Goal: Task Accomplishment & Management: Manage account settings

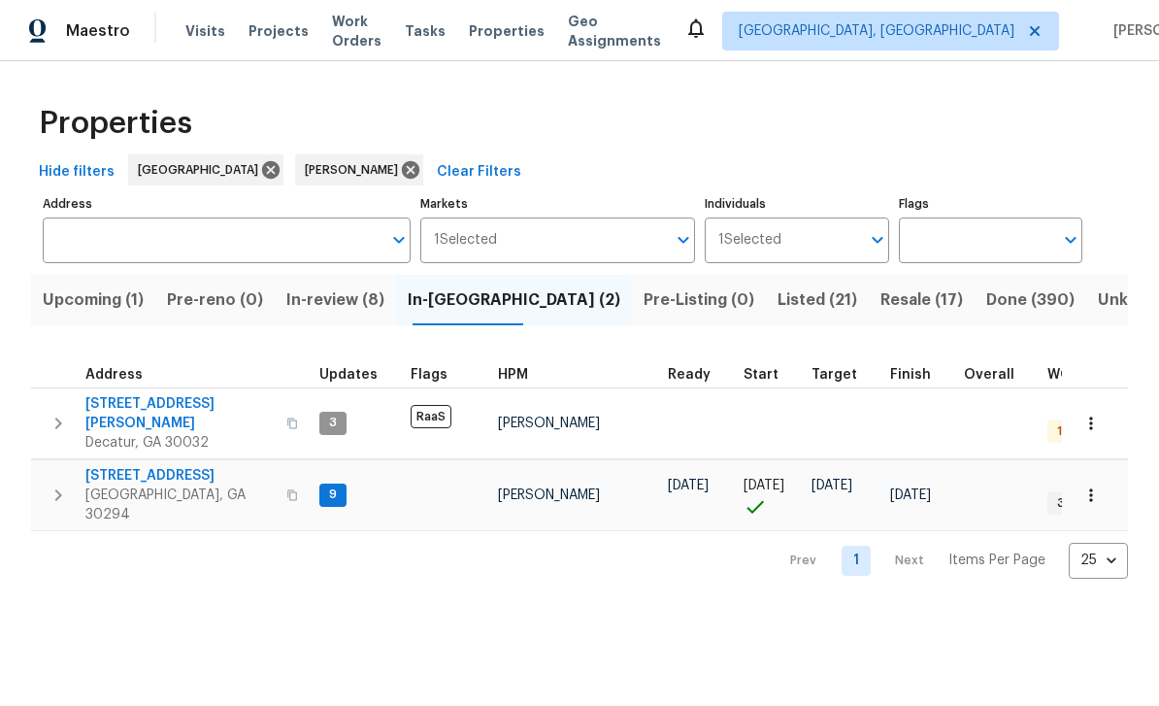
click at [172, 399] on span "3517 Hyland Dr" at bounding box center [179, 413] width 189 height 39
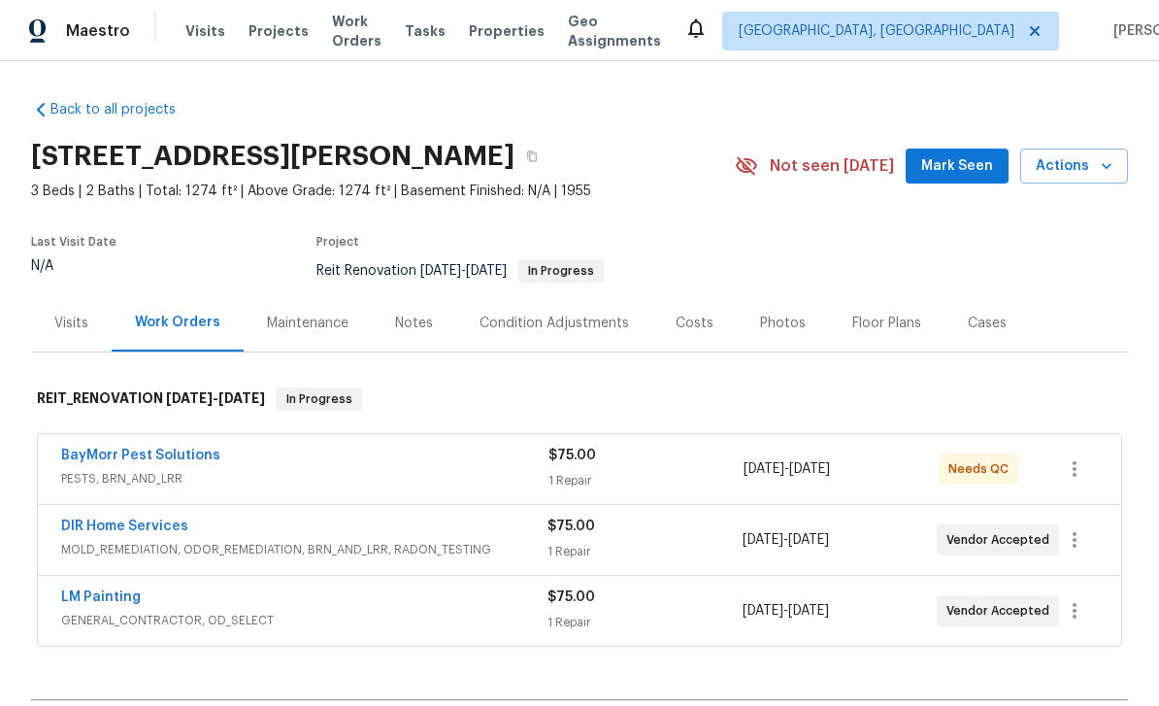
click at [160, 519] on link "DIR Home Services" at bounding box center [124, 526] width 127 height 14
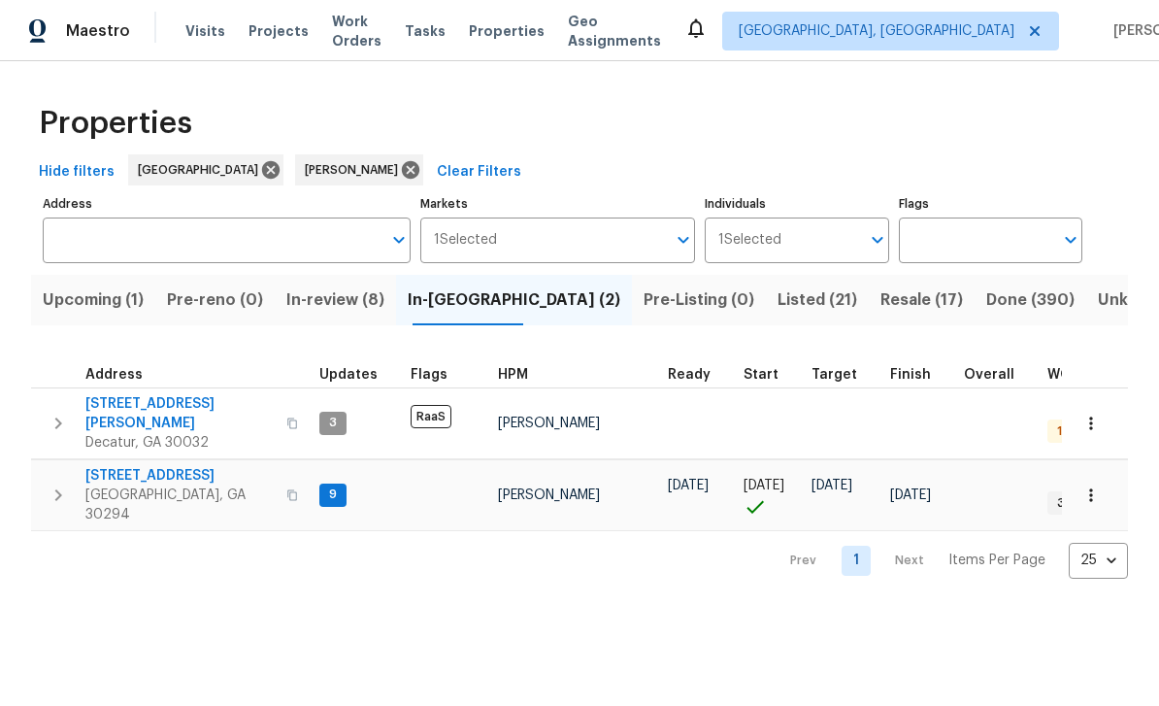
click at [125, 466] on span "3491 Saddle Creek Ln" at bounding box center [179, 475] width 189 height 19
click at [349, 298] on span "In-review (8)" at bounding box center [335, 299] width 98 height 27
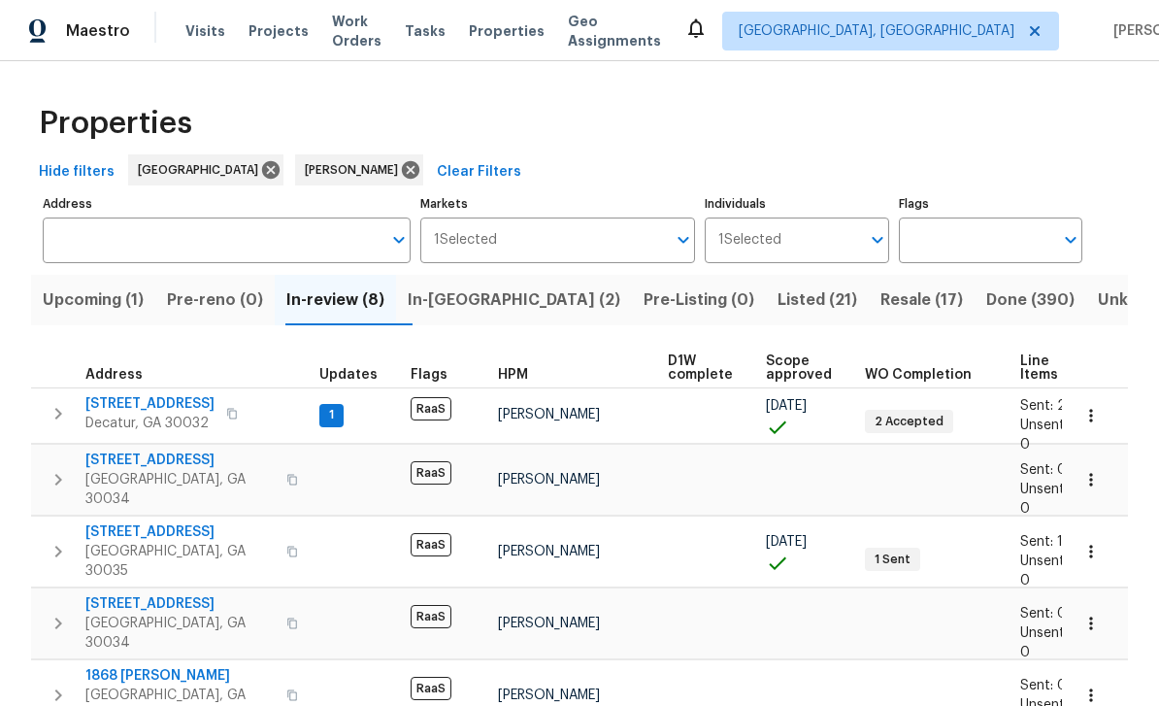
click at [147, 409] on span "[STREET_ADDRESS]" at bounding box center [149, 403] width 129 height 19
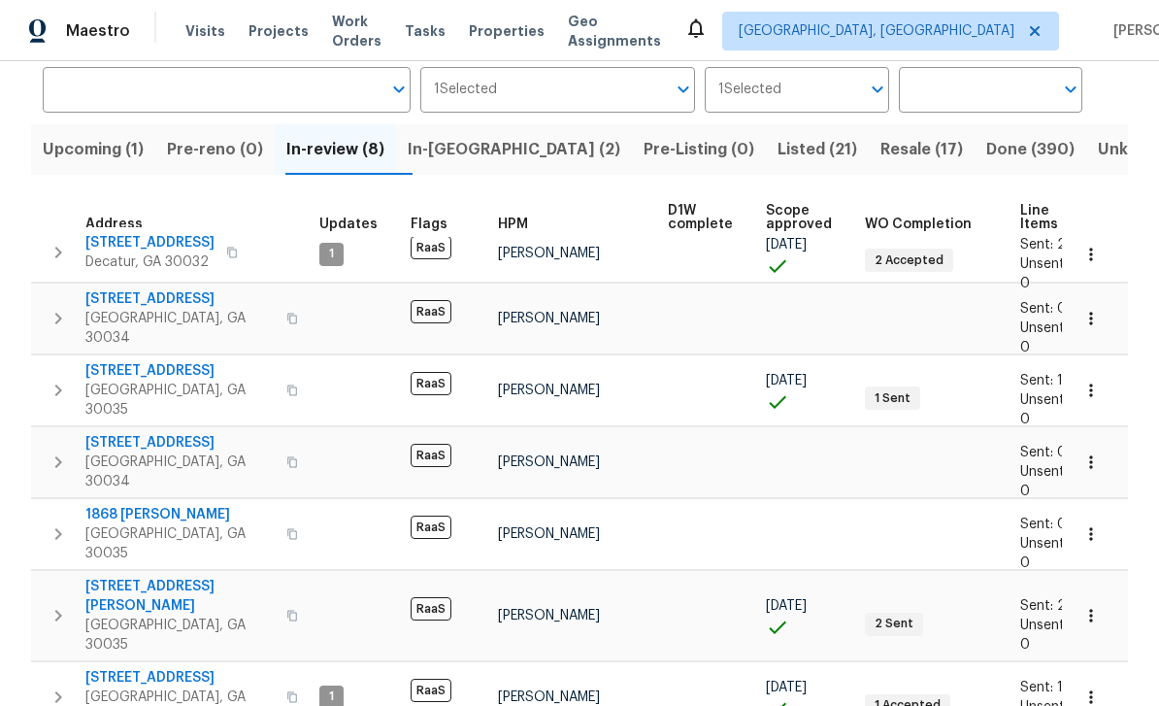
scroll to position [150, 0]
click at [120, 669] on span "2919 Alameda Trl" at bounding box center [179, 678] width 189 height 19
click at [100, 155] on span "Upcoming (1)" at bounding box center [93, 150] width 101 height 27
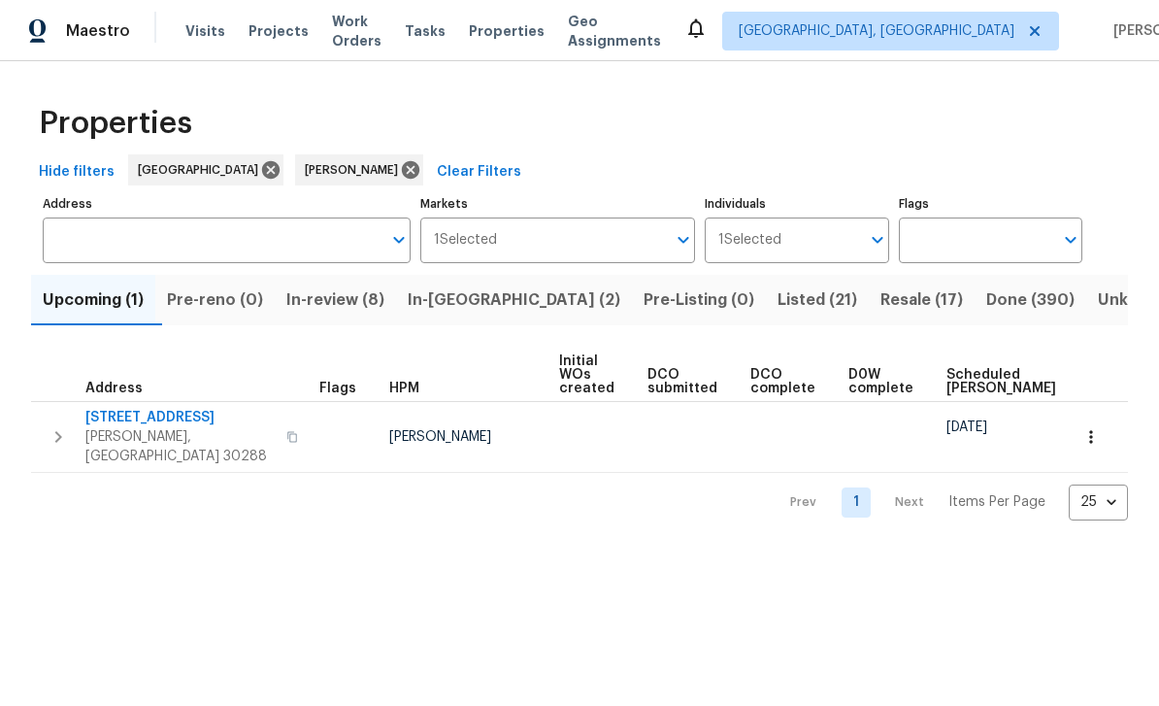
click at [454, 315] on button "In-reno (2)" at bounding box center [514, 300] width 236 height 50
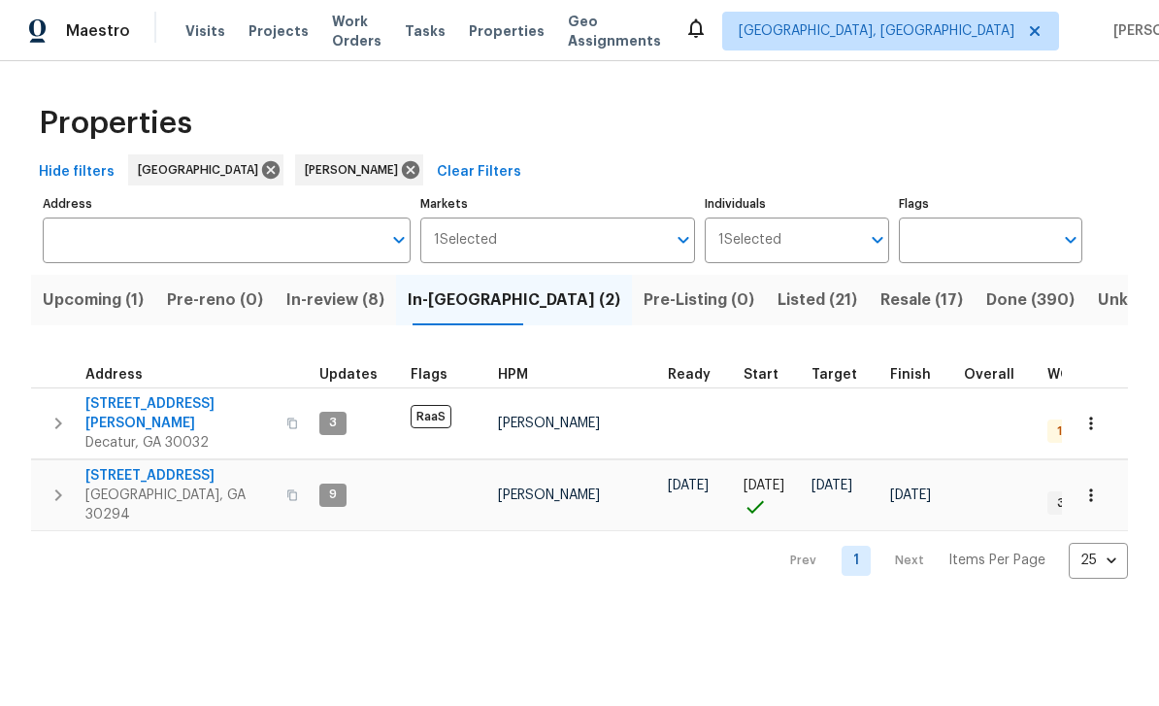
click at [881, 300] on span "Resale (17)" at bounding box center [922, 299] width 83 height 27
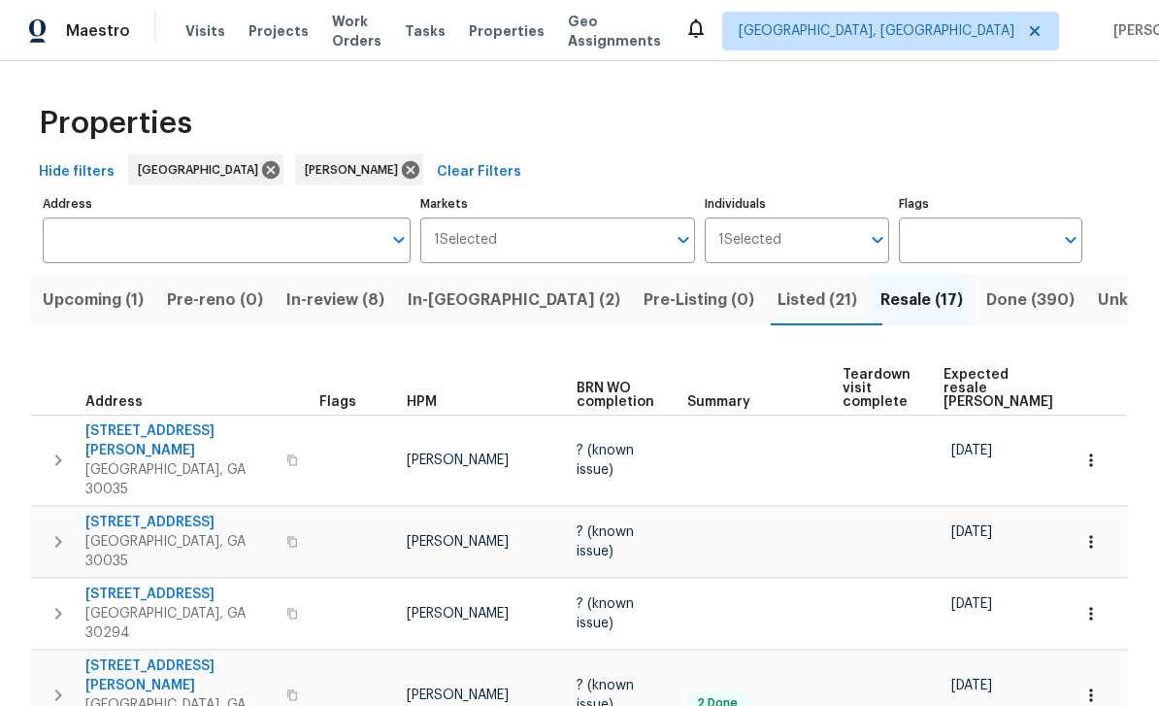
click at [766, 320] on button "Listed (21)" at bounding box center [817, 300] width 103 height 50
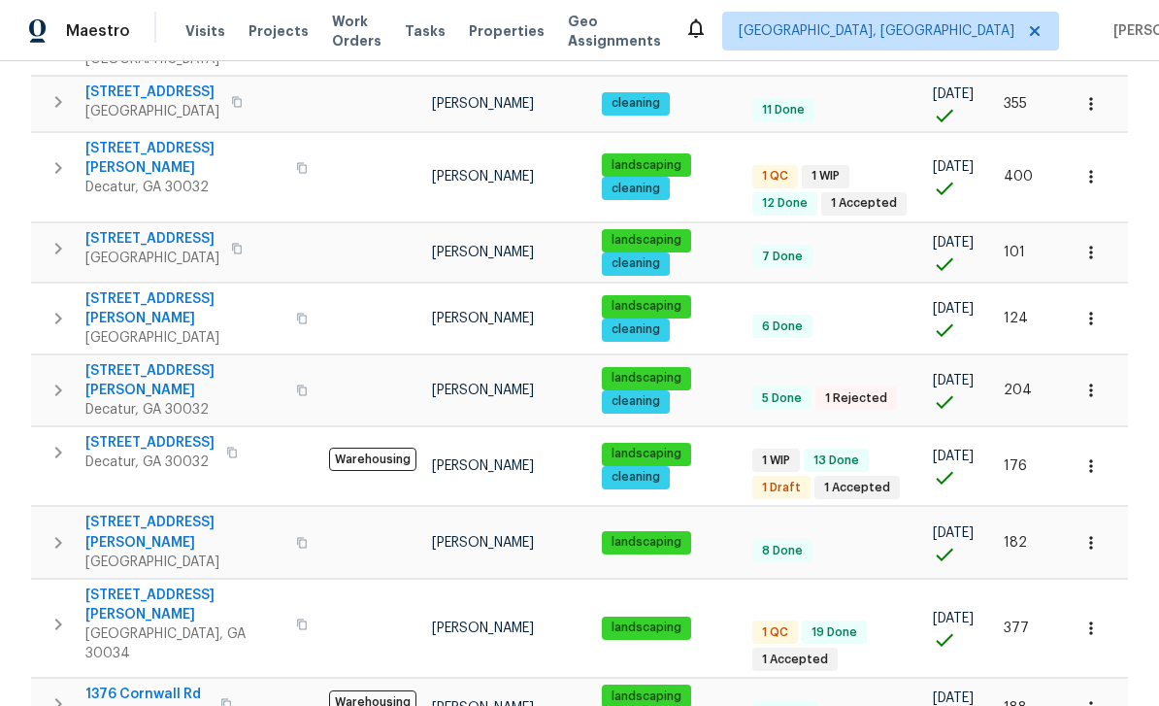
scroll to position [908, 0]
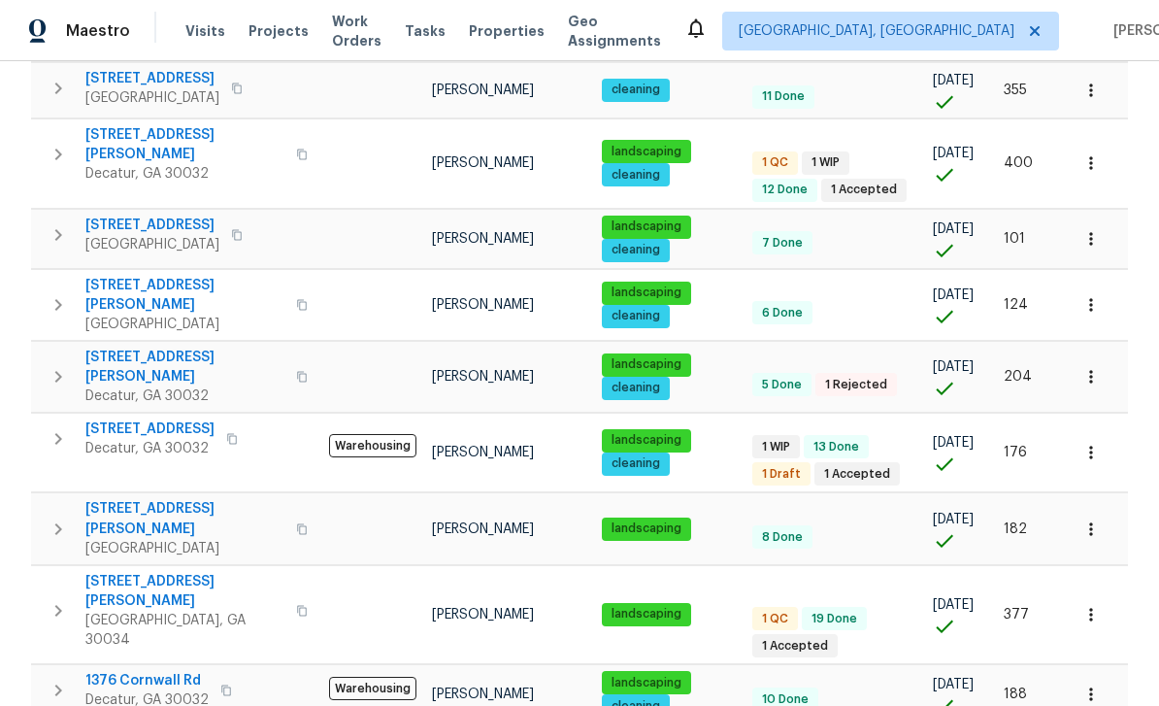
click at [118, 419] on span "2046 Dellwood Pl" at bounding box center [149, 428] width 129 height 19
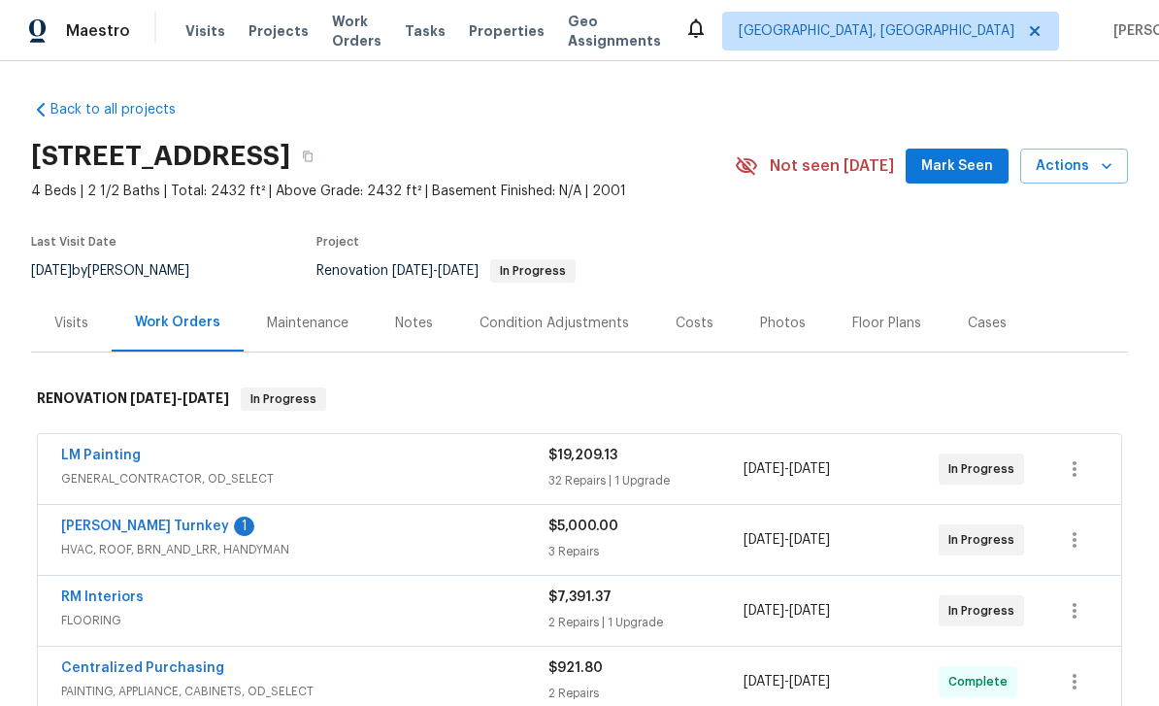
click at [95, 519] on link "Davis Turnkey" at bounding box center [145, 526] width 168 height 14
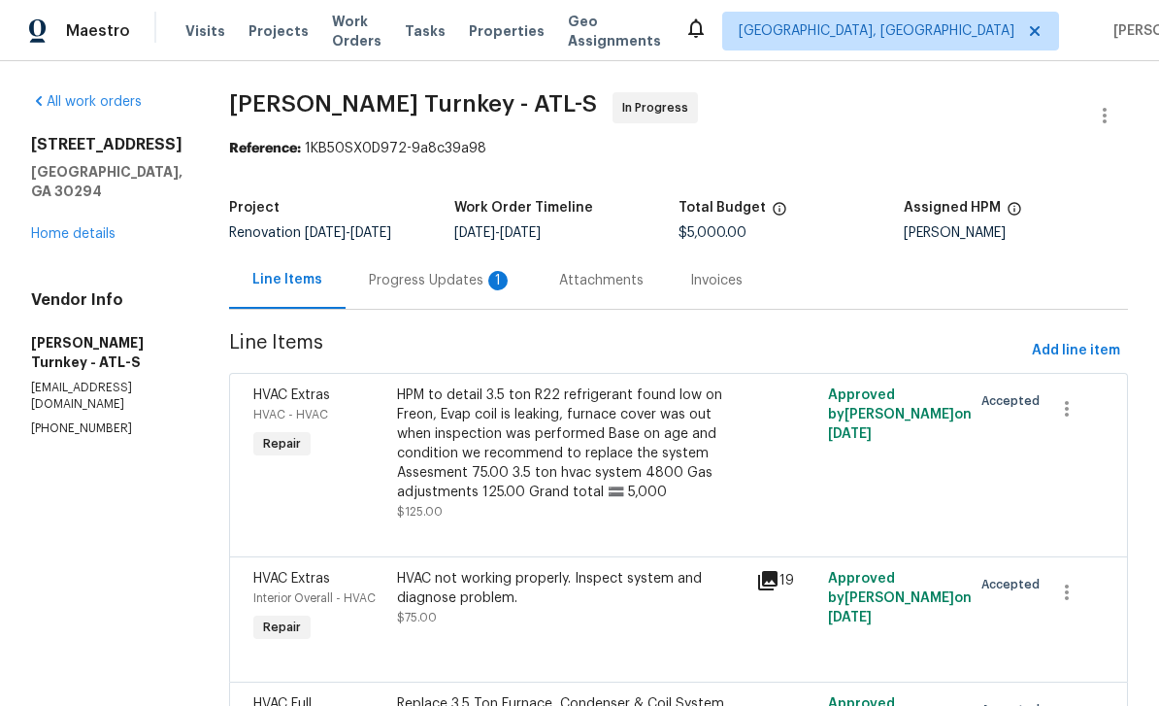
click at [488, 279] on div "1" at bounding box center [497, 280] width 19 height 19
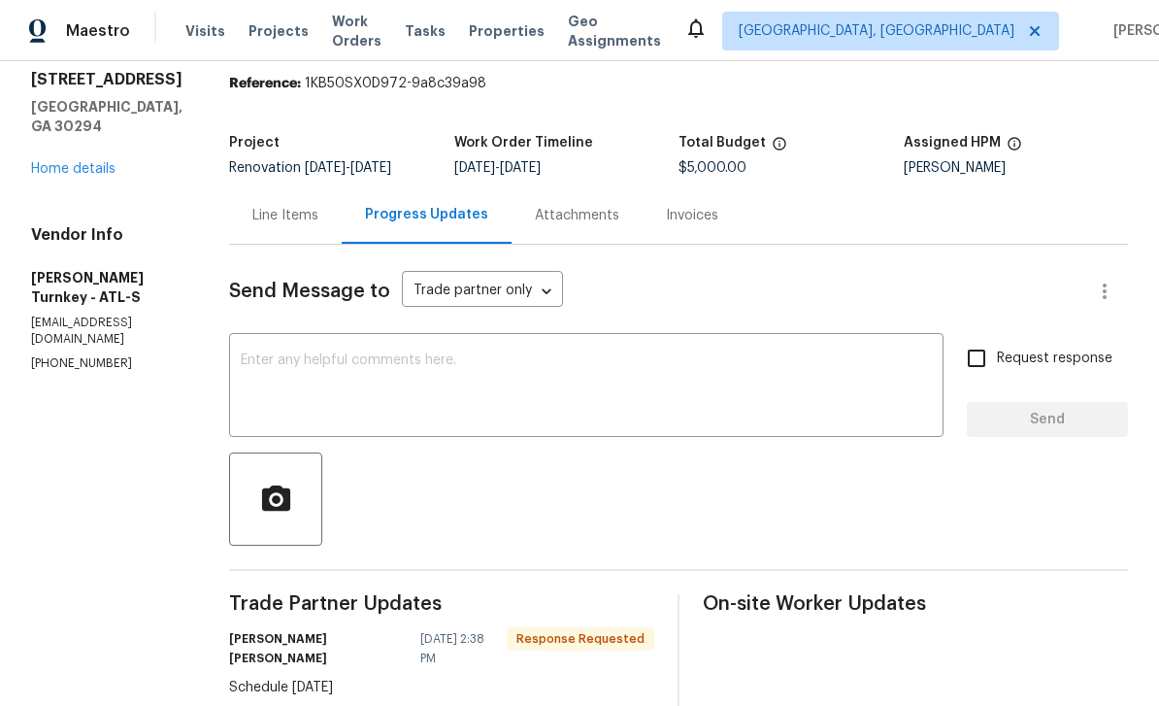
scroll to position [73, 0]
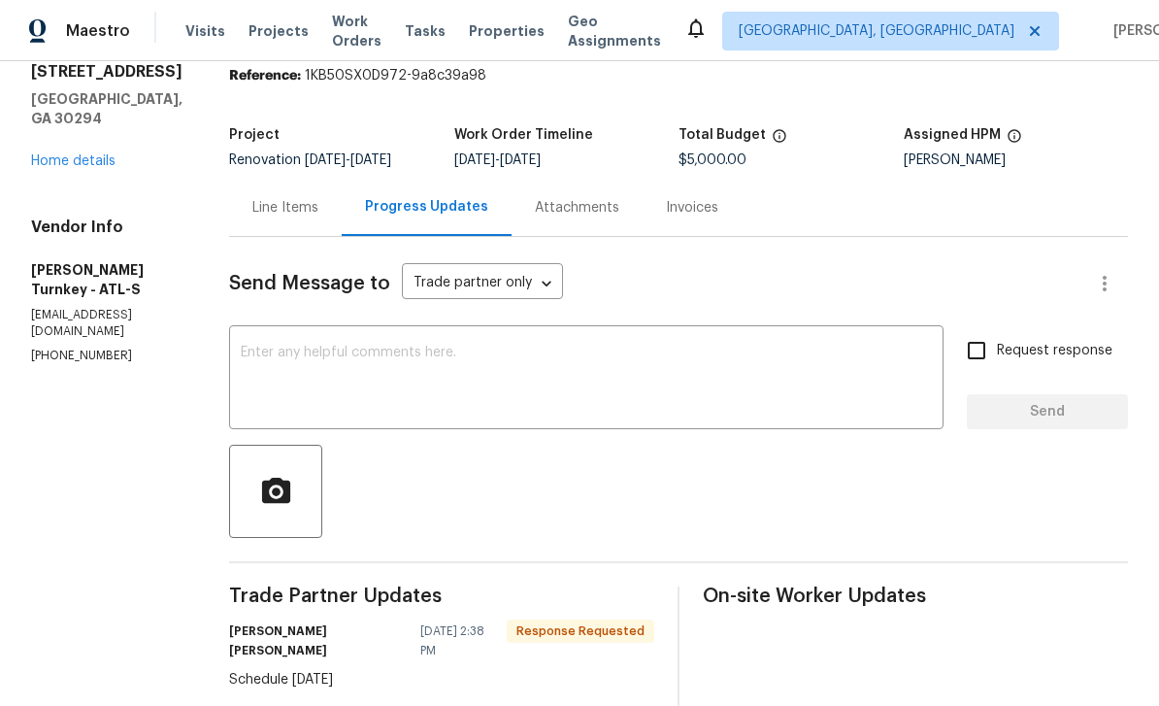
click at [870, 384] on textarea at bounding box center [586, 380] width 691 height 68
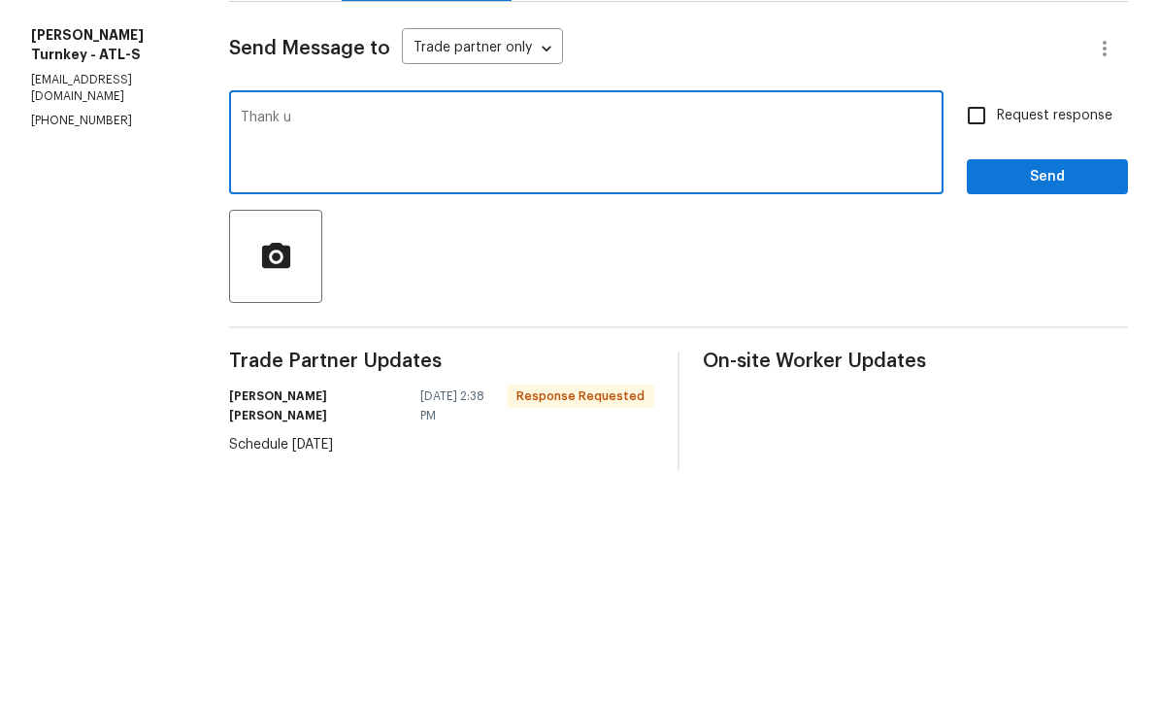
type textarea "Thank u"
click at [981, 330] on input "Request response" at bounding box center [976, 350] width 41 height 41
checkbox input "true"
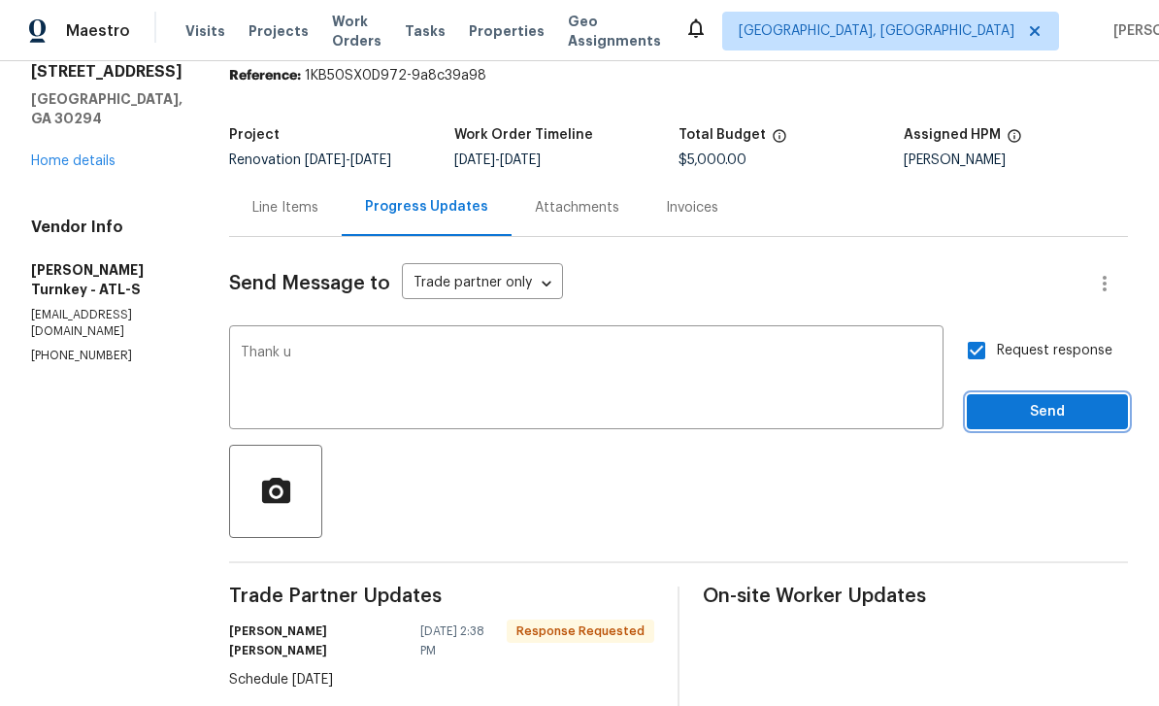
click at [1079, 400] on span "Send" at bounding box center [1048, 412] width 130 height 24
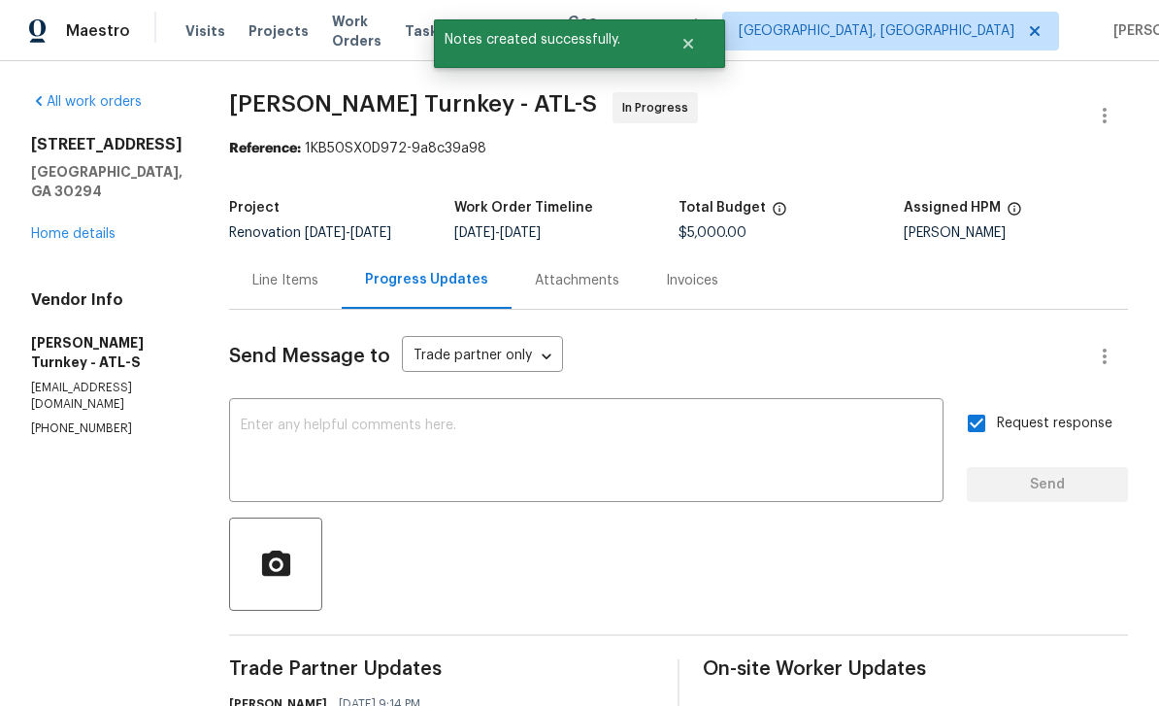
scroll to position [0, 0]
click at [80, 227] on link "Home details" at bounding box center [73, 234] width 84 height 14
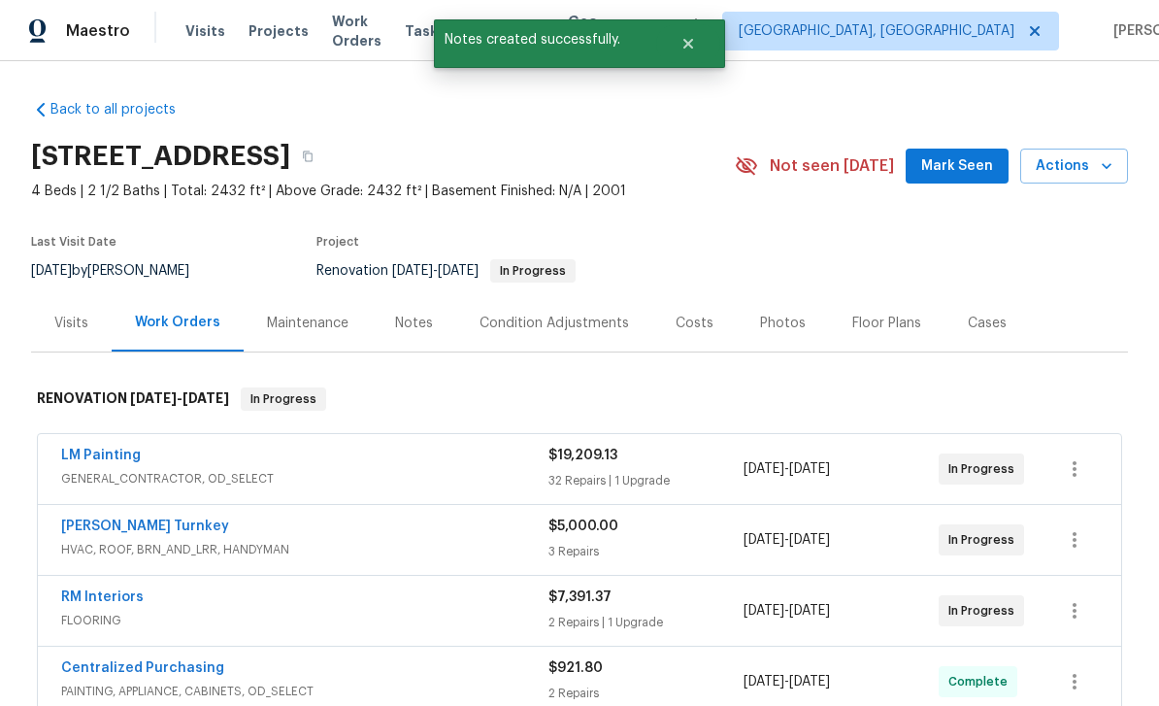
click at [317, 314] on div "Maintenance" at bounding box center [308, 323] width 82 height 19
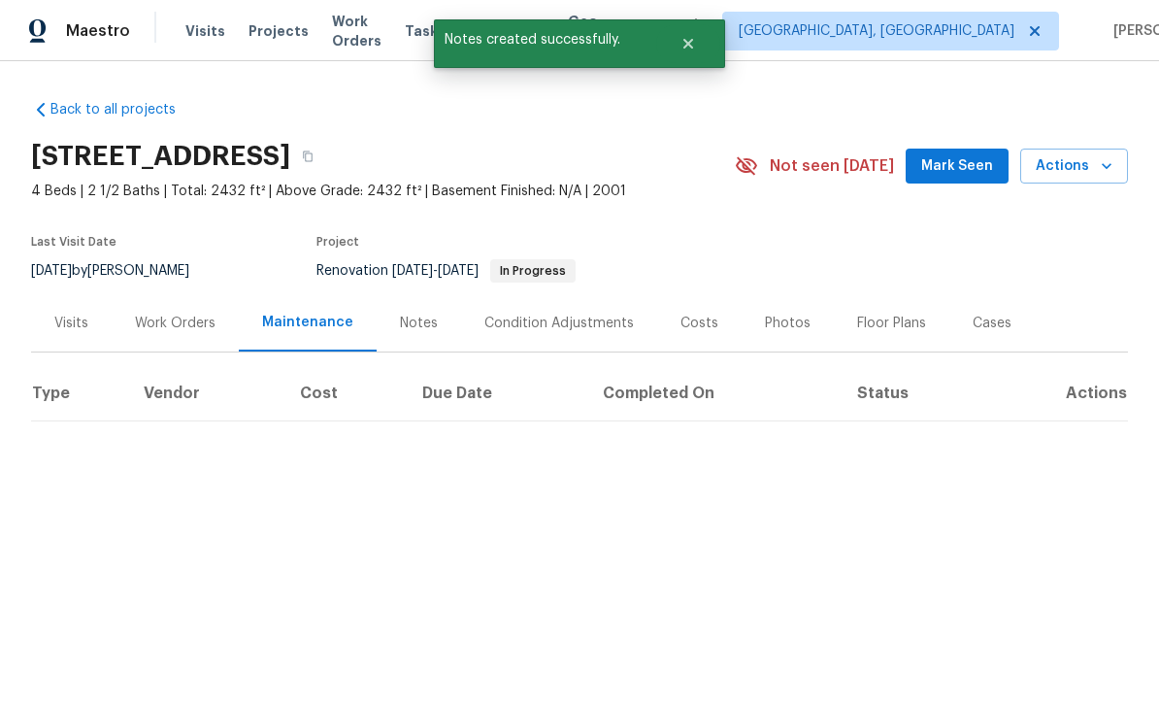
click at [393, 305] on div "Notes" at bounding box center [419, 322] width 84 height 57
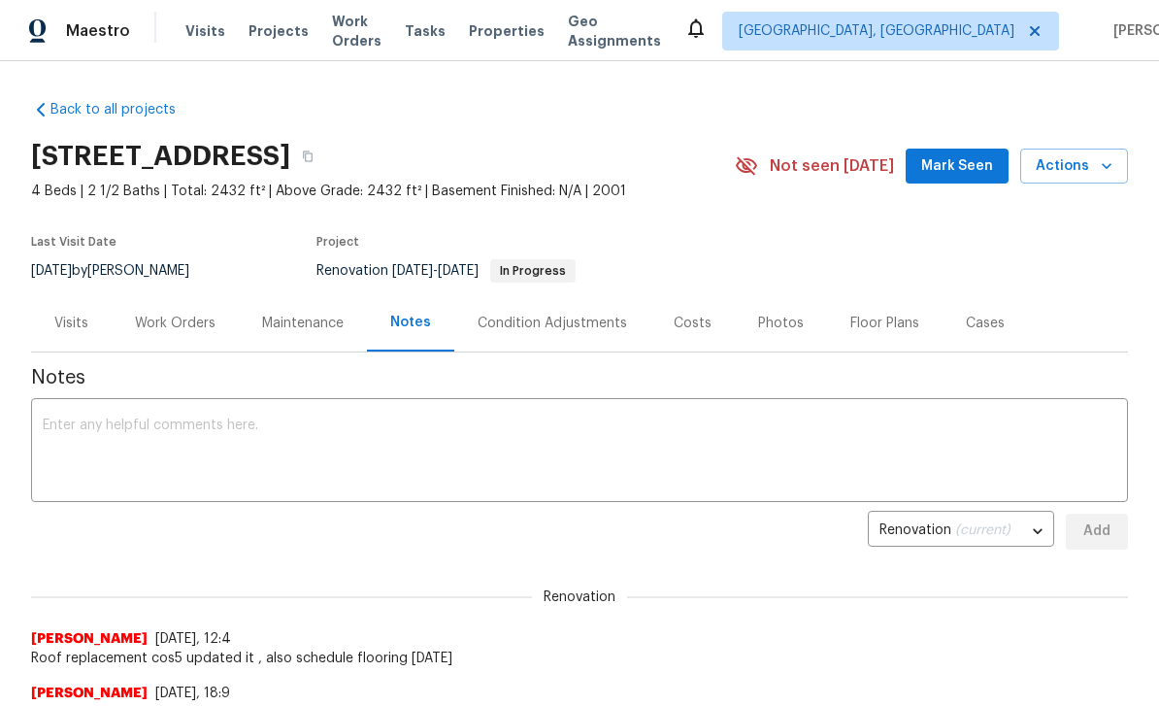
click at [171, 328] on div "Work Orders" at bounding box center [175, 323] width 81 height 19
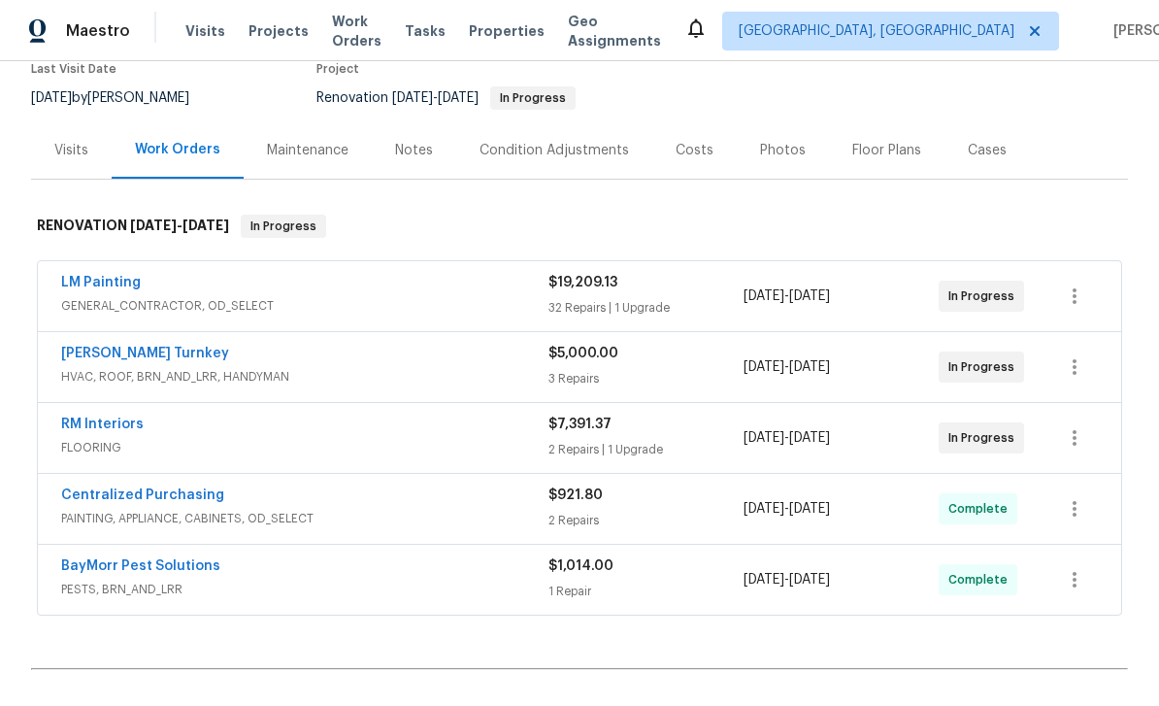
scroll to position [203, 0]
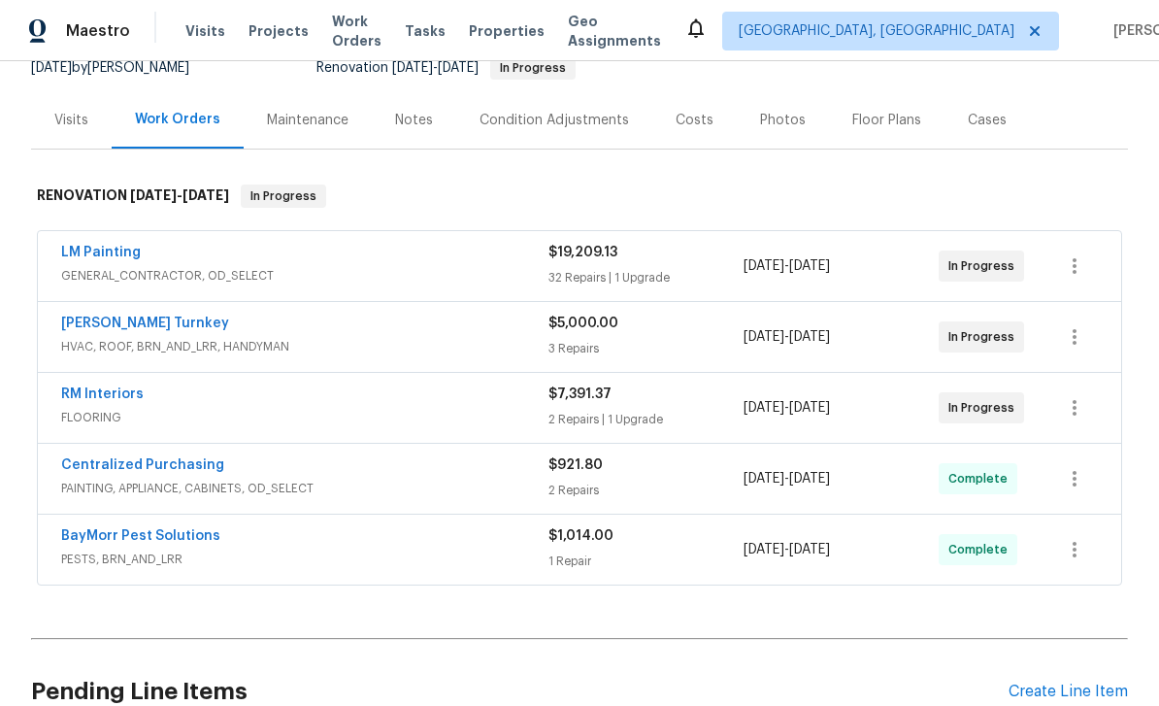
click at [102, 397] on link "RM Interiors" at bounding box center [102, 394] width 83 height 14
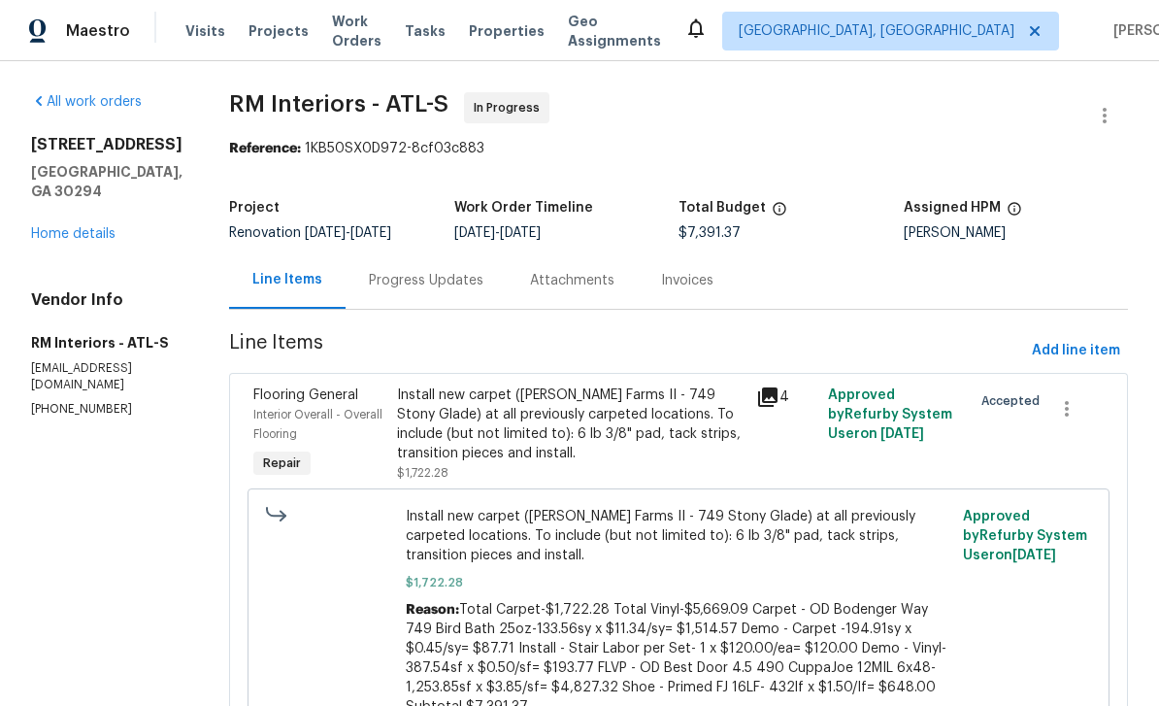
click at [407, 284] on div "Progress Updates" at bounding box center [426, 280] width 115 height 19
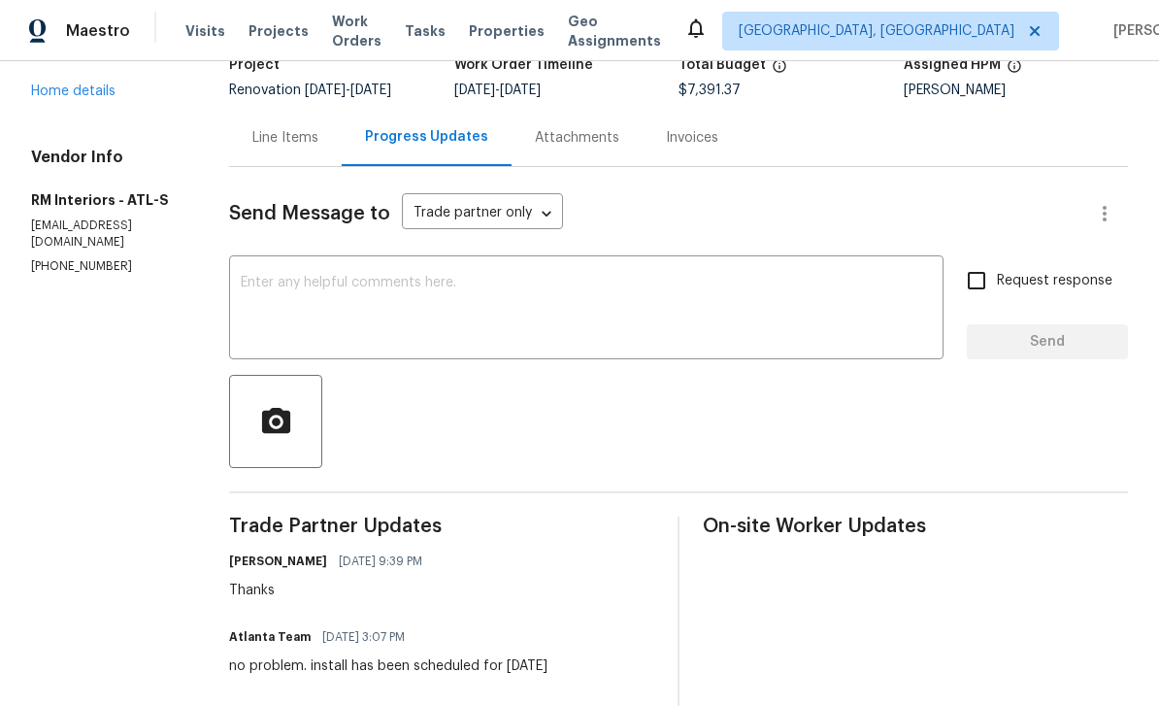
scroll to position [145, 0]
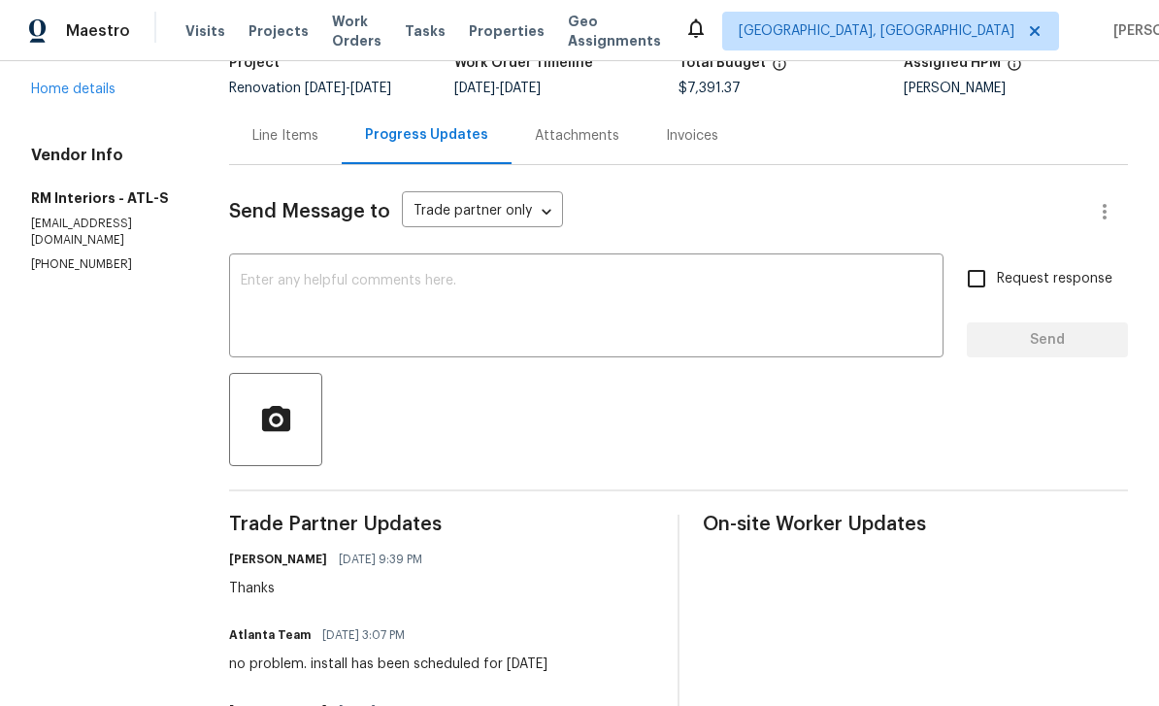
click at [809, 326] on textarea at bounding box center [586, 308] width 691 height 68
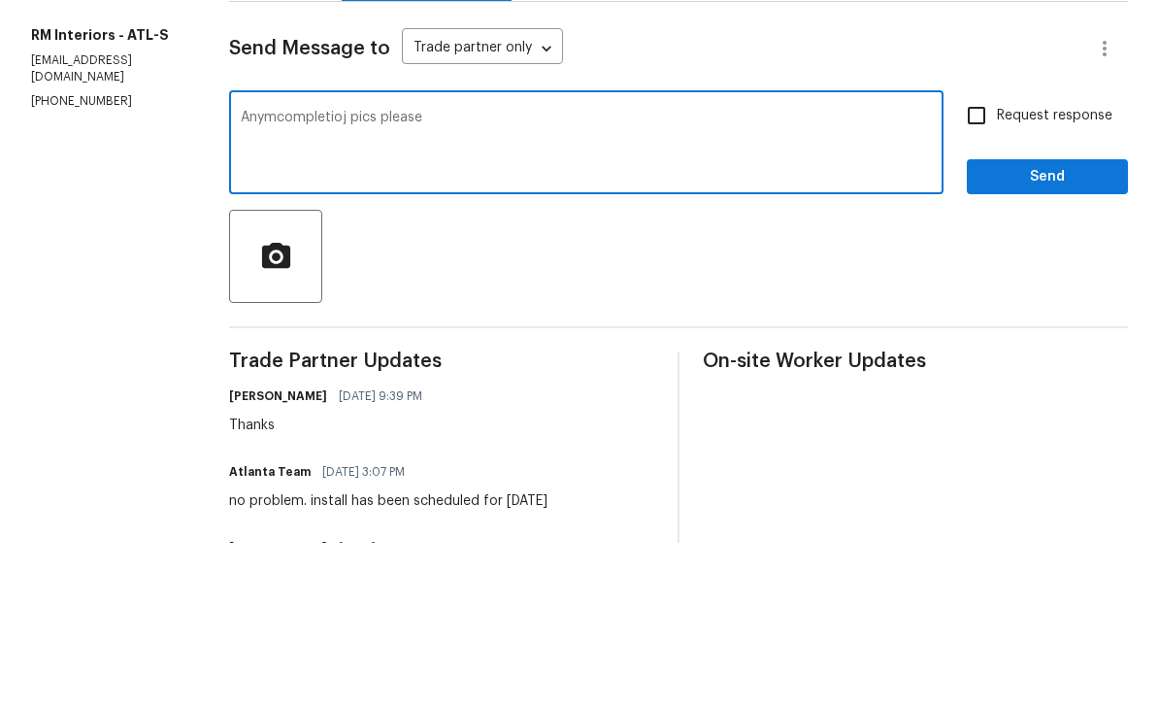
type textarea "Anymcompletioj pics please"
click at [979, 258] on input "Request response" at bounding box center [976, 278] width 41 height 41
checkbox input "true"
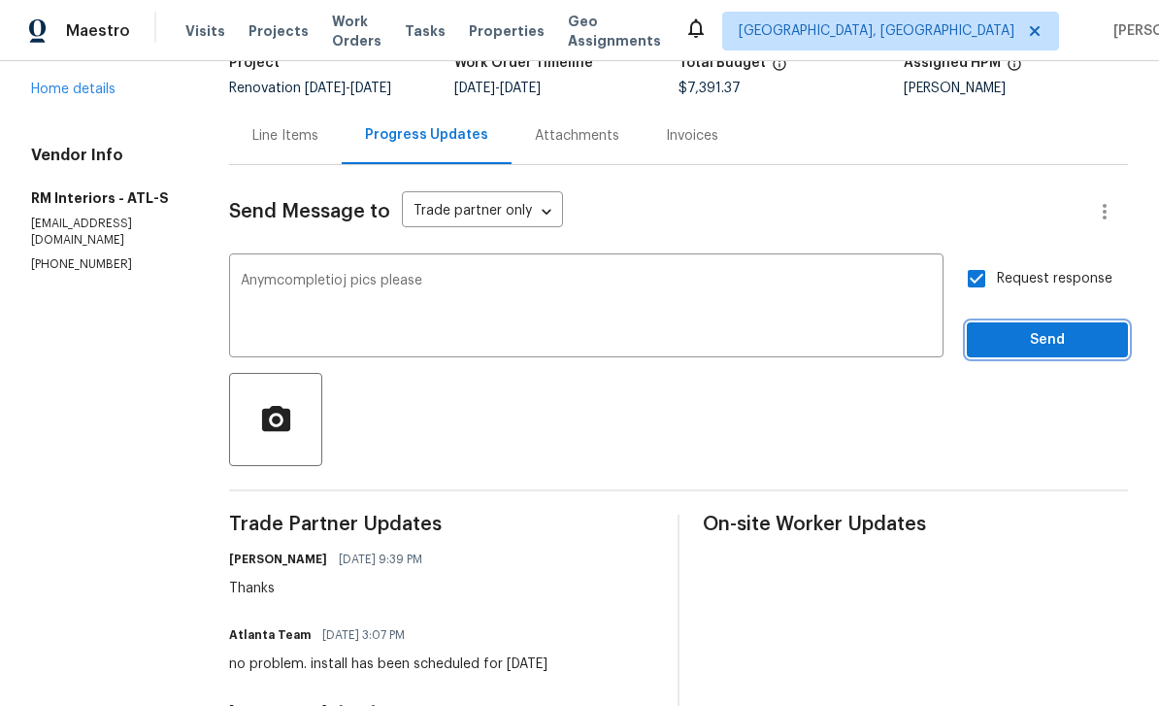
click at [1054, 328] on span "Send" at bounding box center [1048, 340] width 130 height 24
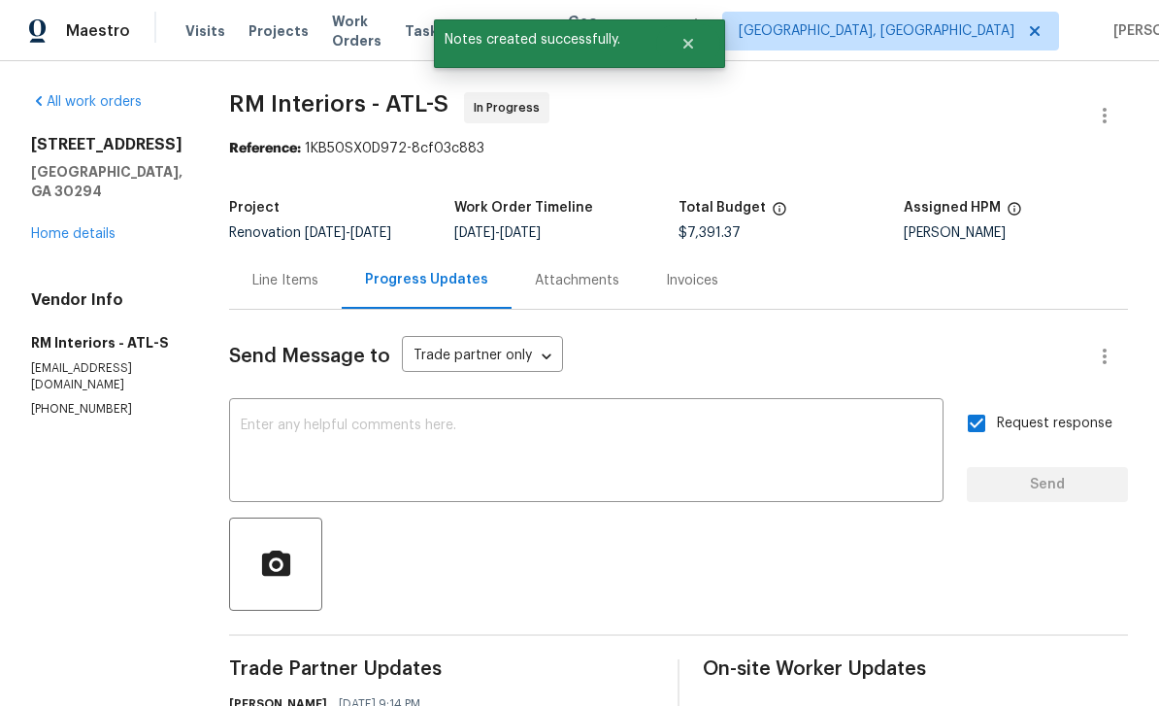
click at [74, 227] on link "Home details" at bounding box center [73, 234] width 84 height 14
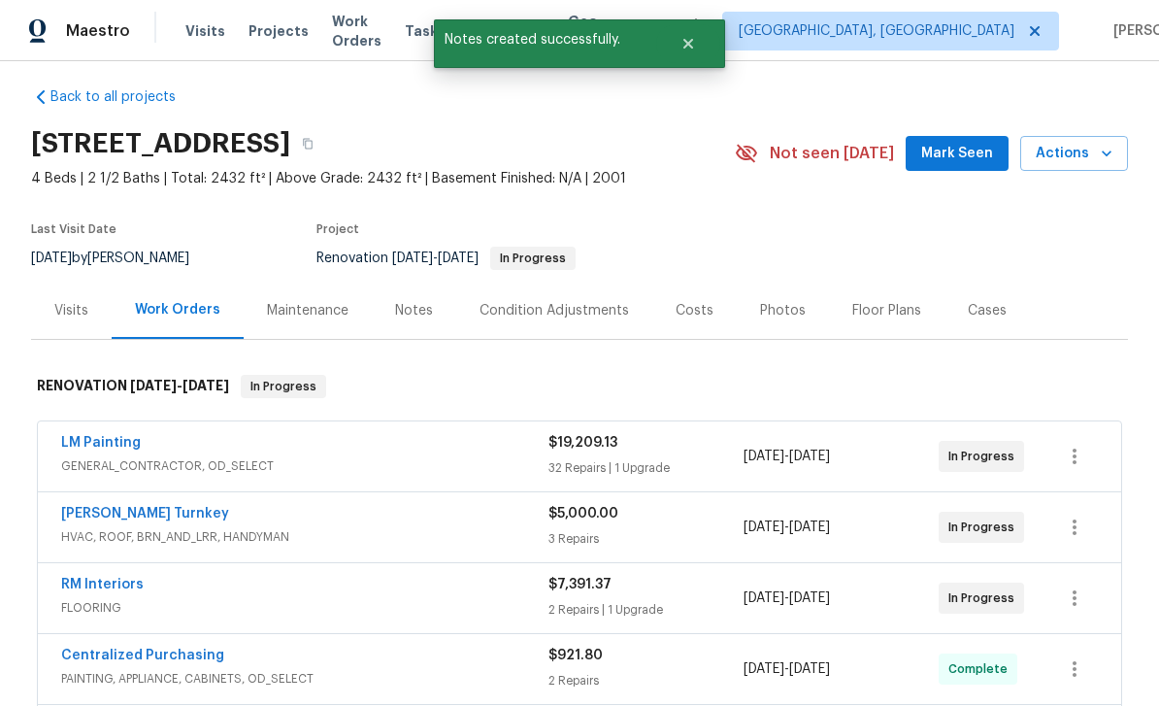
scroll to position [15, 0]
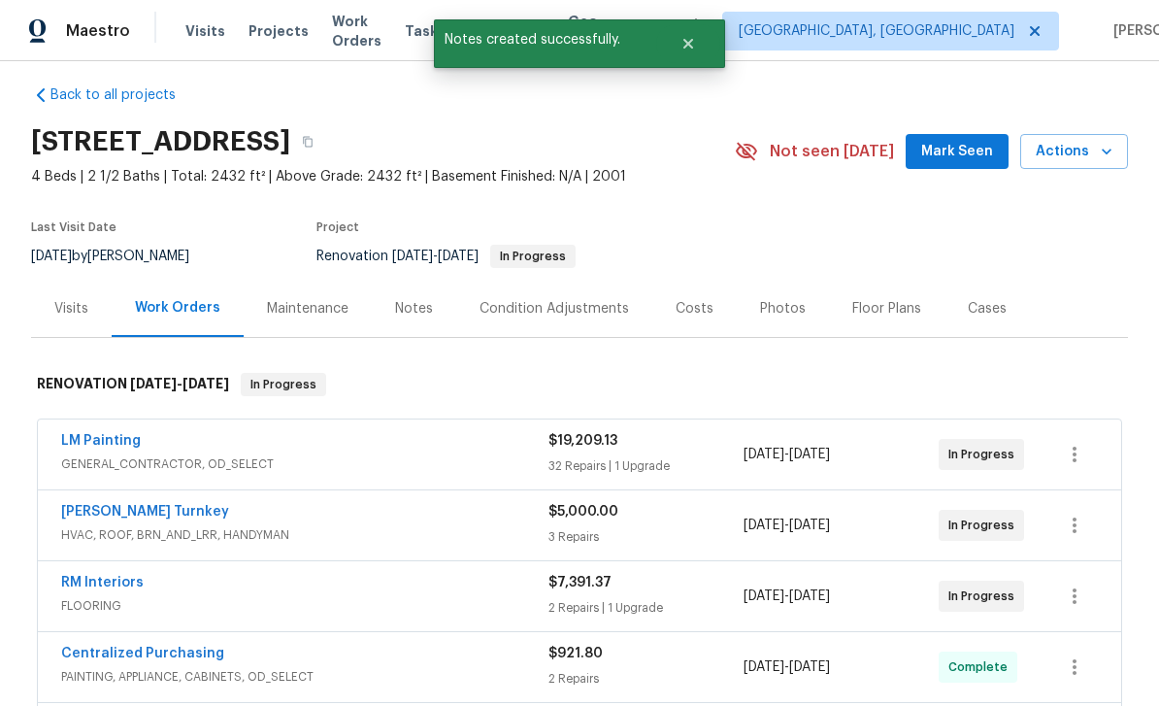
click at [407, 297] on div "Notes" at bounding box center [414, 308] width 84 height 57
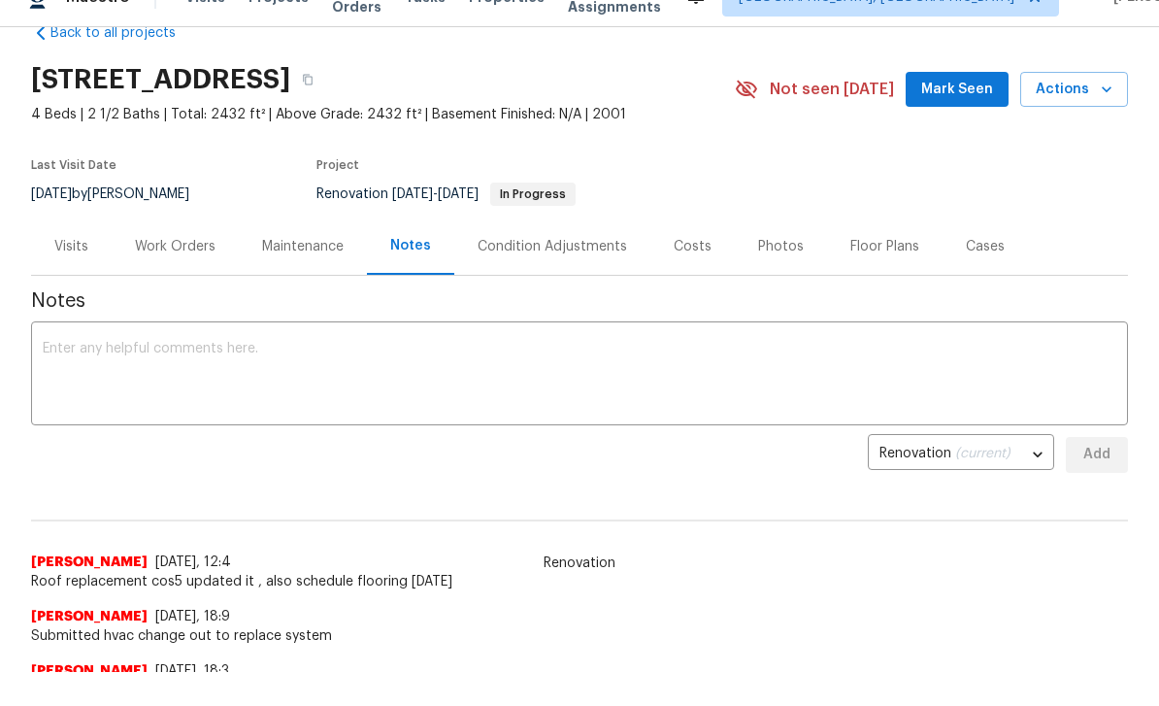
scroll to position [45, 0]
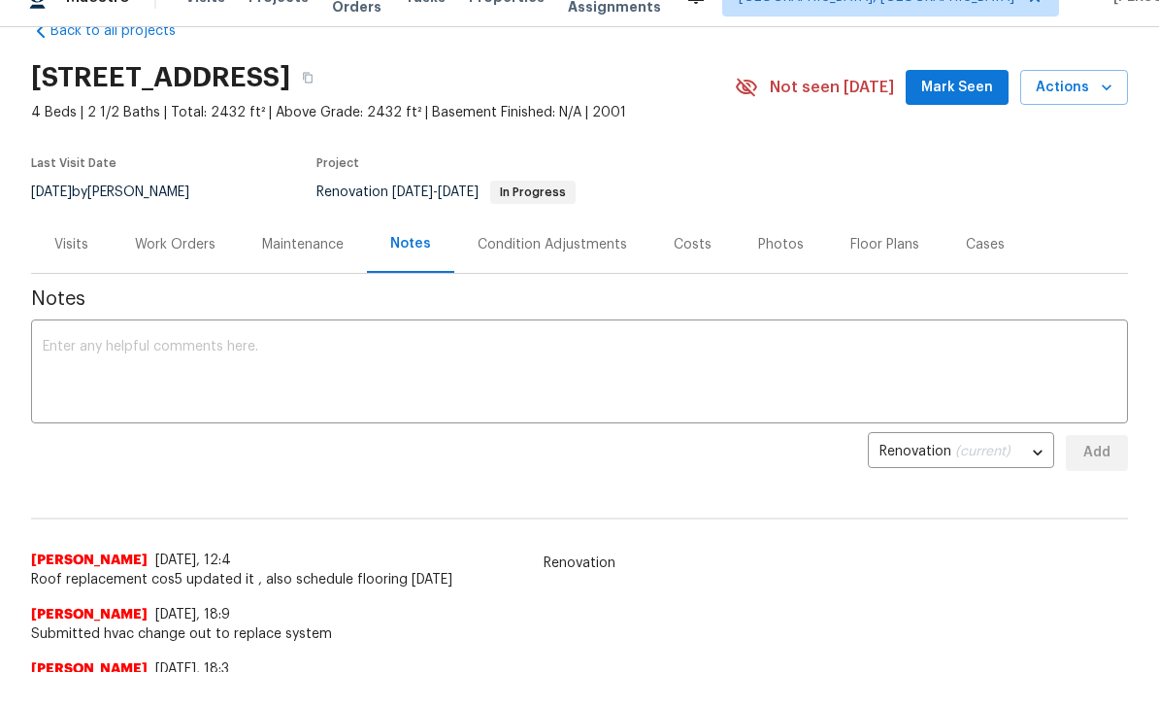
click at [963, 365] on textarea at bounding box center [580, 374] width 1074 height 68
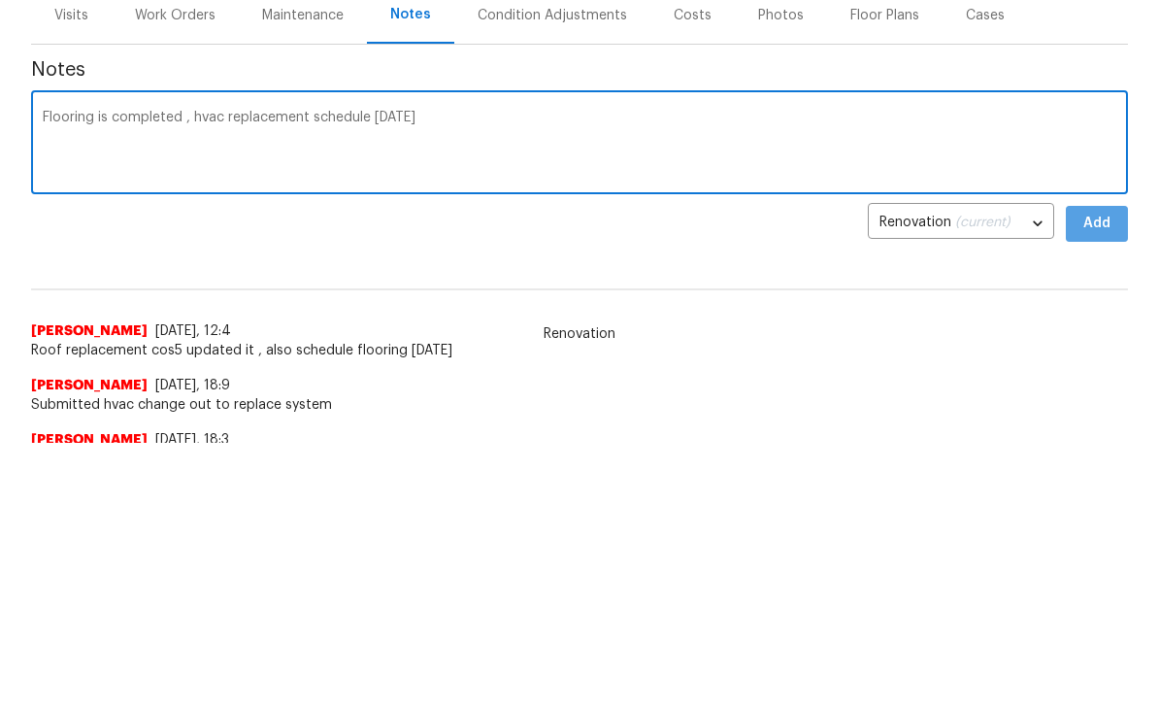
type textarea "Flooring is completed , hvac replacement schedule Friday"
click at [1097, 441] on span "Add" at bounding box center [1097, 453] width 31 height 24
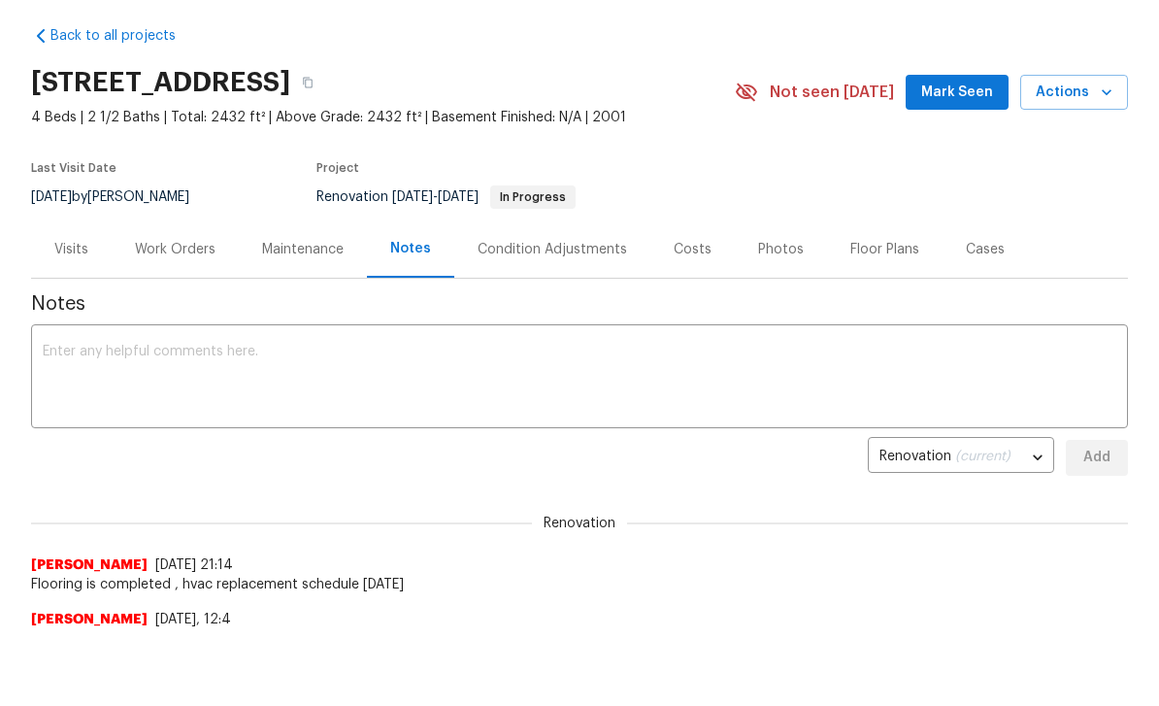
scroll to position [0, 0]
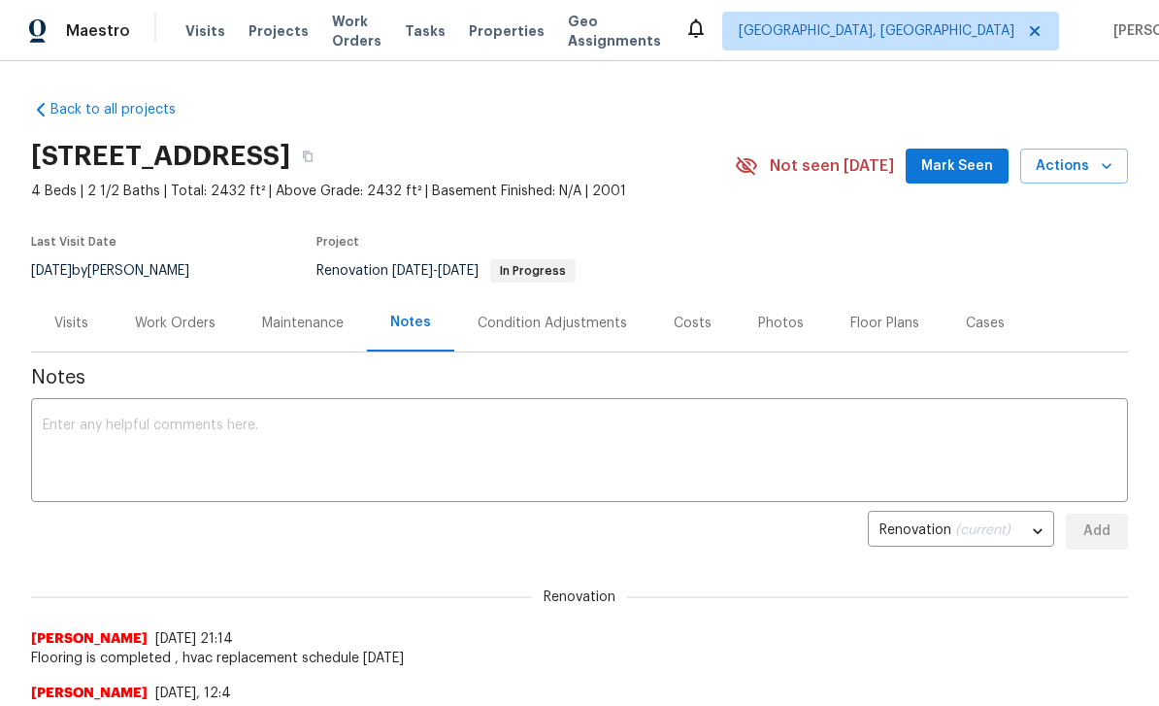
click at [208, 33] on span "Visits" at bounding box center [205, 30] width 40 height 19
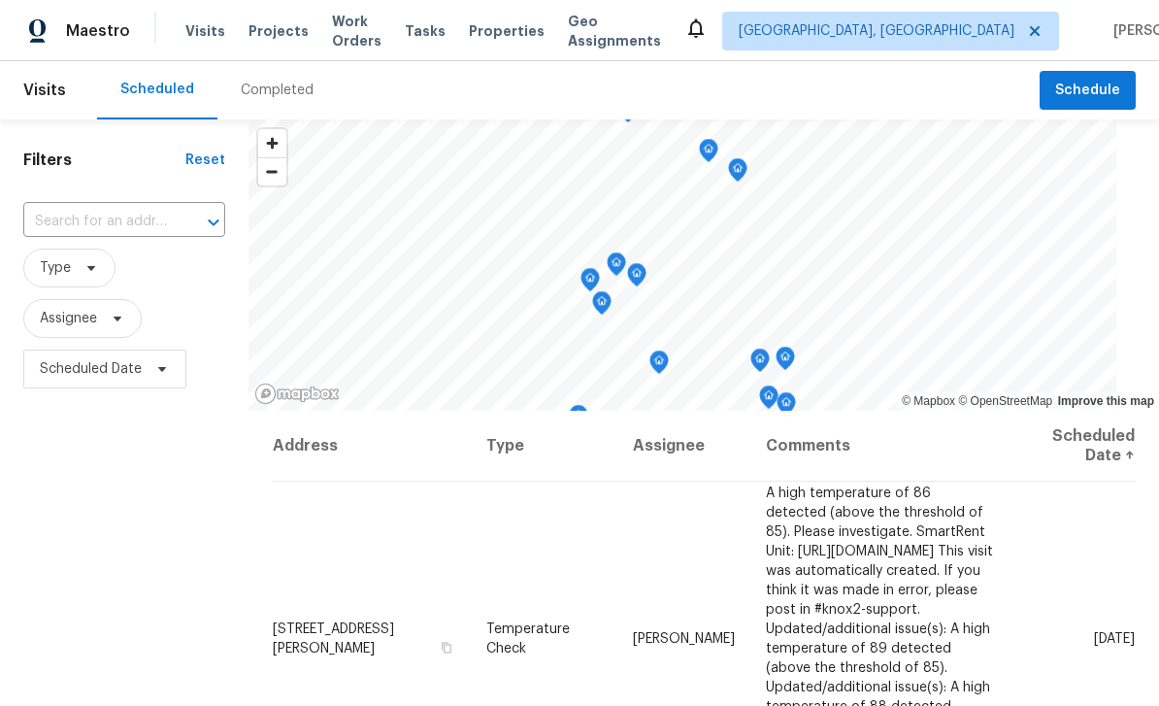
click at [91, 227] on input "text" at bounding box center [97, 222] width 148 height 30
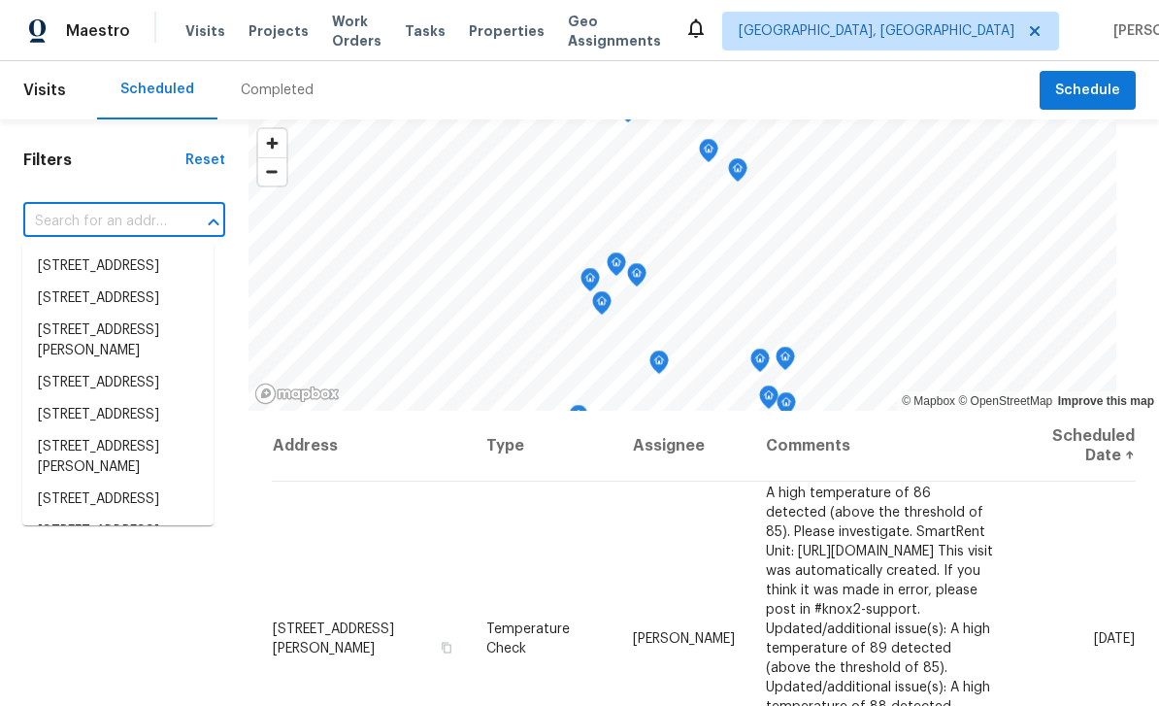
click at [58, 223] on input "text" at bounding box center [97, 222] width 148 height 30
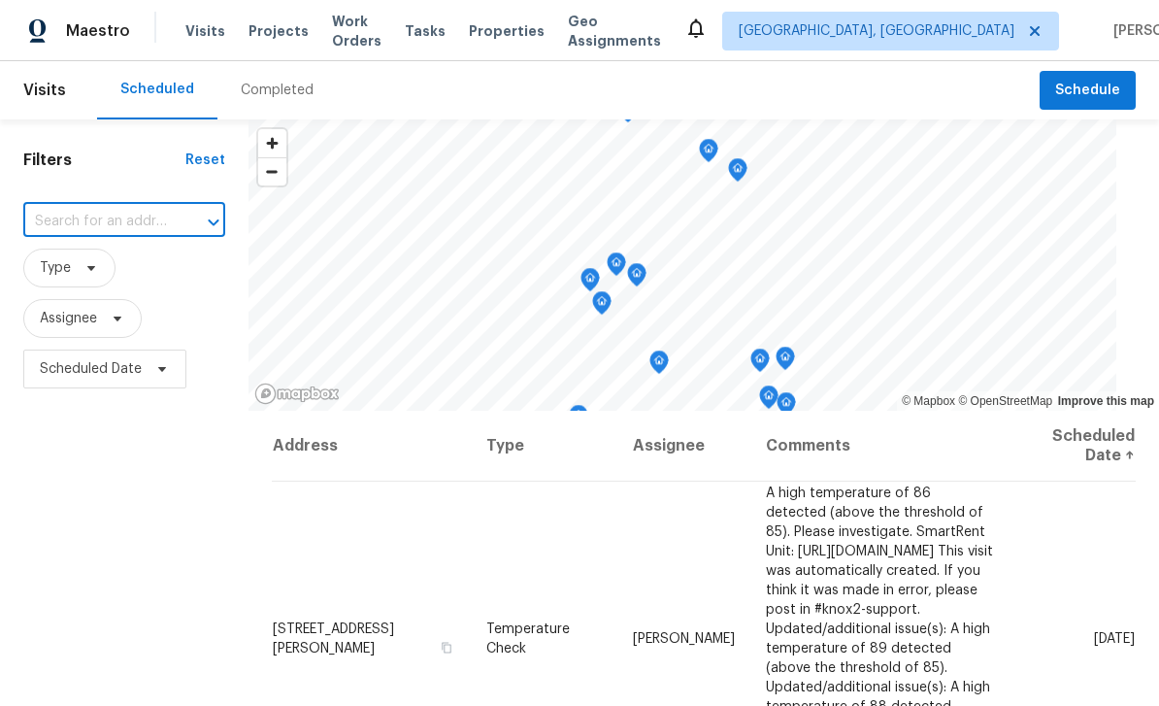
paste input "1686 Cortona Ct, Decatur, GA 30032"
type input "1686 Cortona Ct, Decatur, GA 30032"
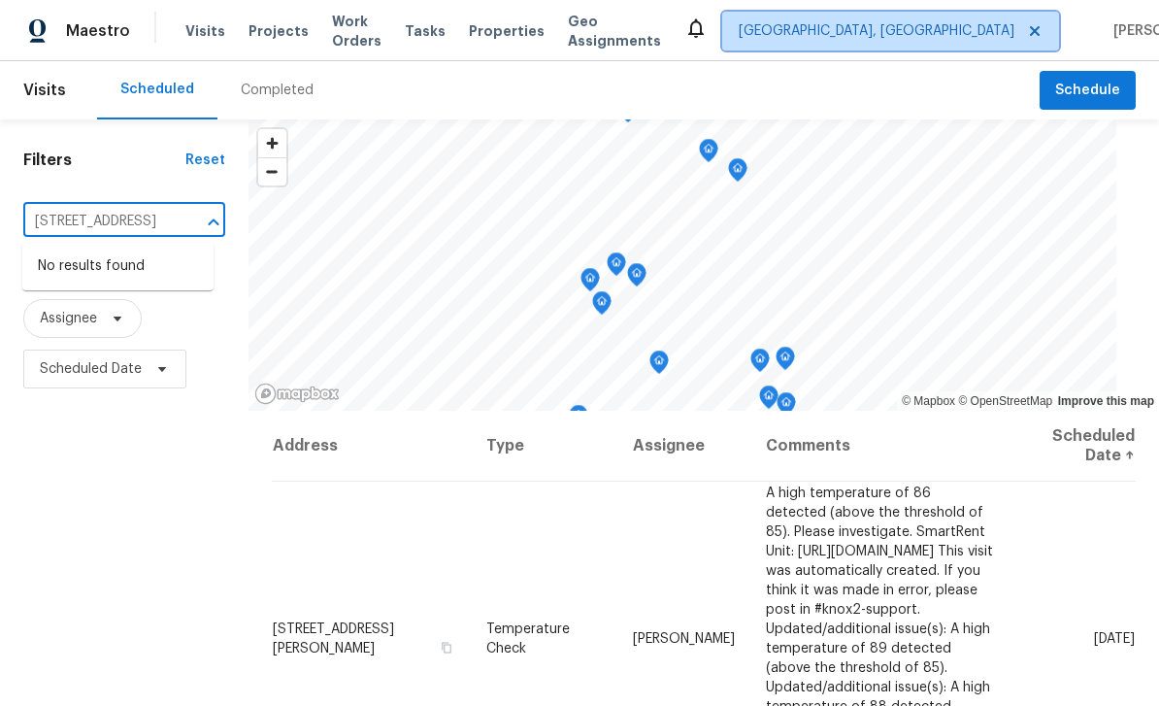
click at [913, 26] on span "Albuquerque, NM" at bounding box center [877, 30] width 276 height 19
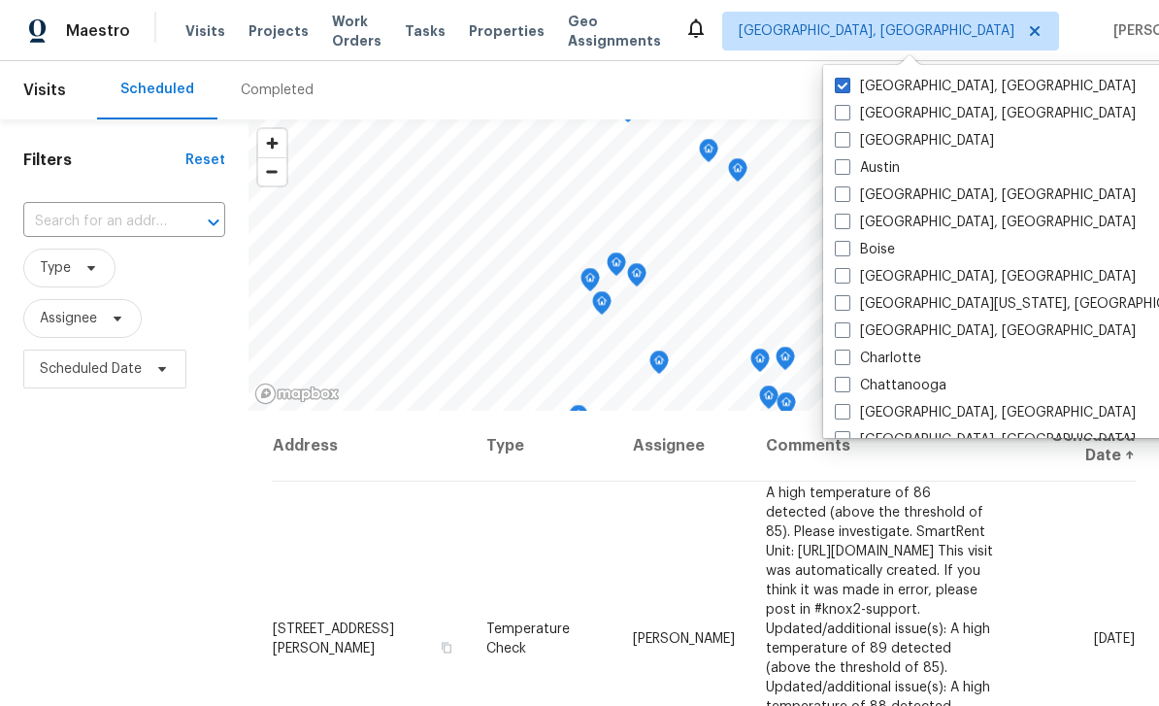
click at [852, 140] on label "[GEOGRAPHIC_DATA]" at bounding box center [914, 140] width 159 height 19
click at [848, 140] on input "[GEOGRAPHIC_DATA]" at bounding box center [841, 137] width 13 height 13
checkbox input "true"
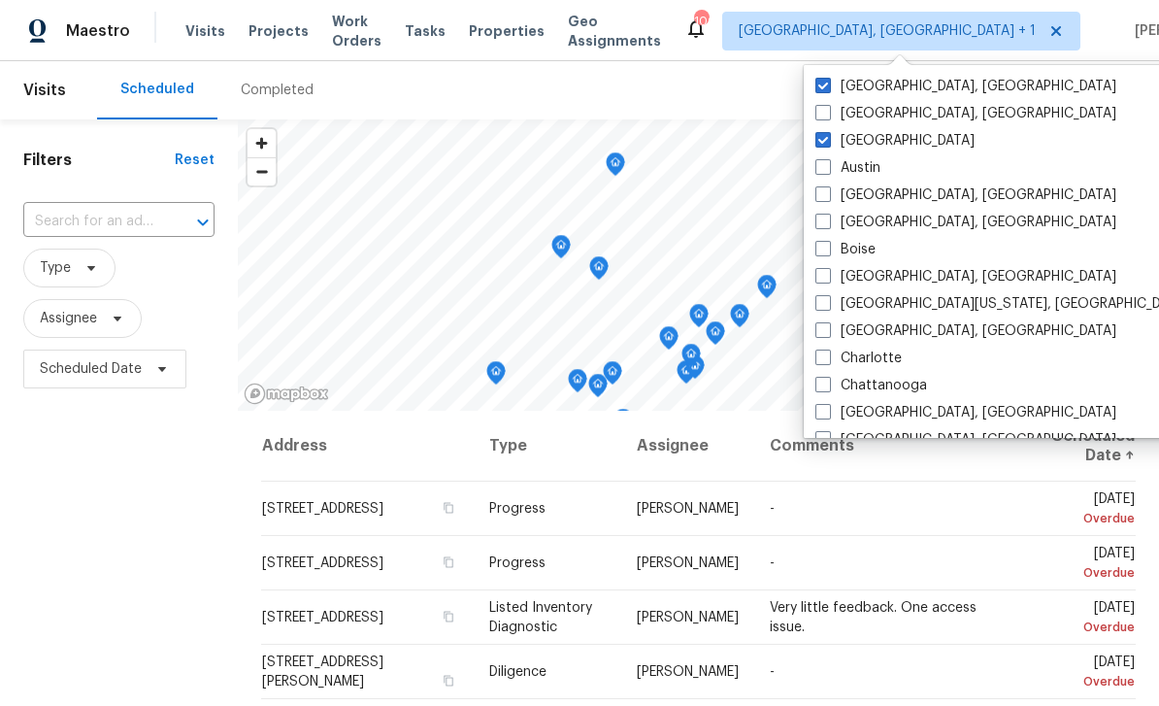
click at [830, 88] on span at bounding box center [824, 86] width 16 height 16
click at [828, 88] on input "Albuquerque, NM" at bounding box center [822, 83] width 13 height 13
checkbox input "false"
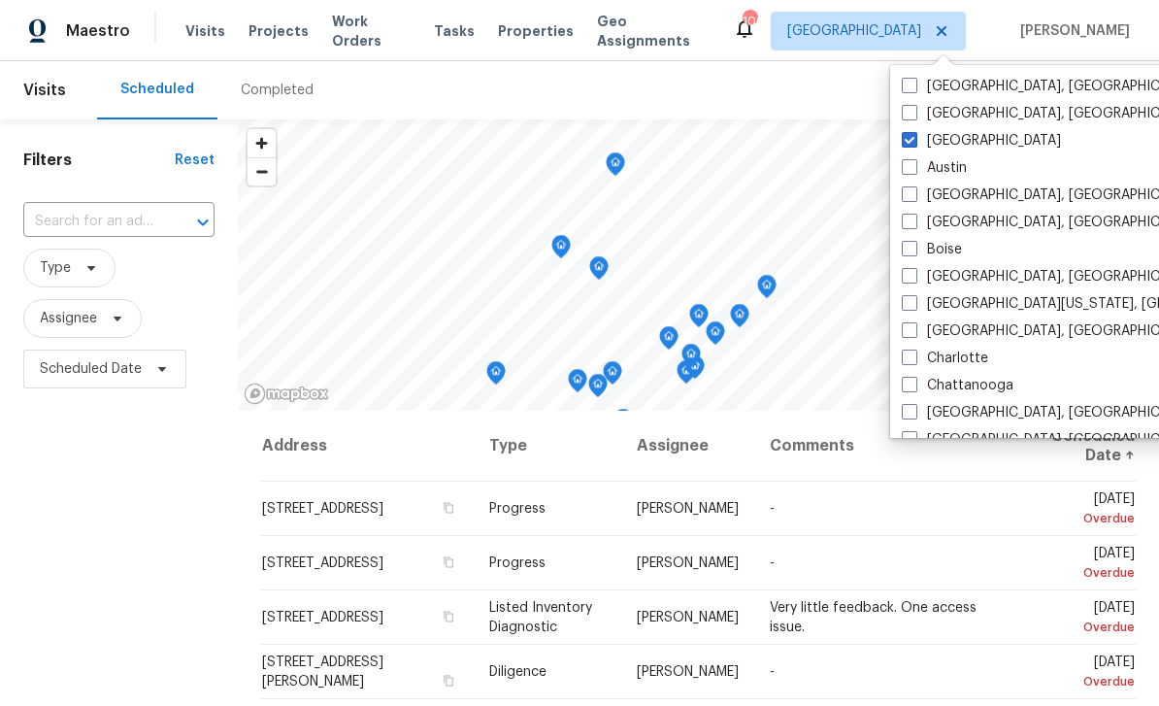
click at [66, 225] on input "text" at bounding box center [91, 222] width 137 height 30
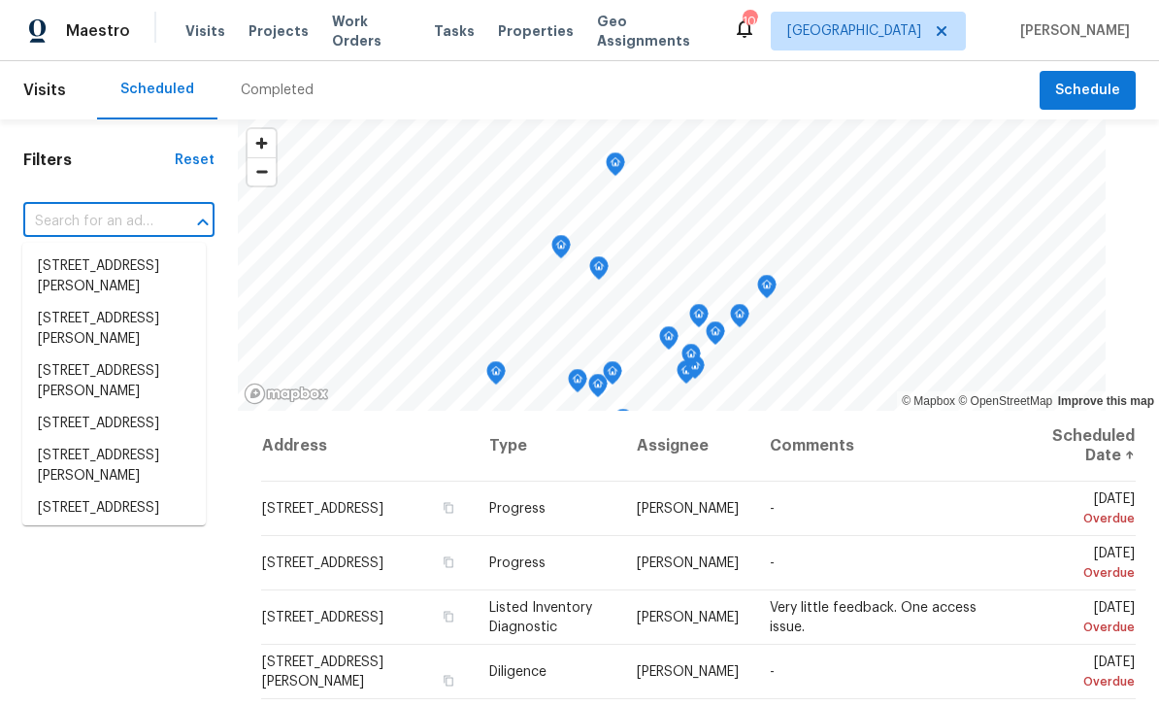
click at [59, 226] on input "text" at bounding box center [91, 222] width 137 height 30
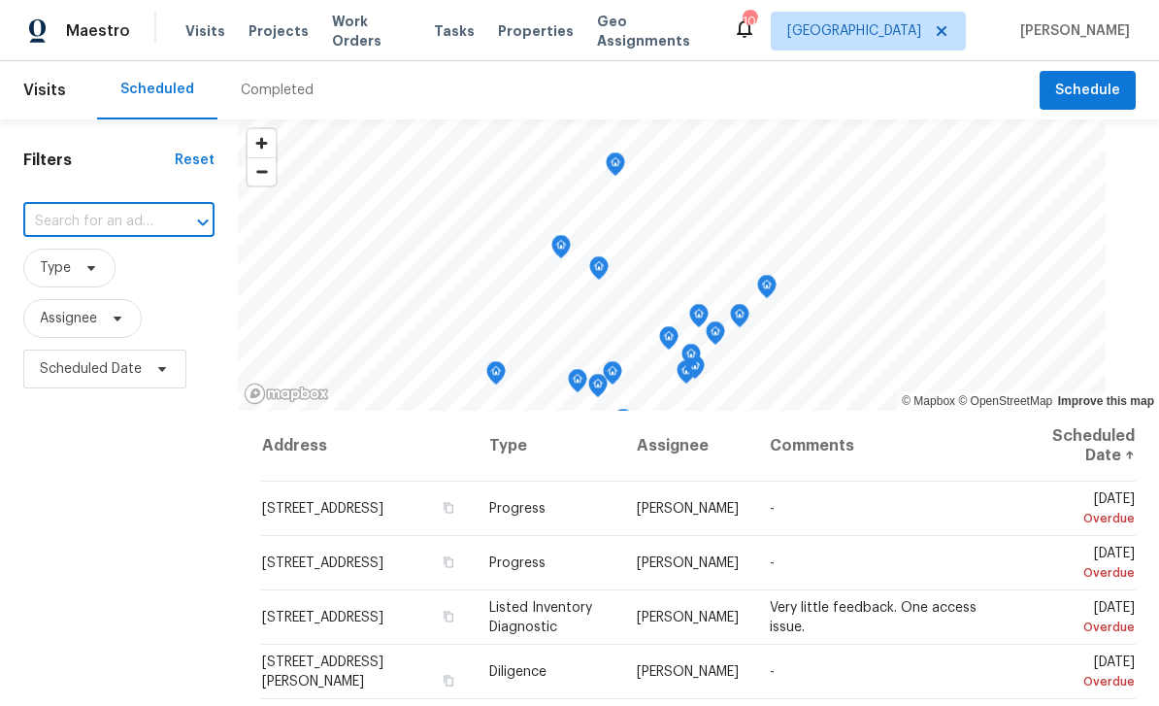
paste input "1686 Cortona Ct, Decatur, GA 30032"
type input "1686 Cortona Ct, Decatur, GA 30032"
click at [69, 276] on li "1686 Cortona Ct, Decatur, GA 30032" at bounding box center [113, 266] width 183 height 32
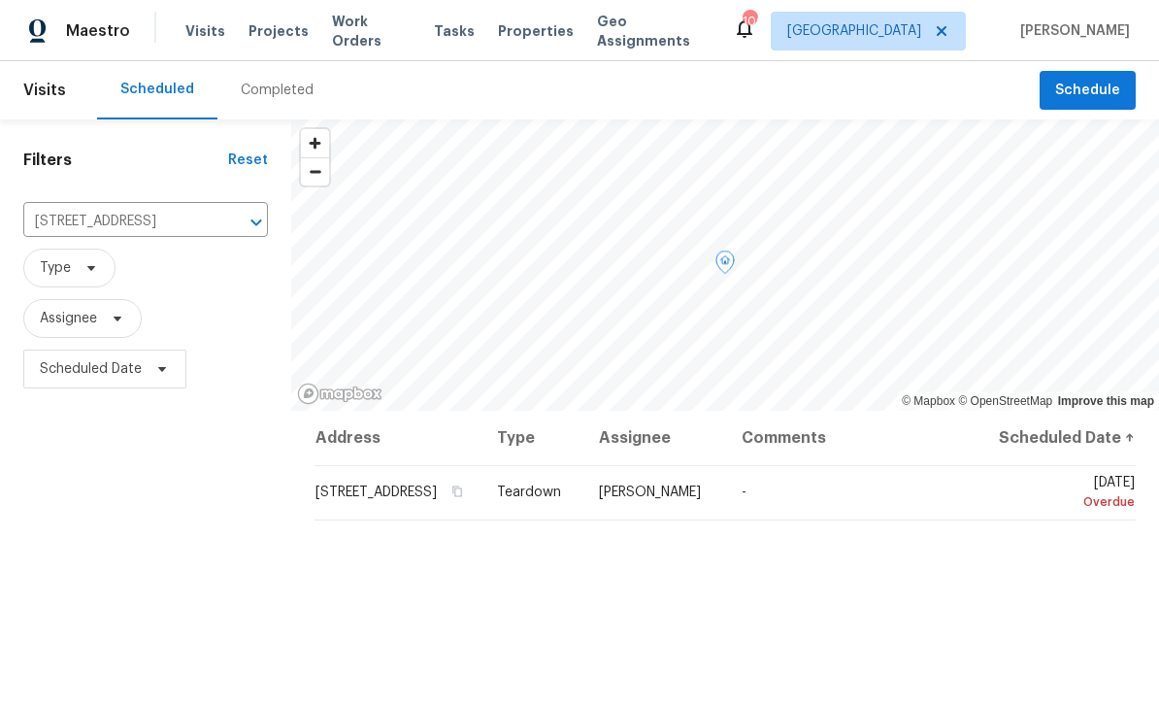
click at [0, 0] on icon at bounding box center [0, 0] width 0 height 0
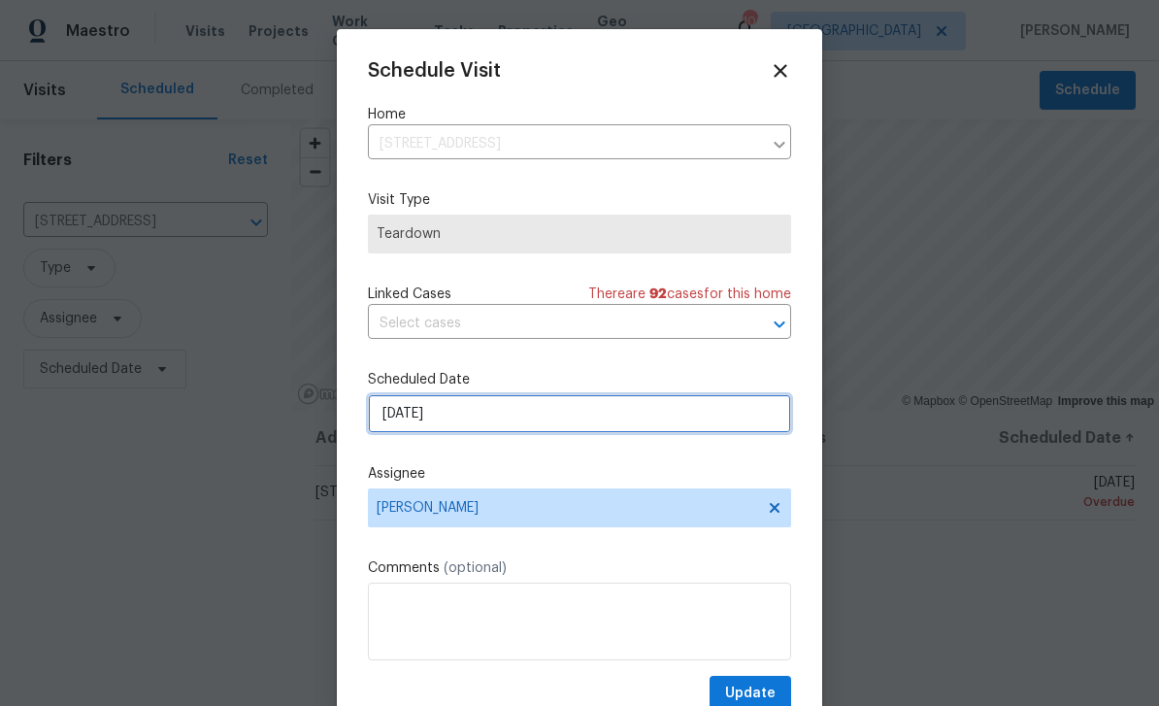
click at [650, 424] on input "[DATE]" at bounding box center [579, 413] width 423 height 39
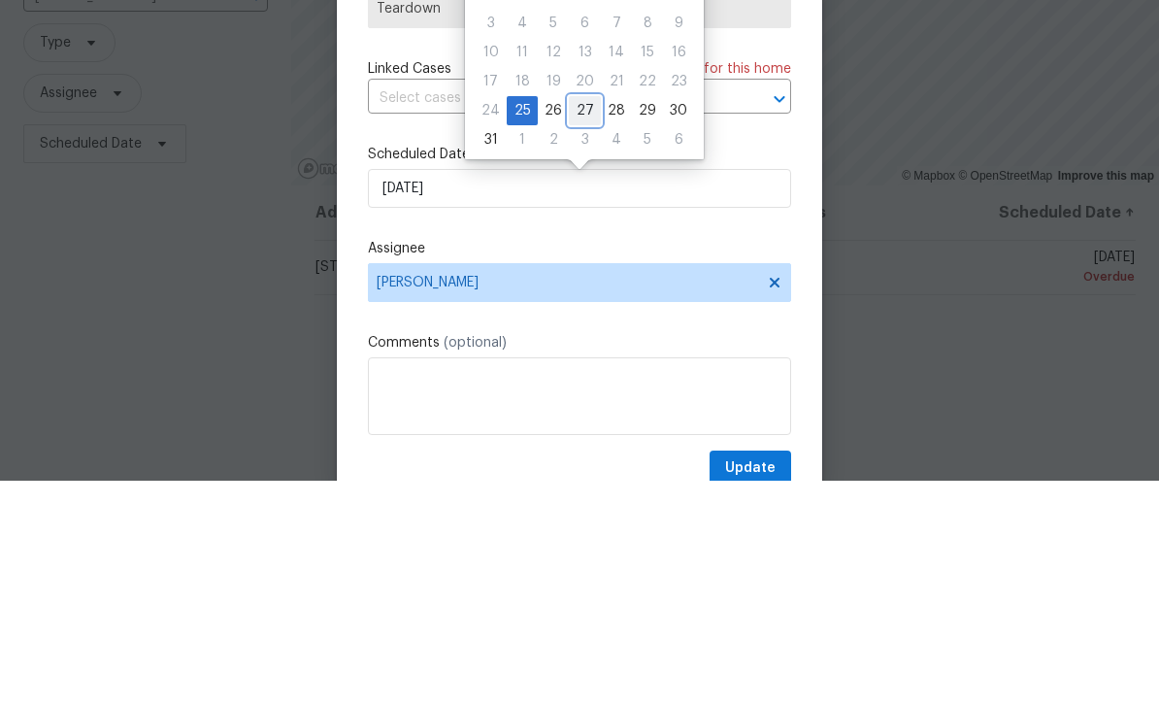
click at [585, 322] on div "27" at bounding box center [585, 335] width 32 height 27
type input "8/27/2025"
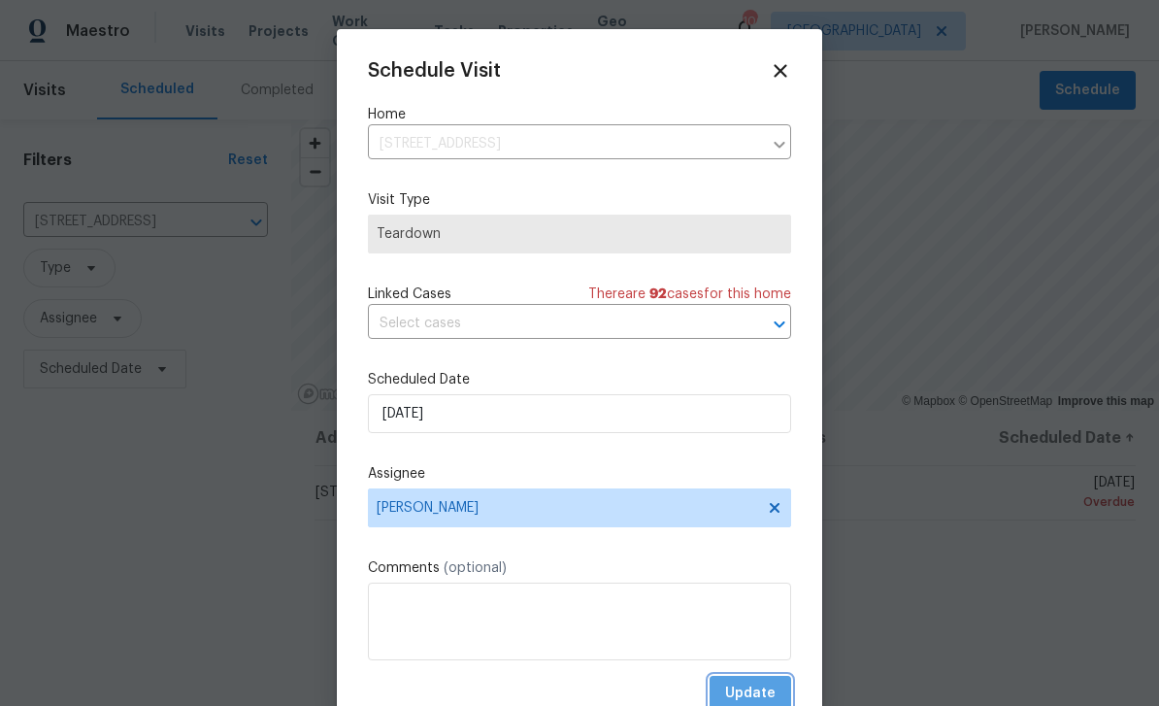
click at [761, 695] on span "Update" at bounding box center [750, 694] width 50 height 24
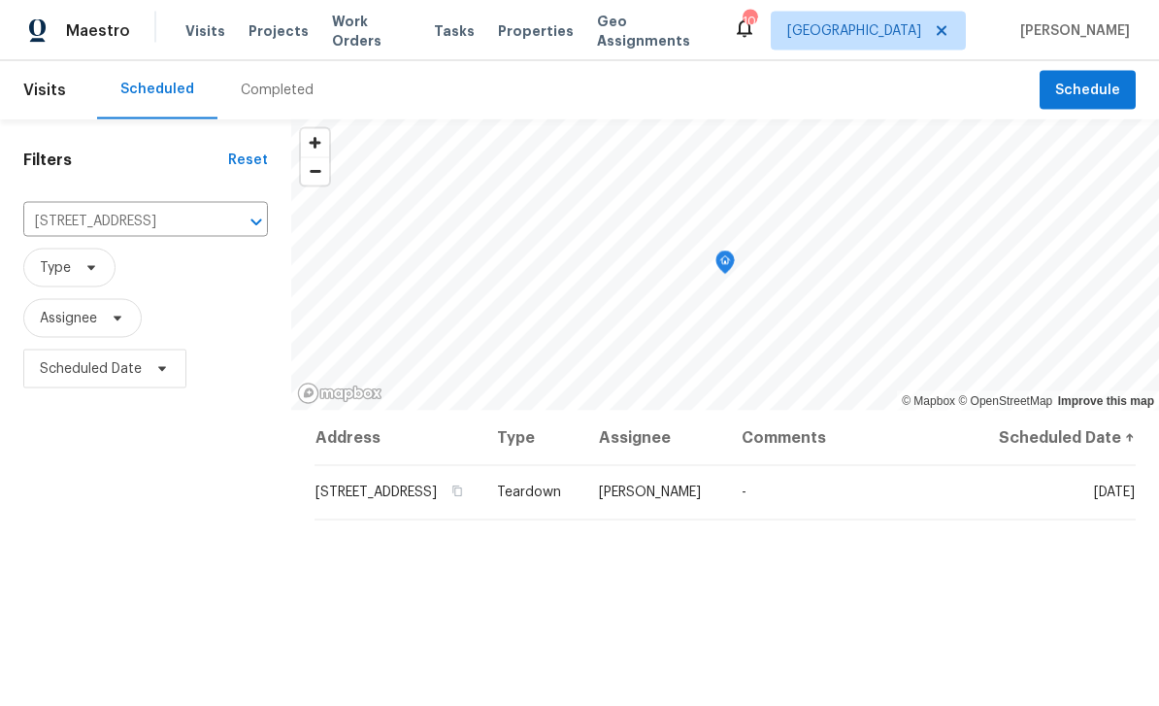
scroll to position [0, 0]
click at [0, 0] on icon at bounding box center [0, 0] width 0 height 0
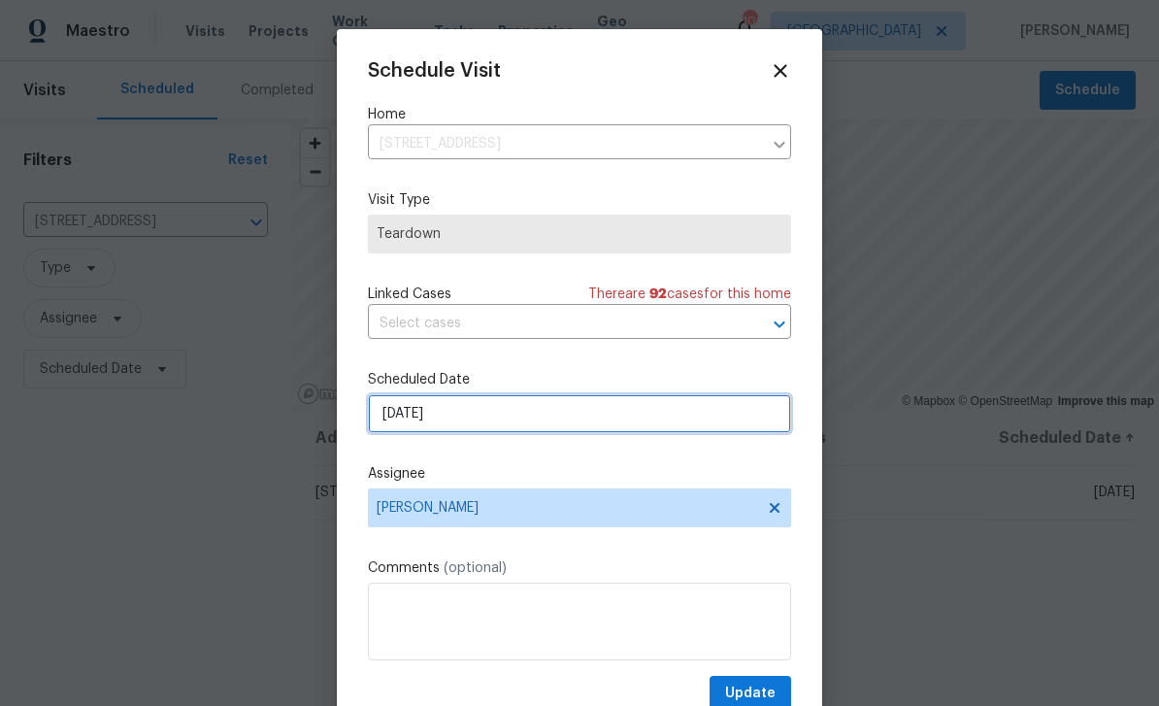
click at [700, 428] on input "8/27/2025" at bounding box center [579, 413] width 423 height 39
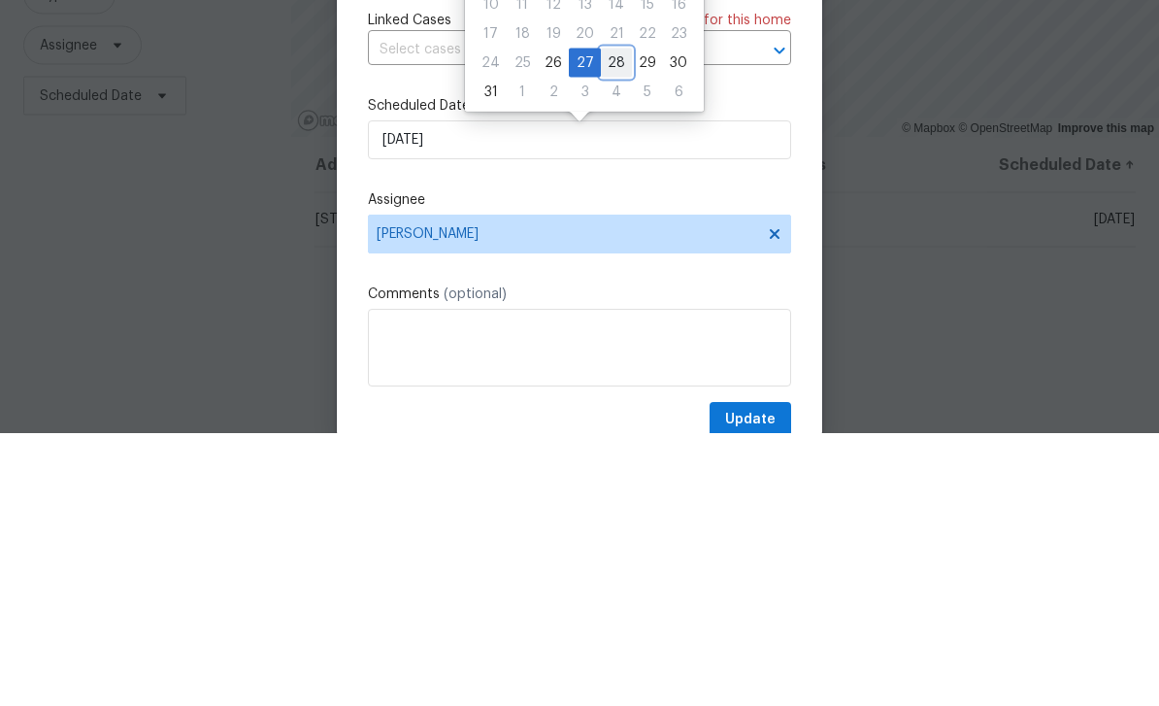
click at [614, 322] on div "28" at bounding box center [616, 335] width 31 height 27
type input "8/28/2025"
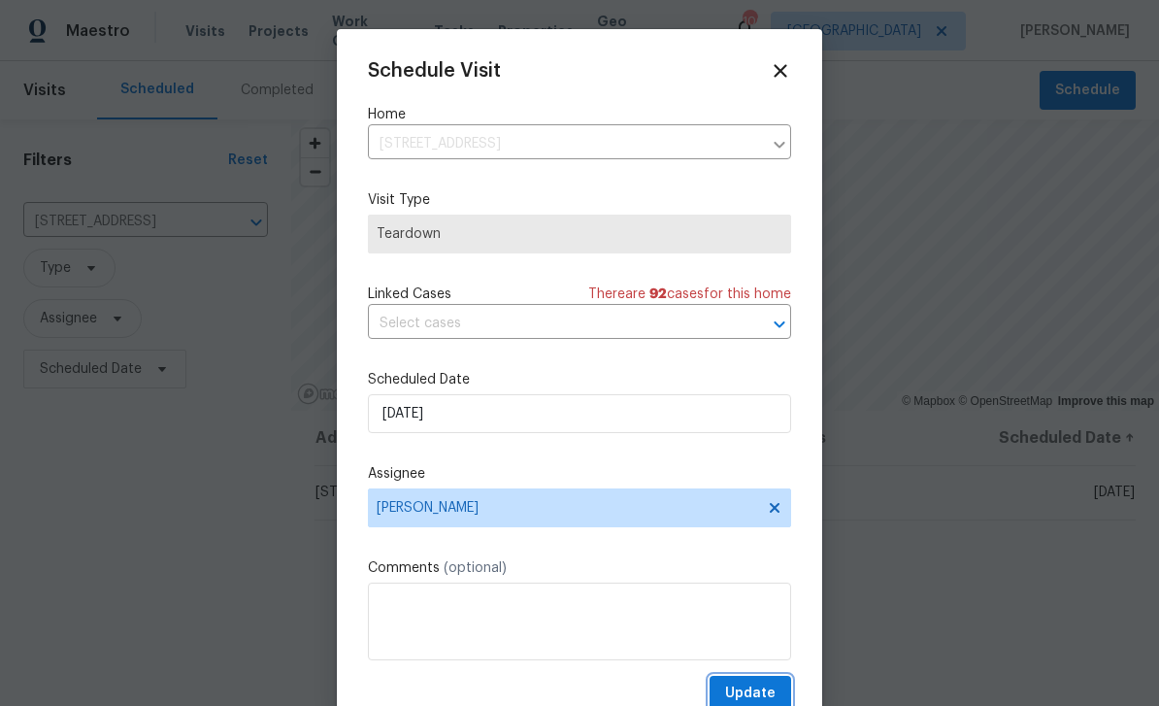
click at [781, 697] on button "Update" at bounding box center [751, 694] width 82 height 36
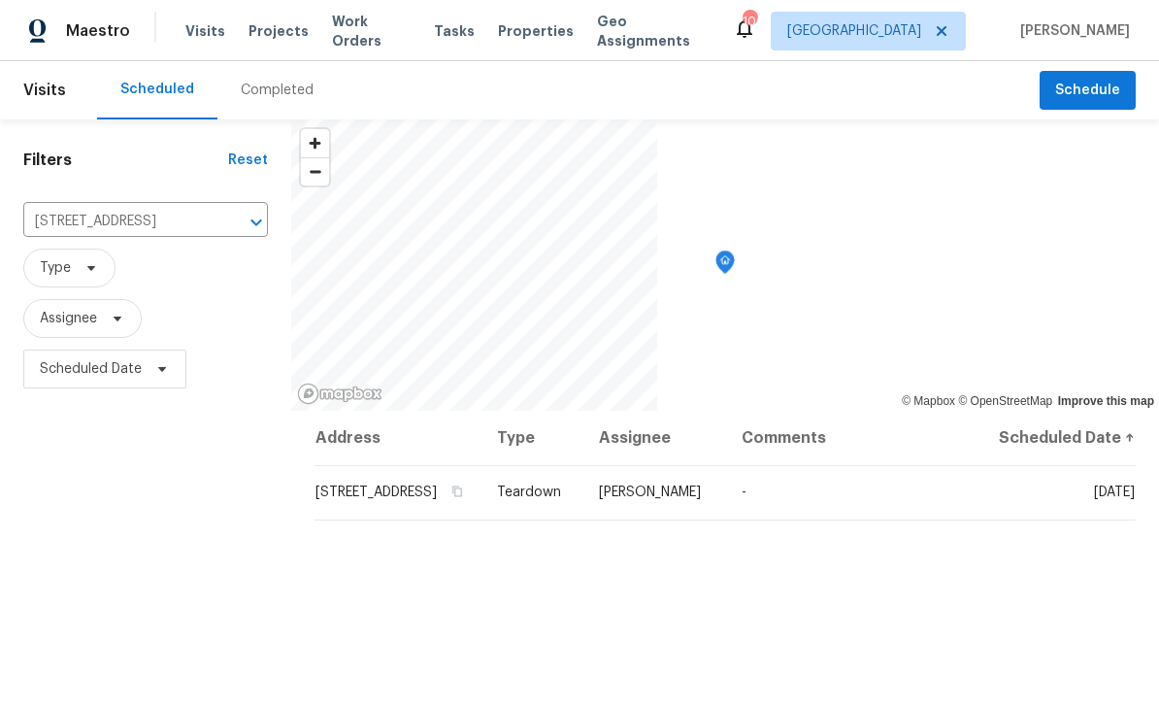
scroll to position [0, 0]
click at [219, 223] on button "Clear" at bounding box center [230, 222] width 27 height 27
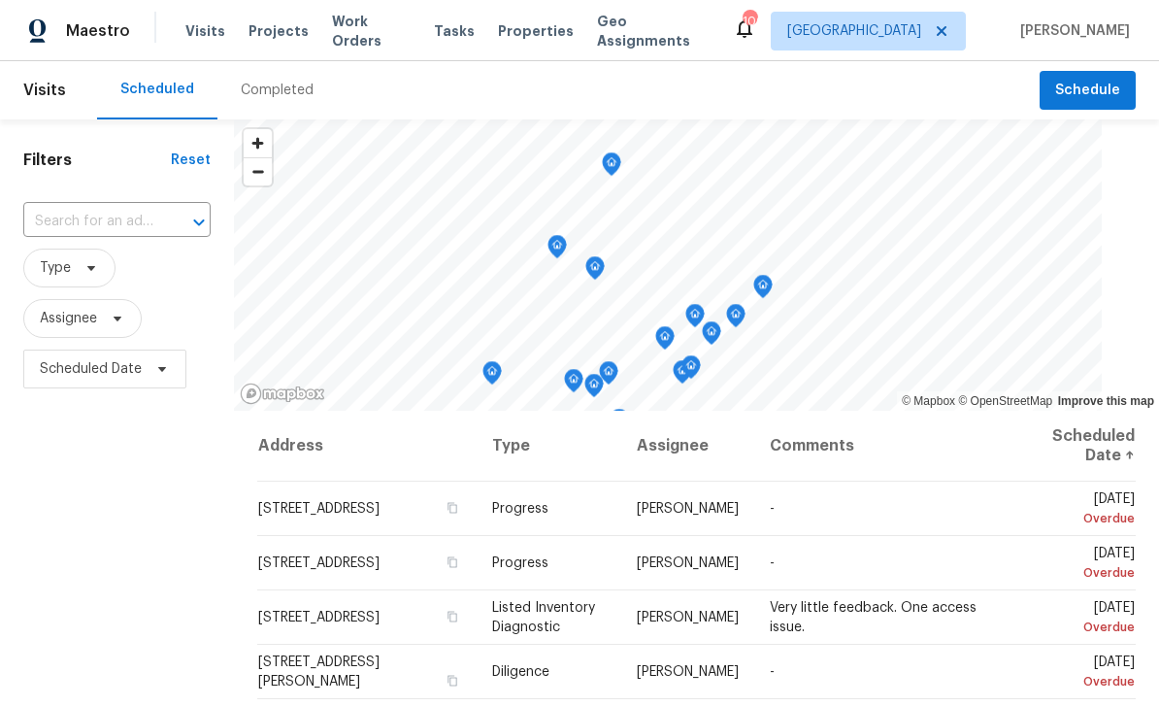
click at [91, 233] on input "text" at bounding box center [89, 222] width 133 height 30
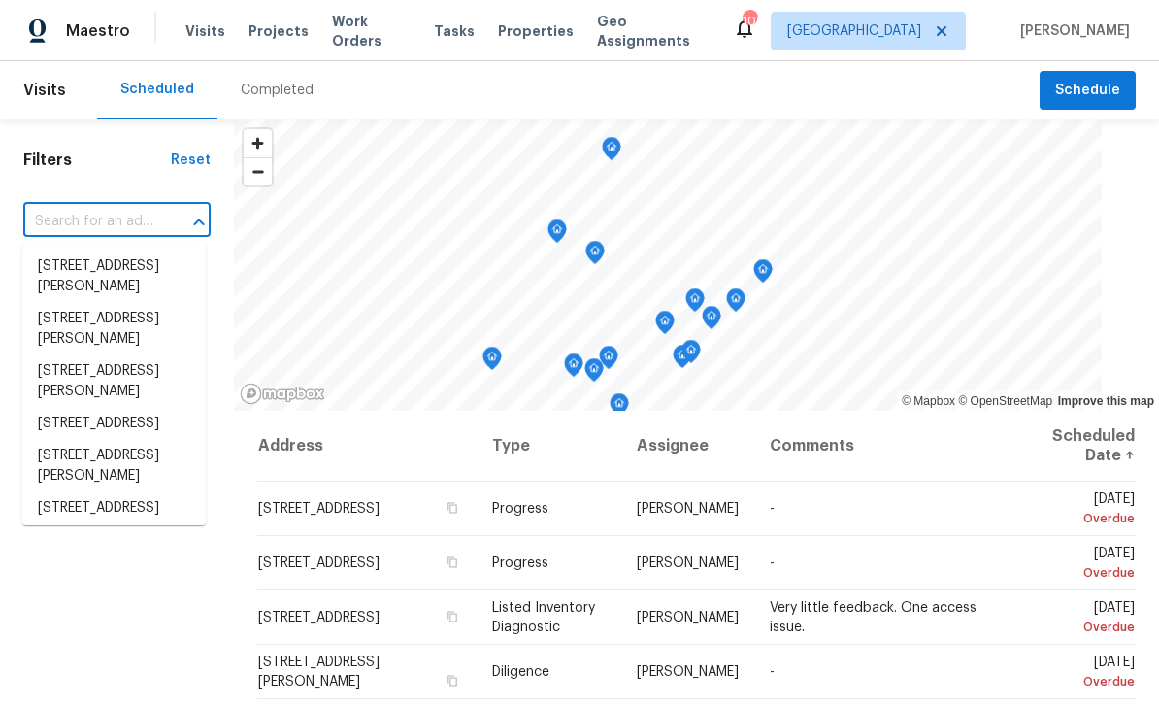
click at [67, 223] on input "text" at bounding box center [89, 222] width 133 height 30
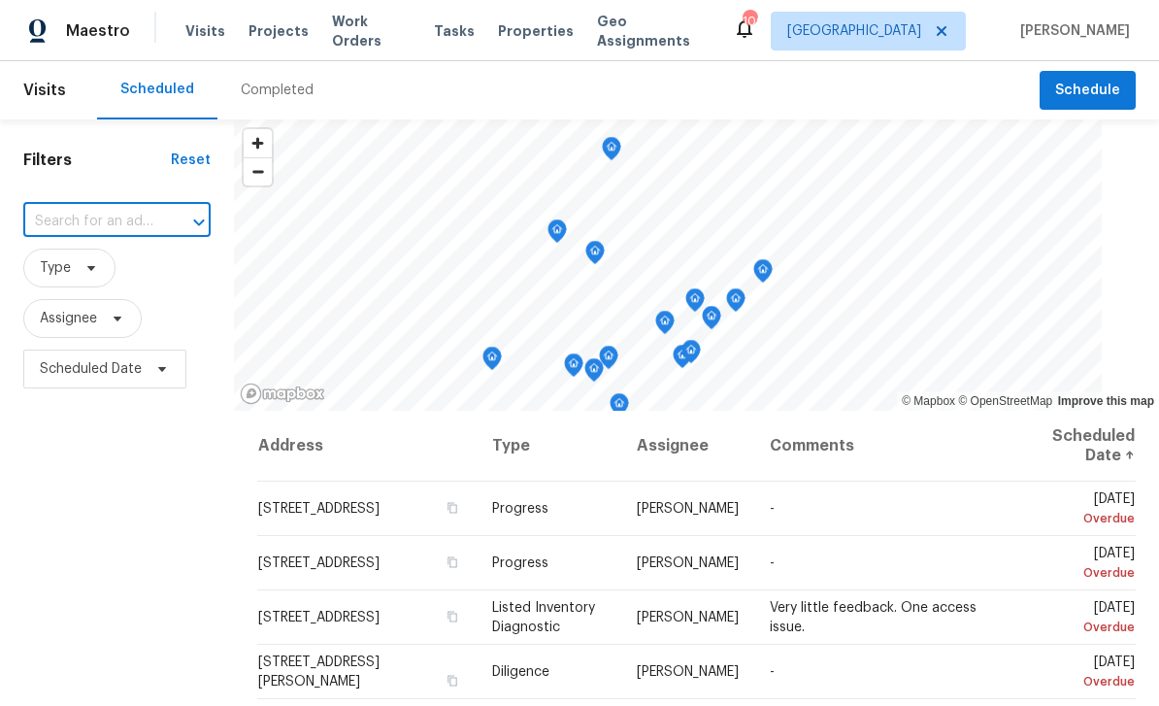
paste input "1175 Church St Unit B, Decatur, GA 30030"
type input "1175 Church St"
click at [95, 335] on li "1175 Church St Unit B, Decatur, GA 30030" at bounding box center [113, 309] width 183 height 52
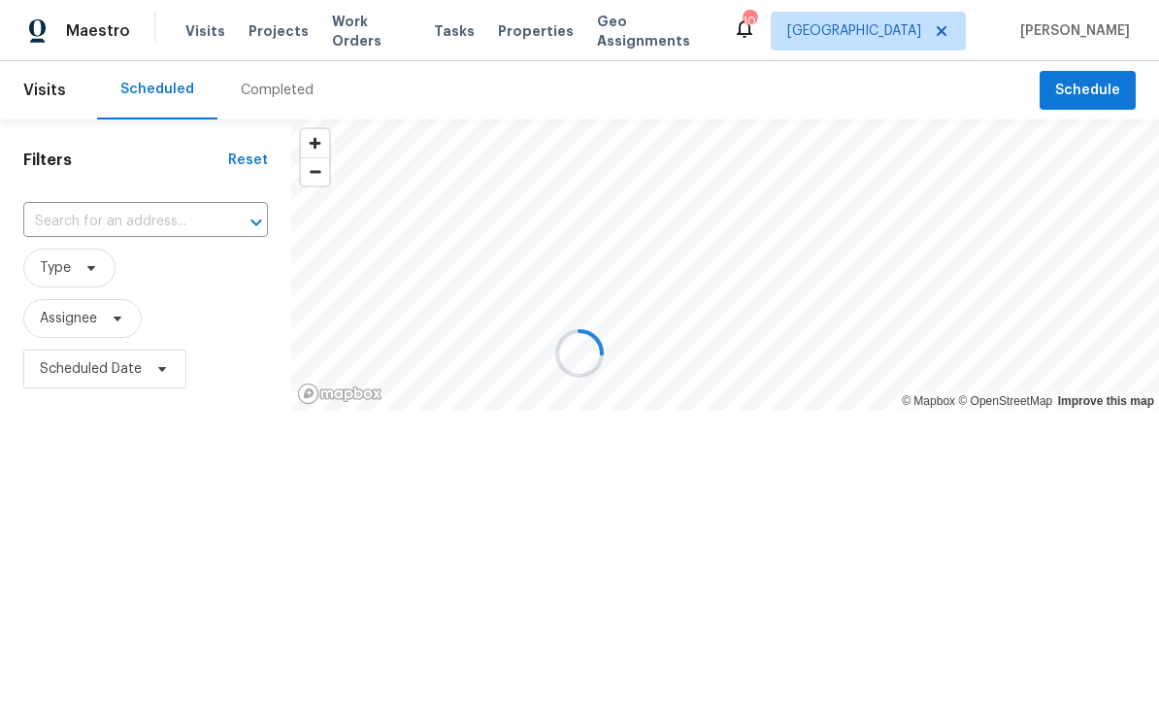
type input "1175 Church St Unit B, Decatur, GA 30030"
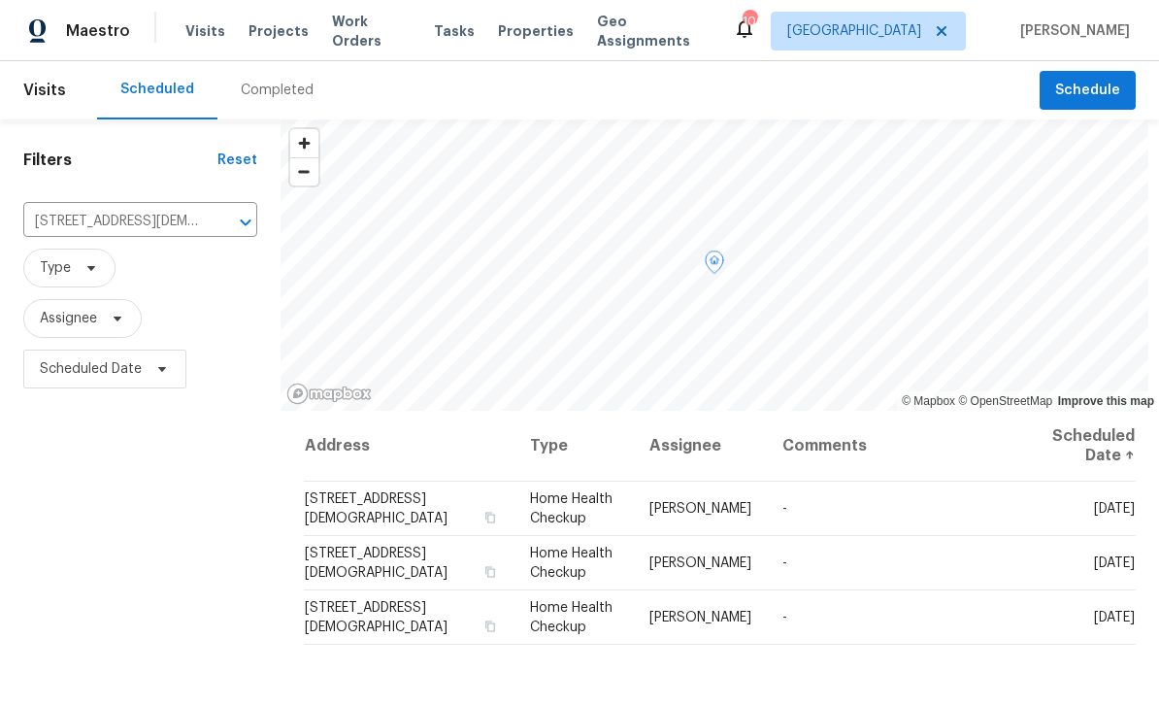
click at [0, 0] on icon at bounding box center [0, 0] width 0 height 0
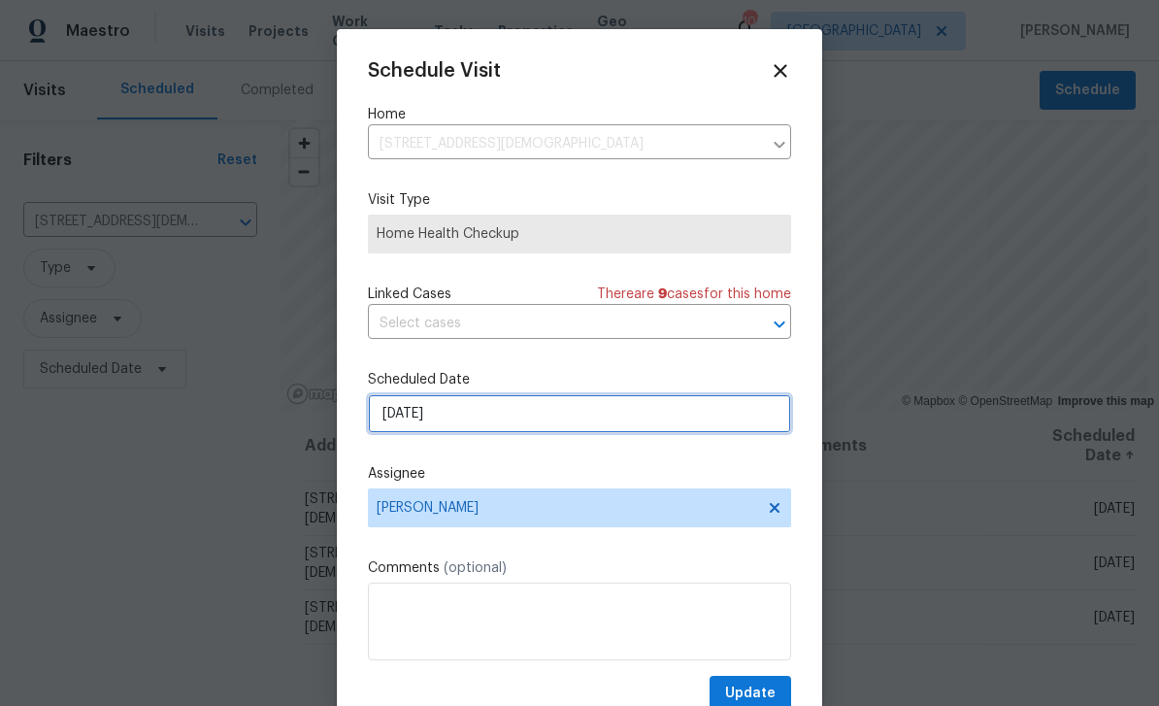
click at [693, 417] on input "8/26/2025" at bounding box center [579, 413] width 423 height 39
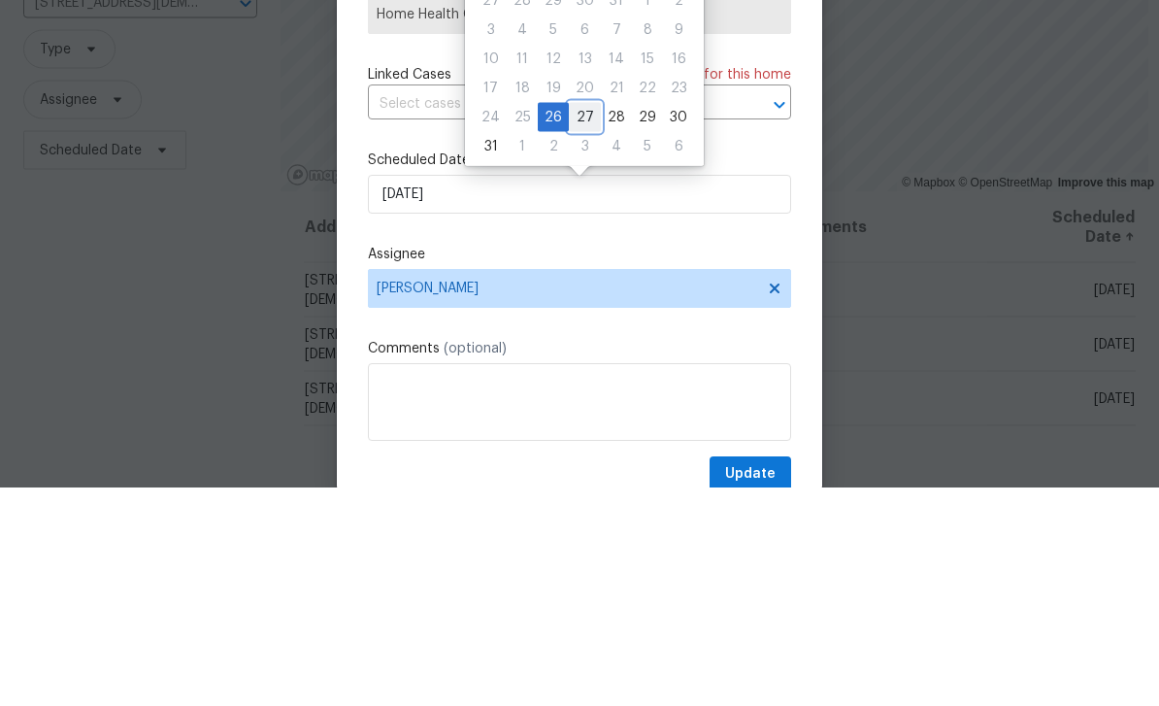
click at [584, 322] on div "27" at bounding box center [585, 335] width 32 height 27
type input "8/27/2025"
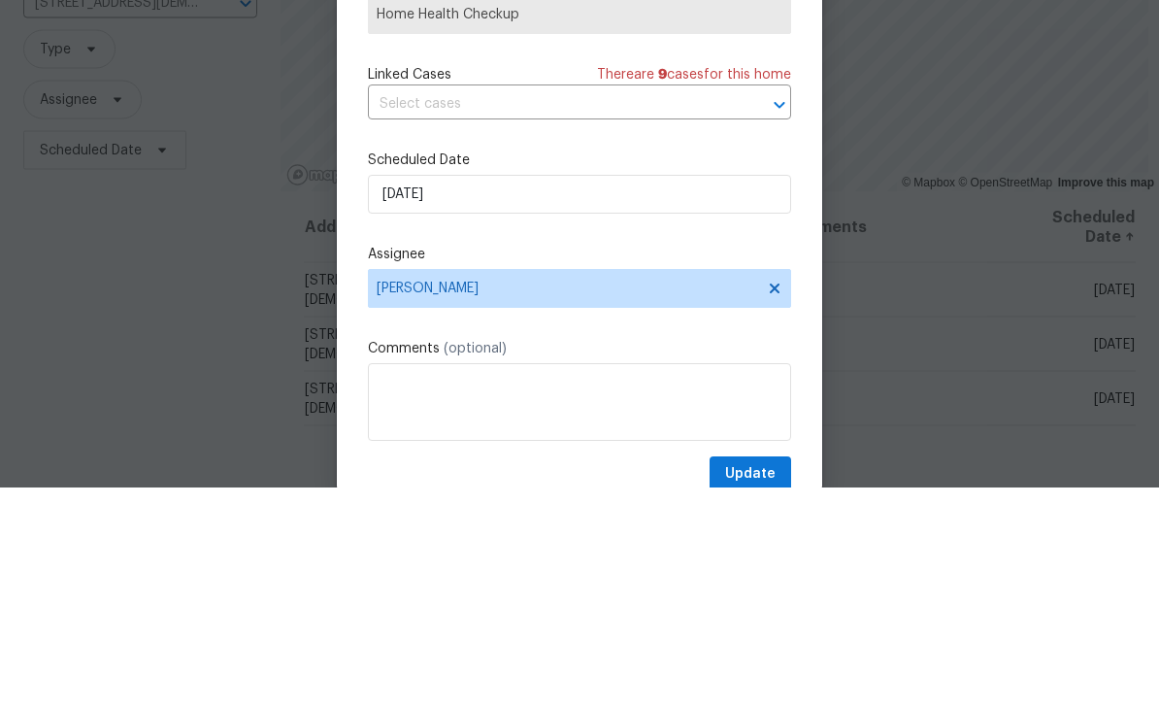
scroll to position [62, 0]
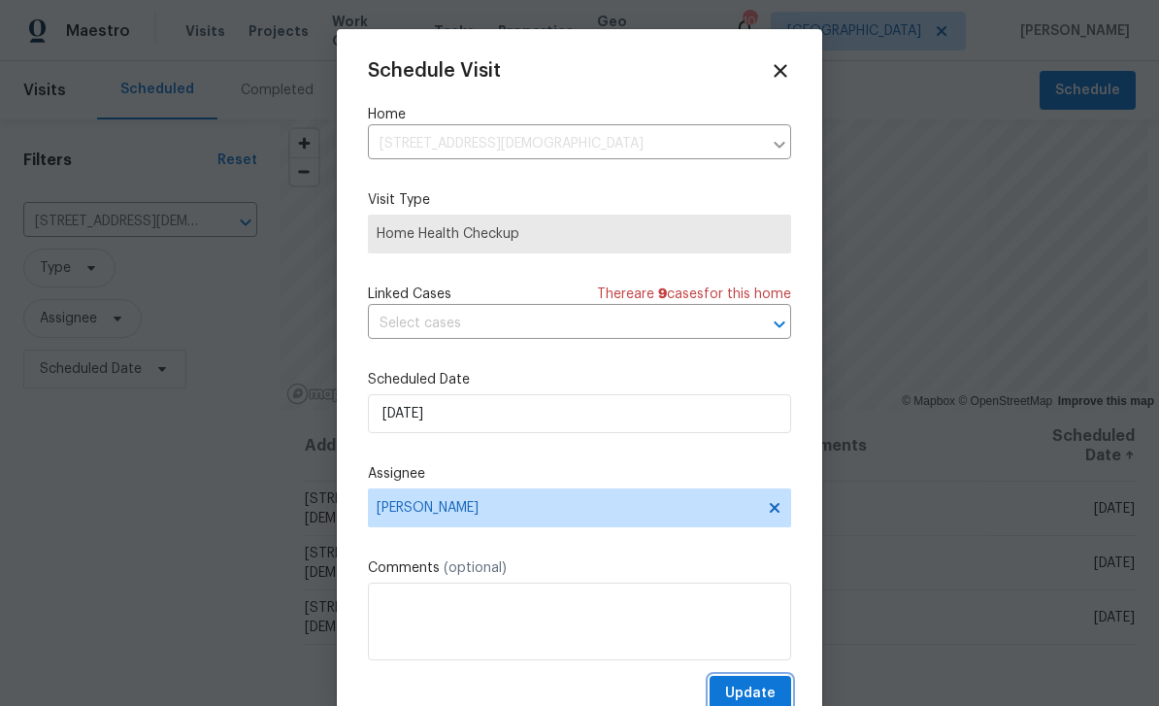
click at [761, 696] on span "Update" at bounding box center [750, 694] width 50 height 24
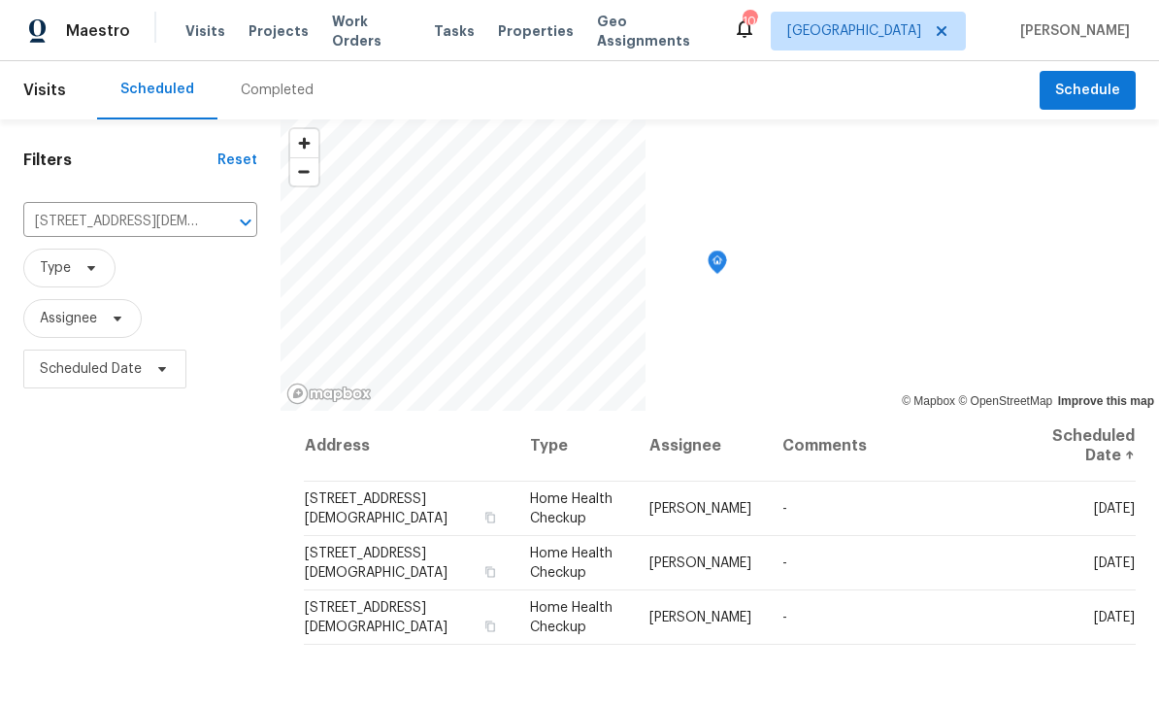
scroll to position [0, 0]
click at [230, 227] on icon "Clear" at bounding box center [220, 222] width 19 height 19
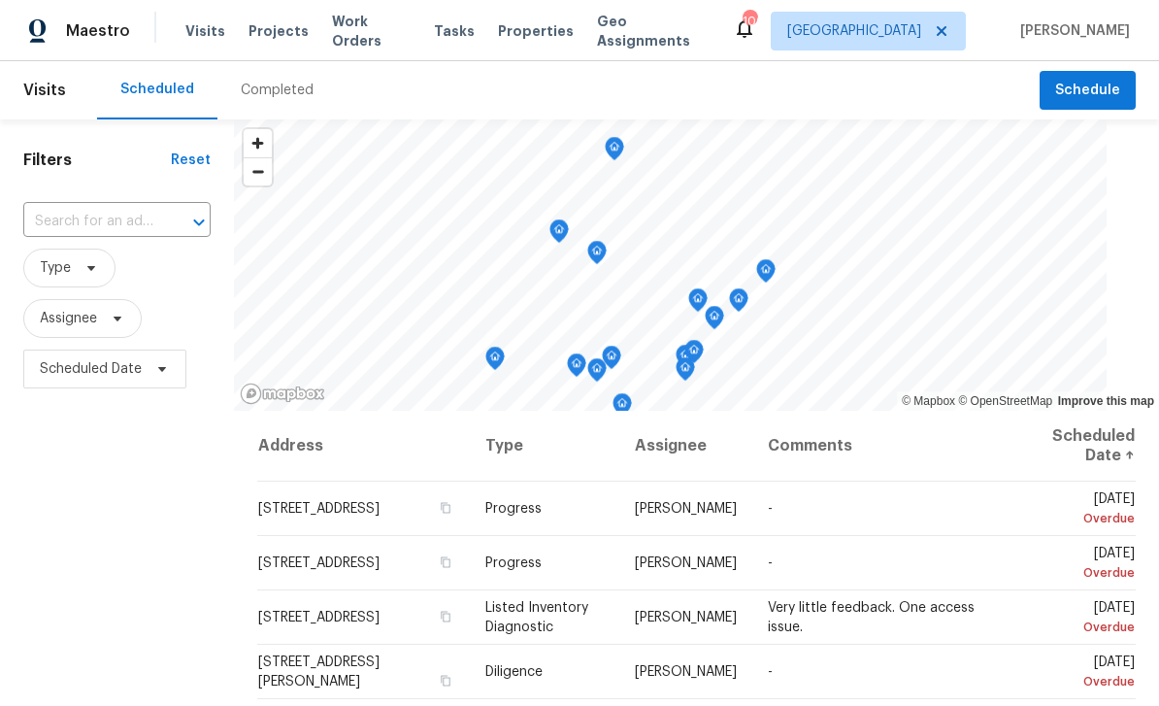
click at [150, 214] on input "text" at bounding box center [89, 222] width 133 height 30
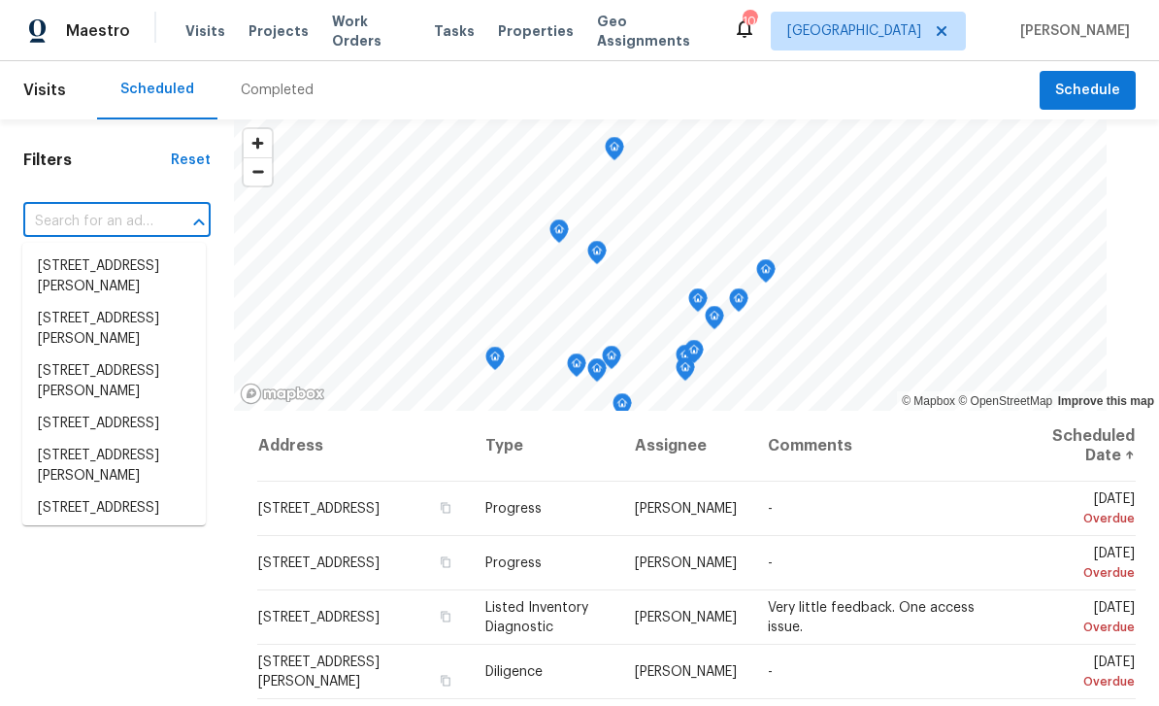
click at [88, 228] on input "text" at bounding box center [89, 222] width 133 height 30
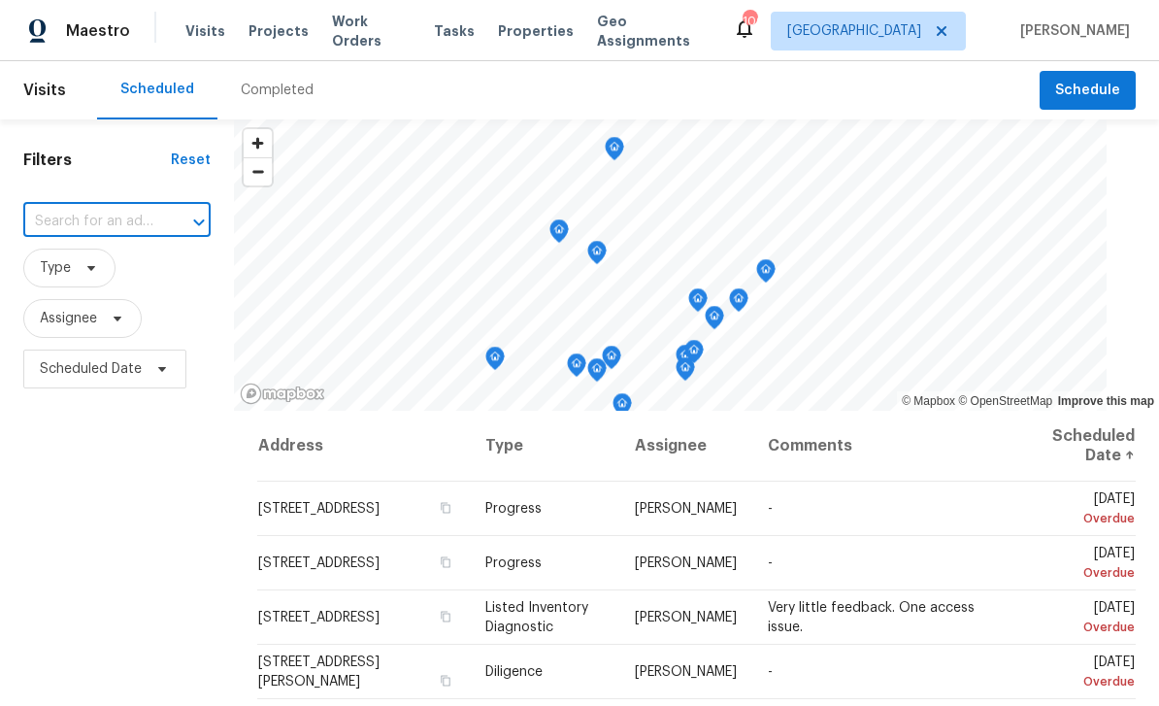
paste input "4922 Longview Walk, Decatur, GA 30035"
type input "4922 Longview Walk, Decatur, GA 30035"
click at [169, 272] on li "4922 Longview Walk, Decatur, GA 30035" at bounding box center [113, 266] width 183 height 32
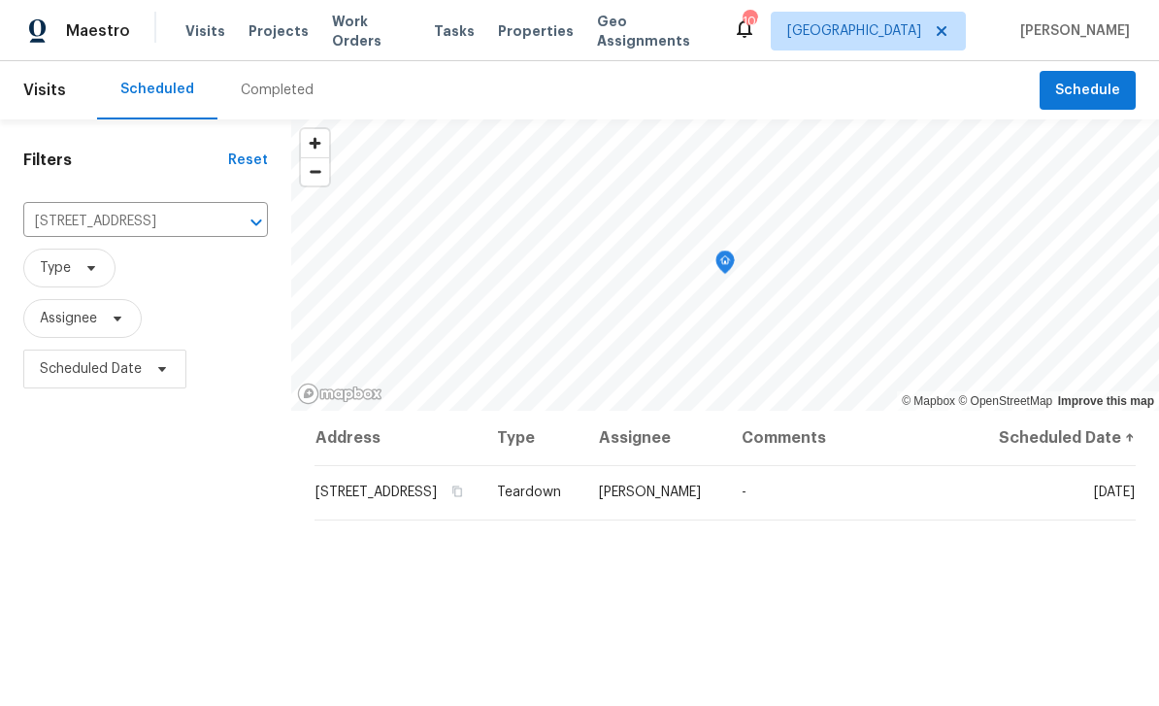
click at [0, 0] on span at bounding box center [0, 0] width 0 height 0
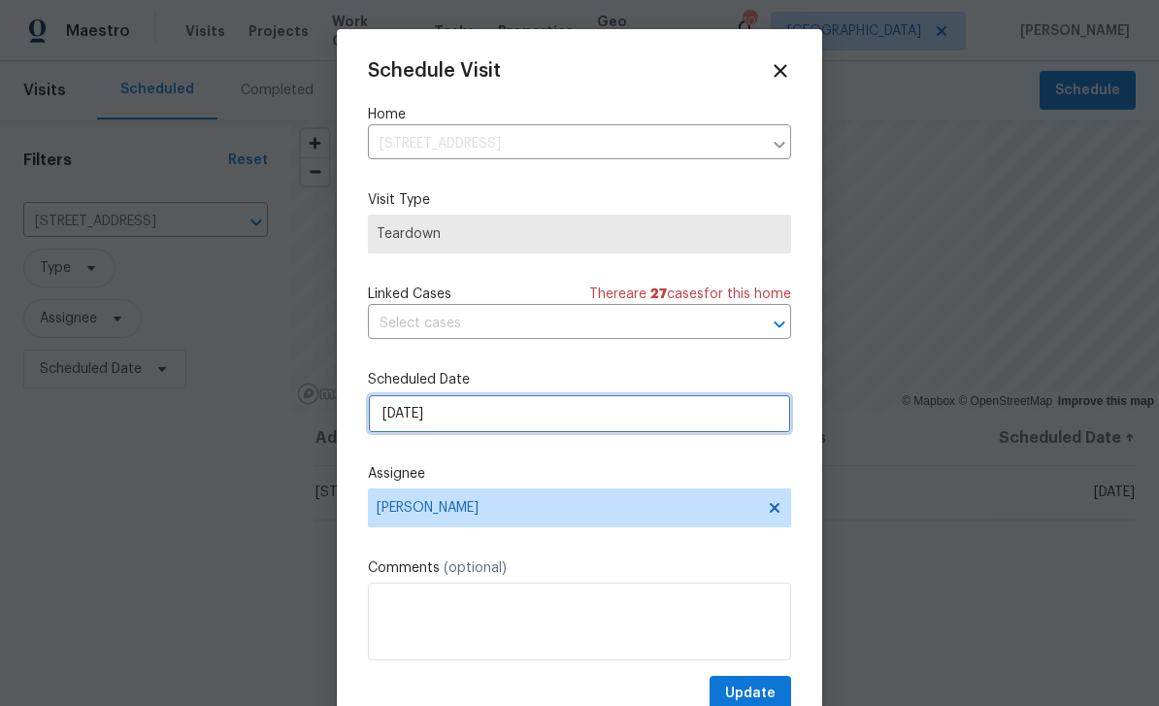
click at [698, 421] on input "8/27/2025" at bounding box center [579, 413] width 423 height 39
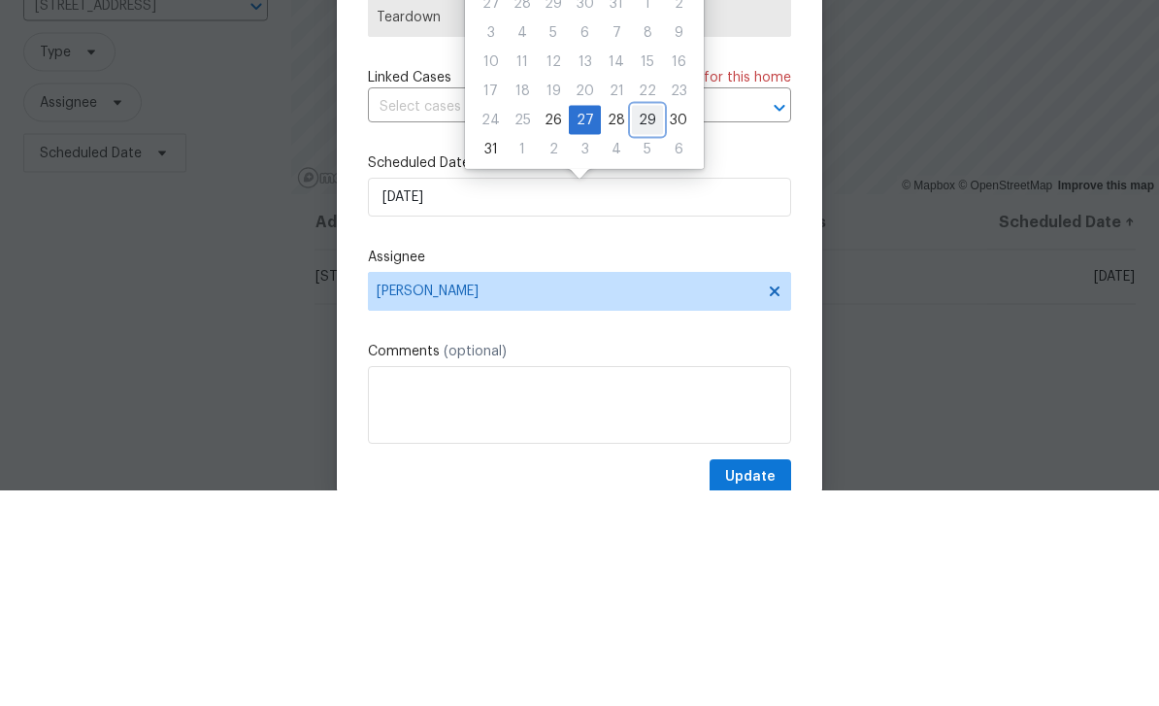
click at [639, 322] on div "29" at bounding box center [647, 335] width 31 height 27
type input "[DATE]"
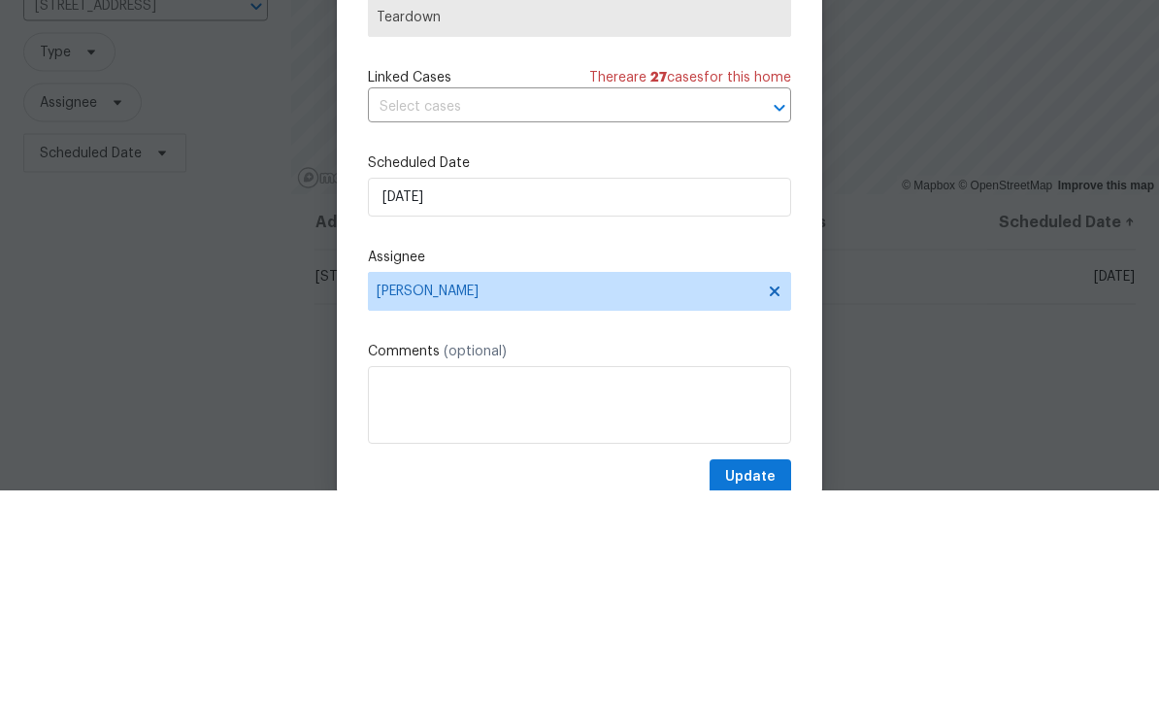
scroll to position [62, 0]
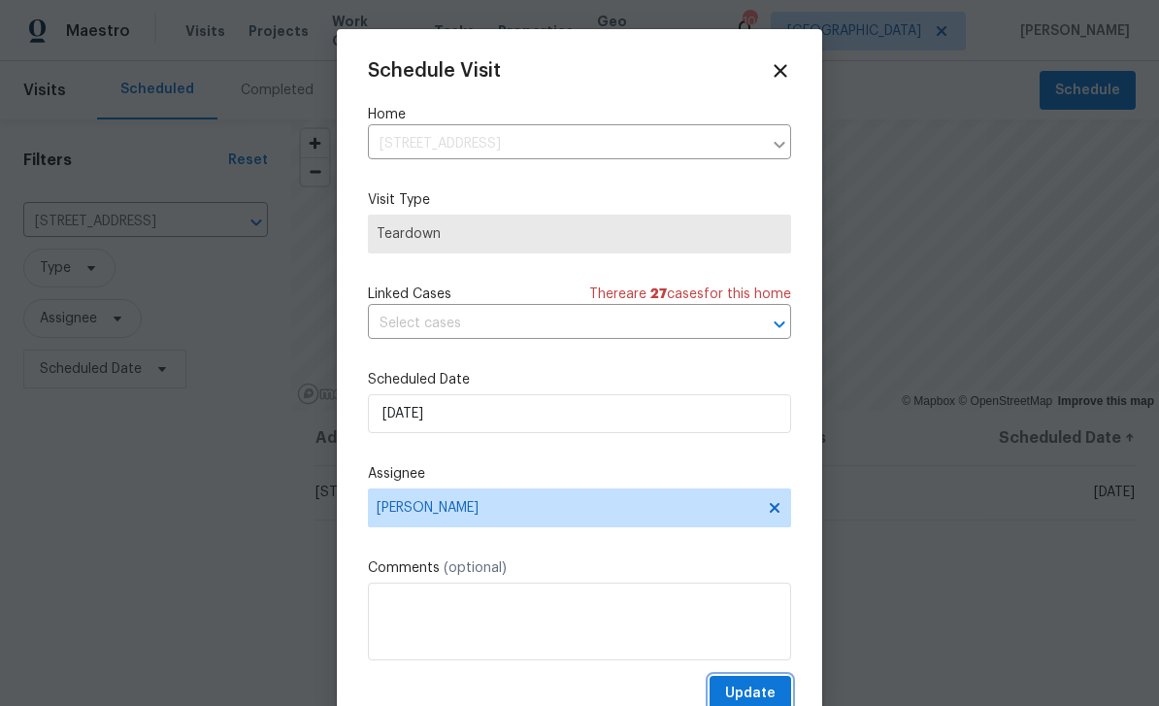
click at [770, 695] on span "Update" at bounding box center [750, 694] width 50 height 24
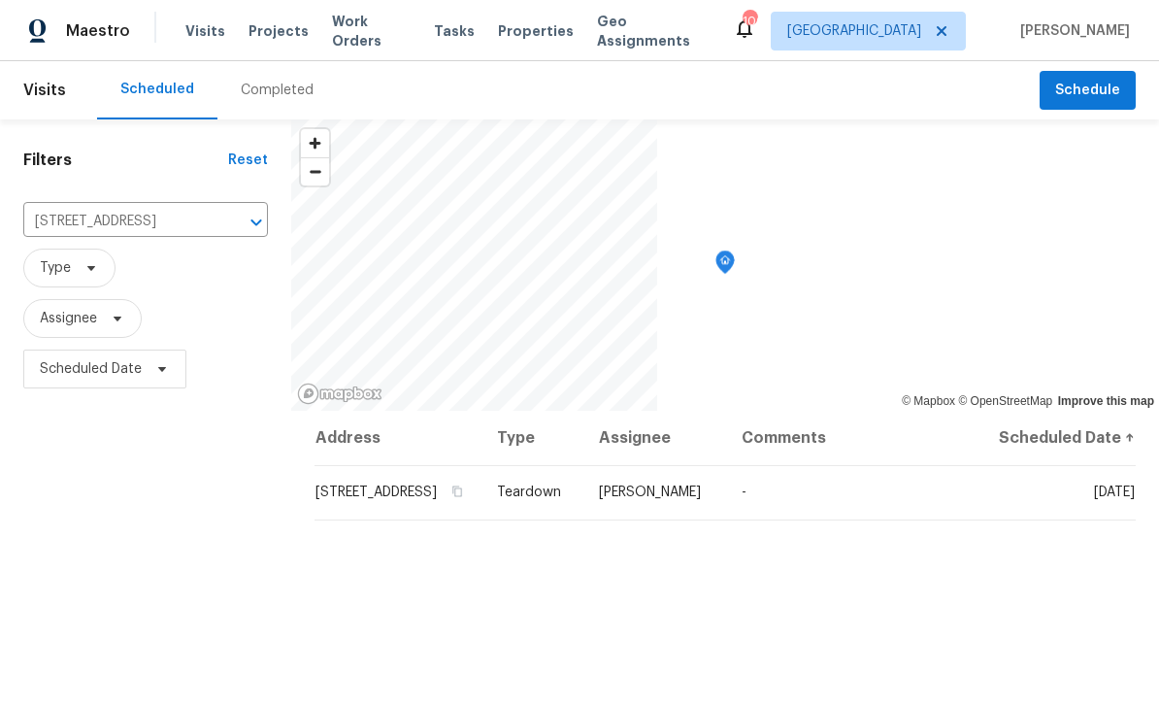
scroll to position [0, 0]
click at [235, 233] on button "Clear" at bounding box center [230, 222] width 27 height 27
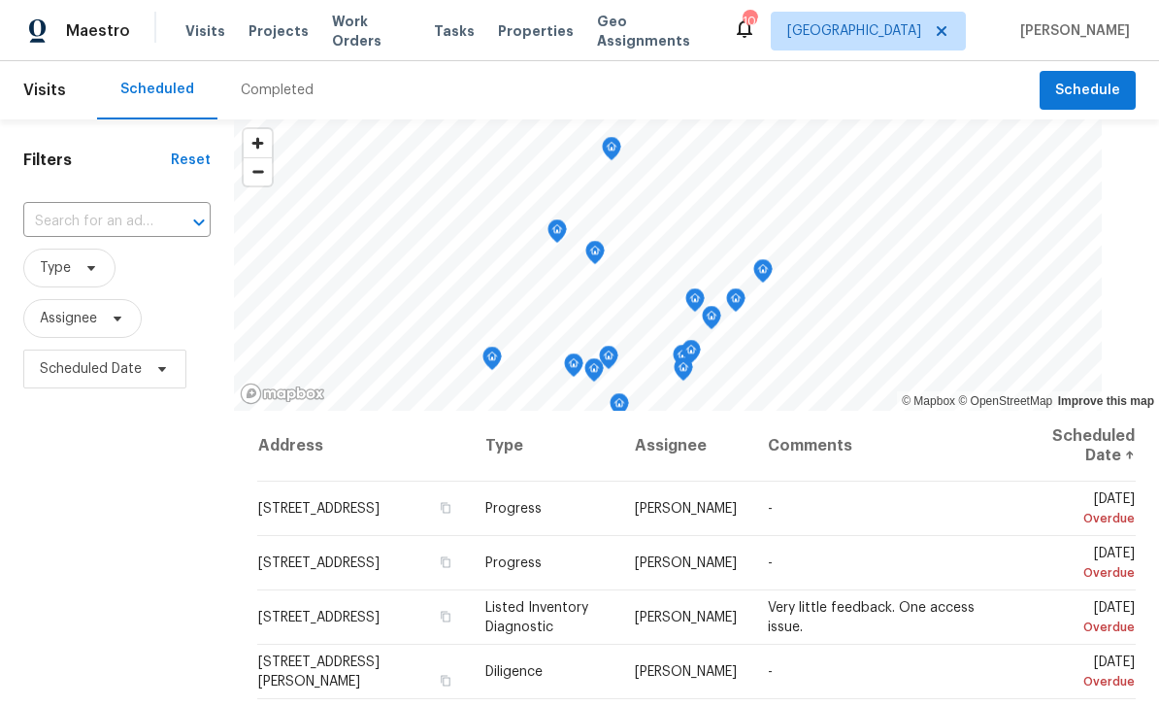
click at [74, 221] on input "text" at bounding box center [89, 222] width 133 height 30
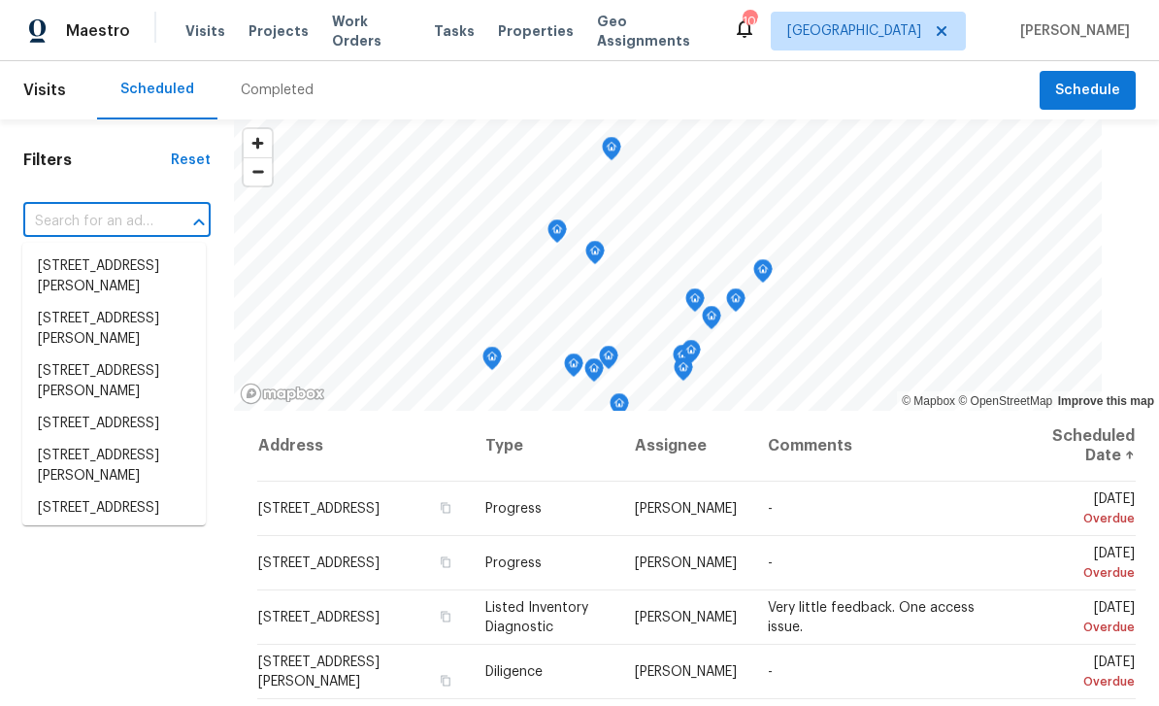
click at [83, 225] on input "text" at bounding box center [89, 222] width 133 height 30
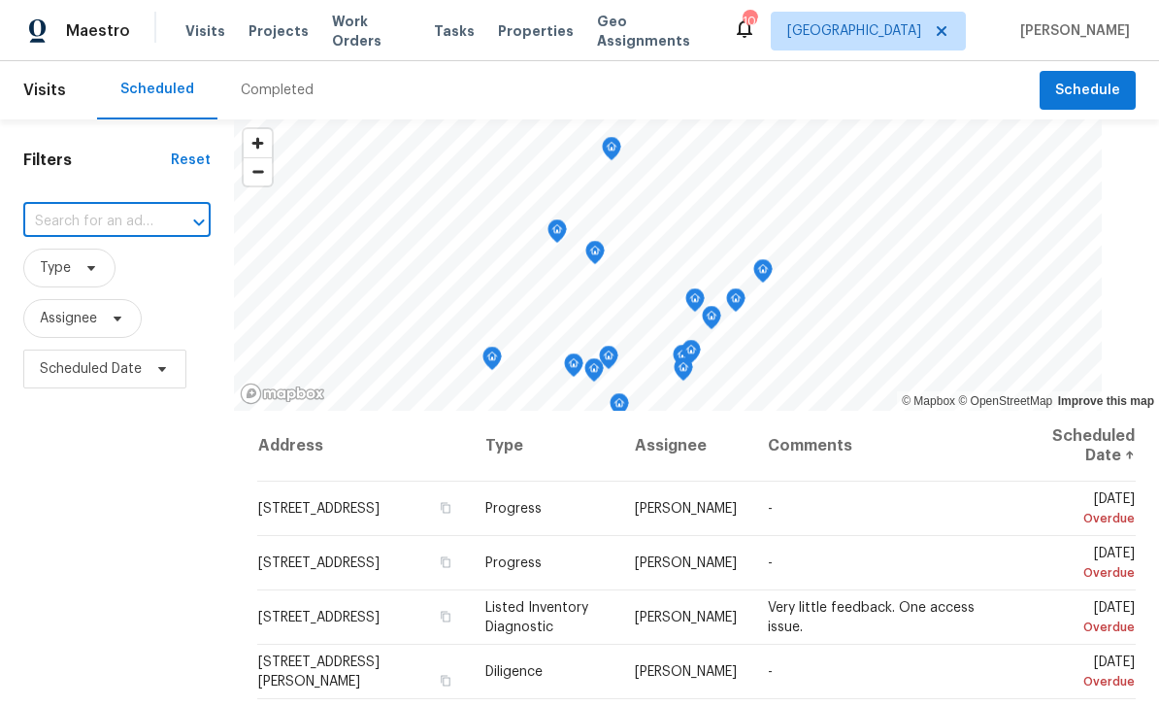
paste input "2693 Avanti Way, Decatur, GA 30035"
type input "2693 Avanti Way, Decatur, GA 30035"
click at [80, 267] on li "2693 Avanti Way, Decatur, GA 30035" at bounding box center [113, 266] width 183 height 32
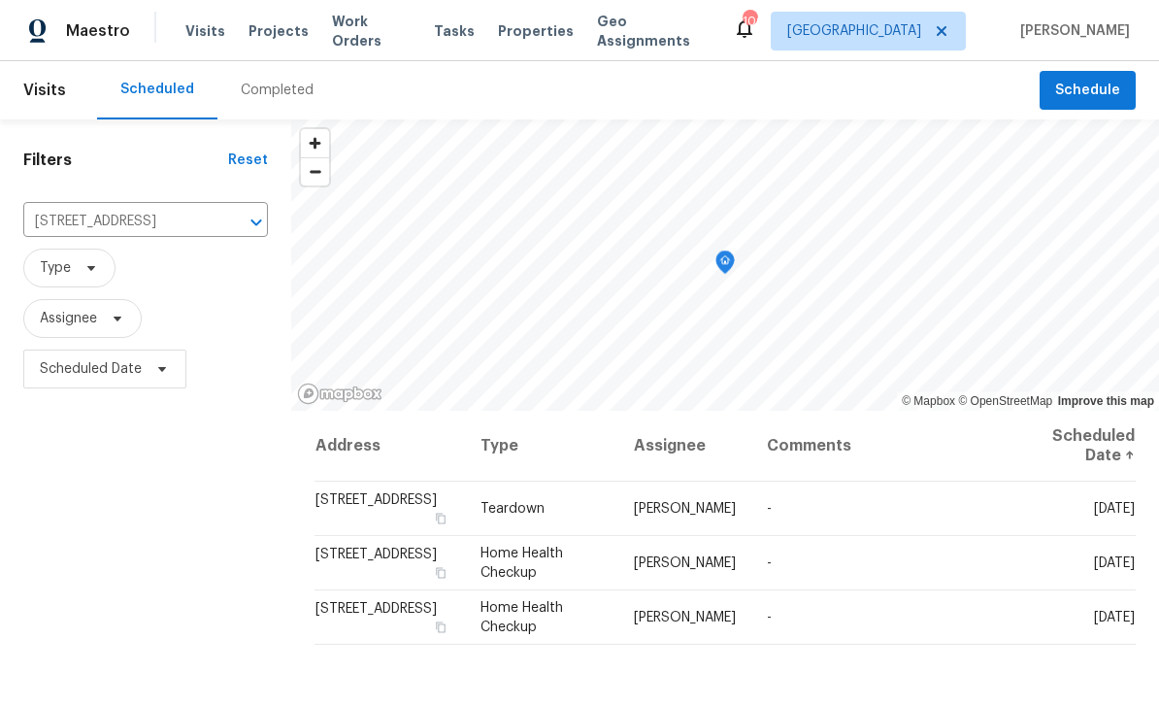
click at [0, 0] on icon at bounding box center [0, 0] width 0 height 0
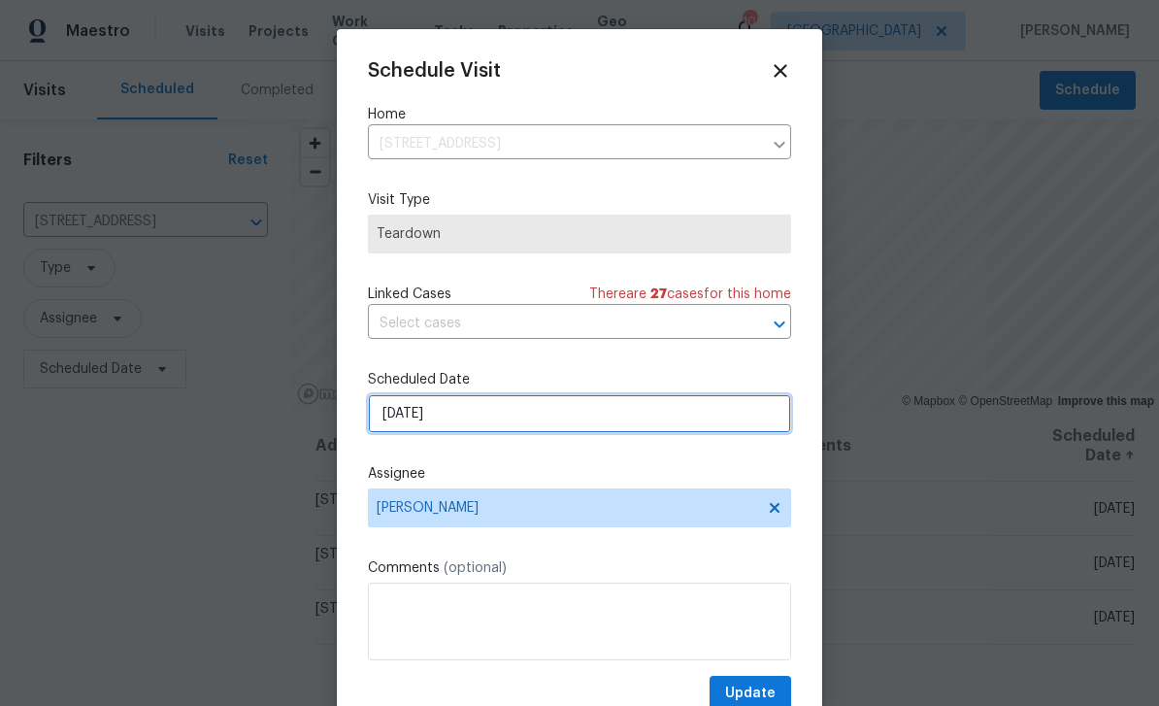
click at [622, 427] on input "8/28/2025" at bounding box center [579, 413] width 423 height 39
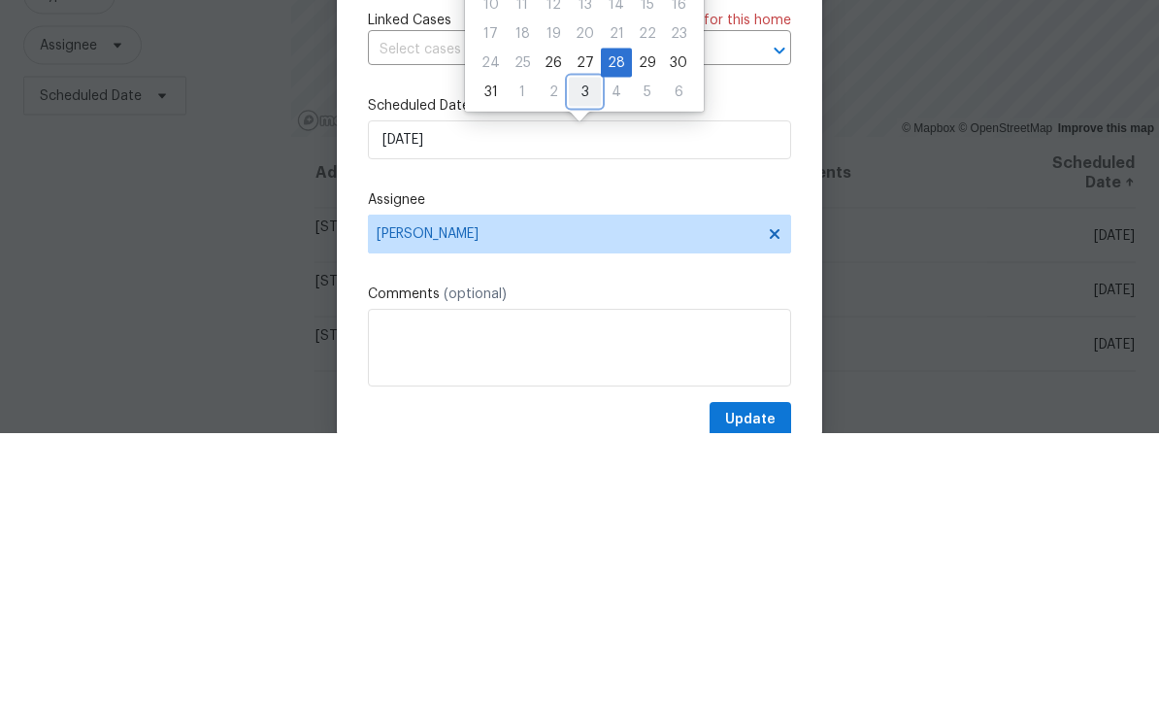
click at [580, 351] on div "3" at bounding box center [585, 364] width 32 height 27
type input "[DATE]"
select select "8"
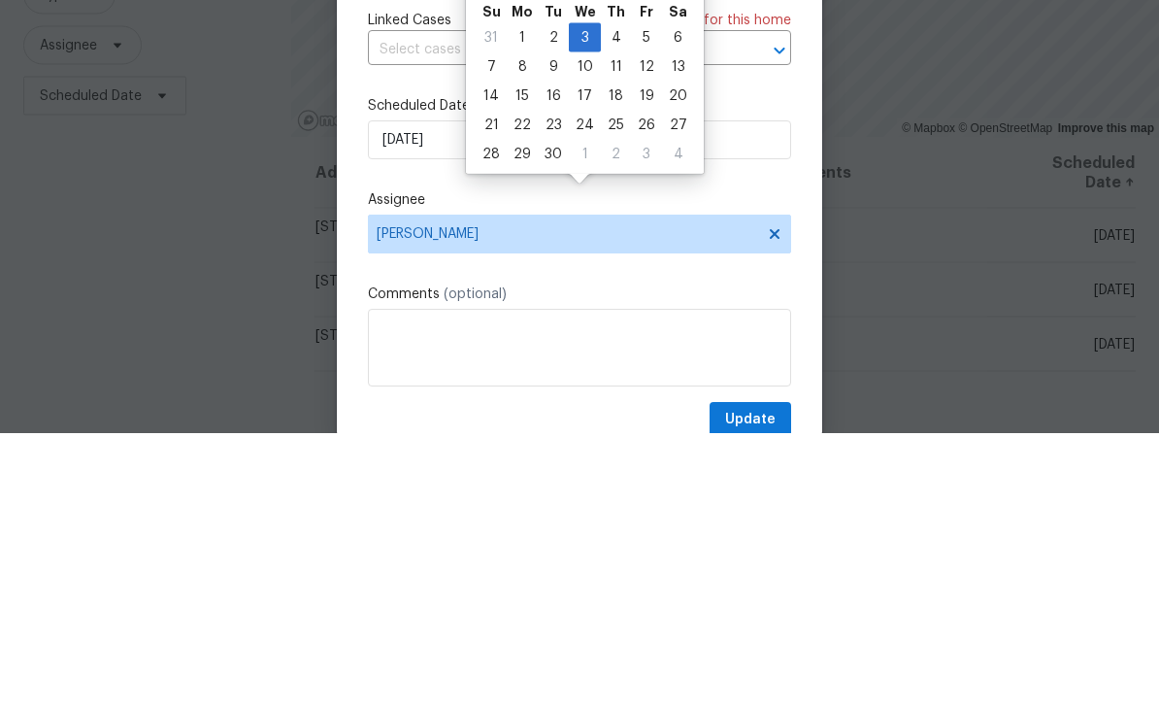
scroll to position [62, 0]
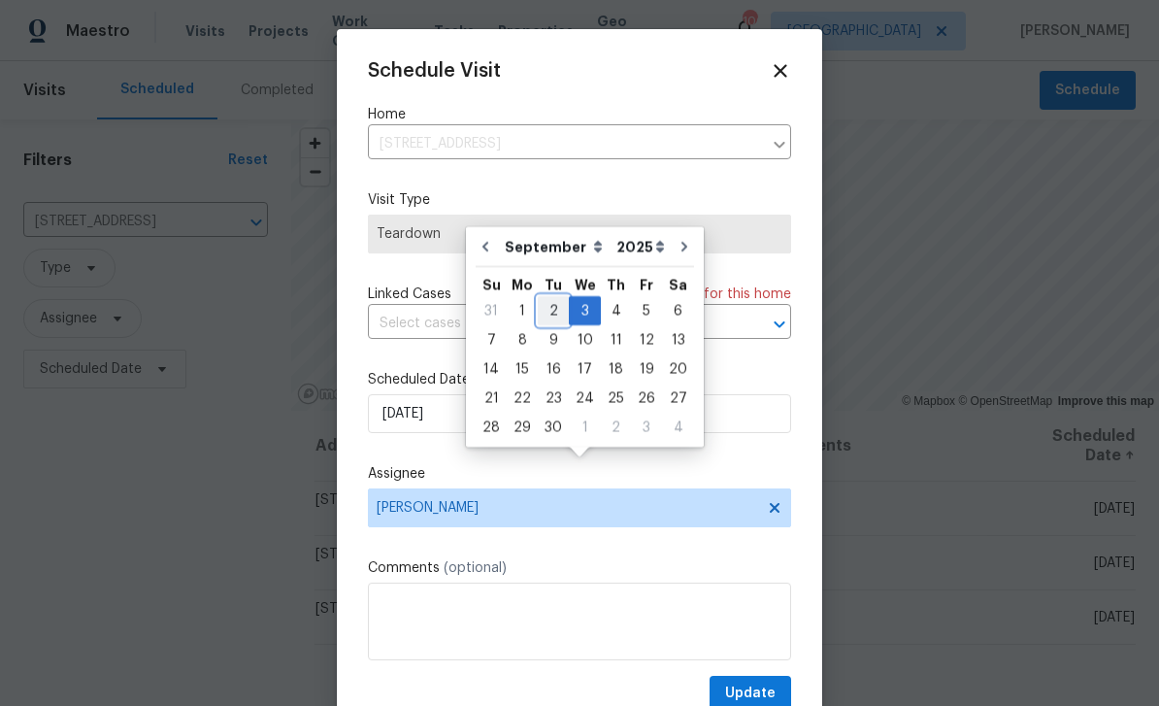
click at [550, 297] on div "2" at bounding box center [553, 310] width 31 height 27
type input "9/2/2025"
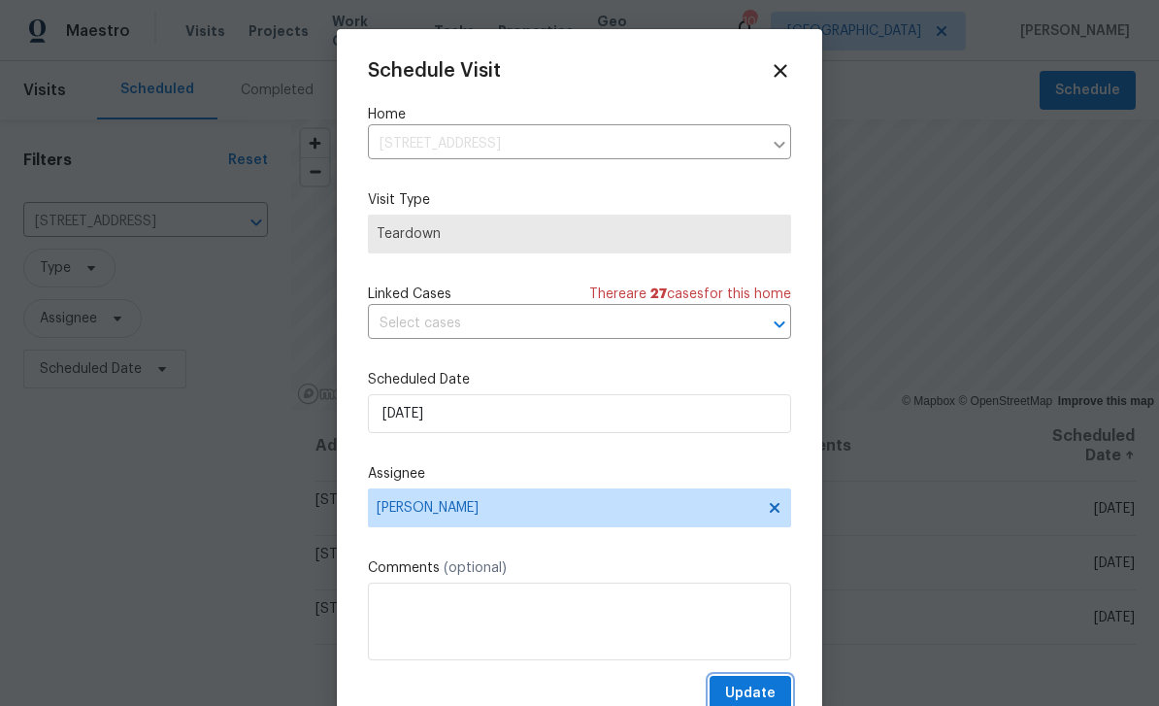
click at [772, 694] on span "Update" at bounding box center [750, 694] width 50 height 24
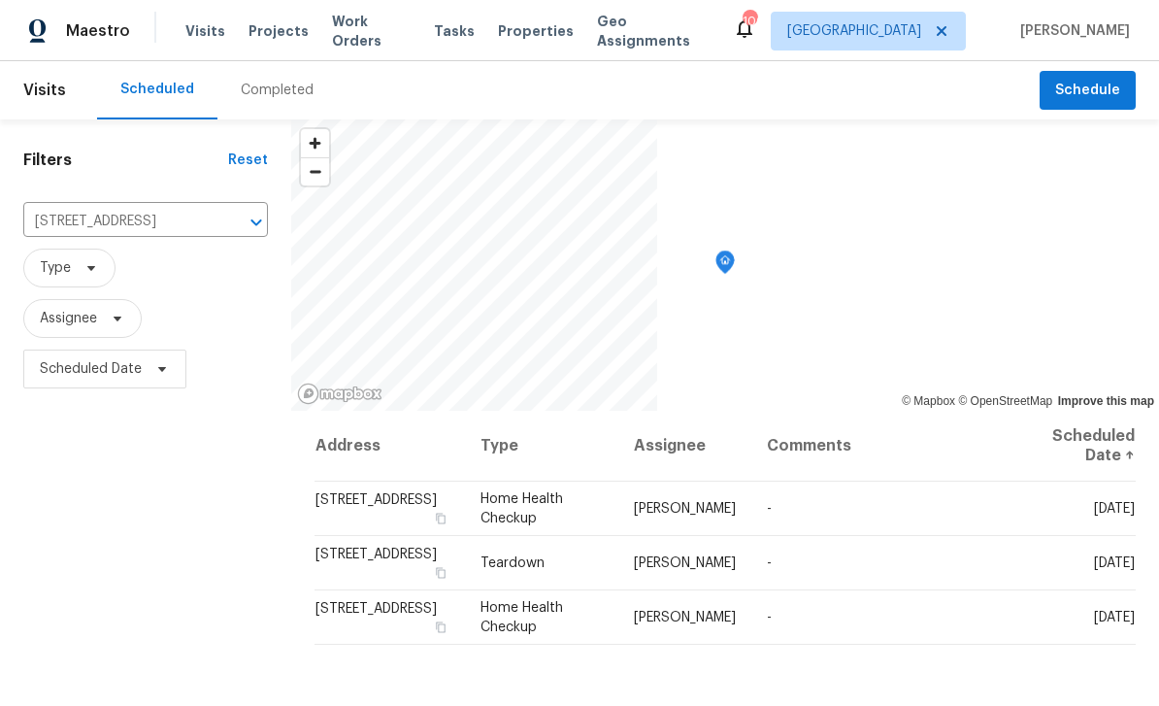
scroll to position [0, 0]
click at [230, 230] on icon "Clear" at bounding box center [230, 222] width 19 height 19
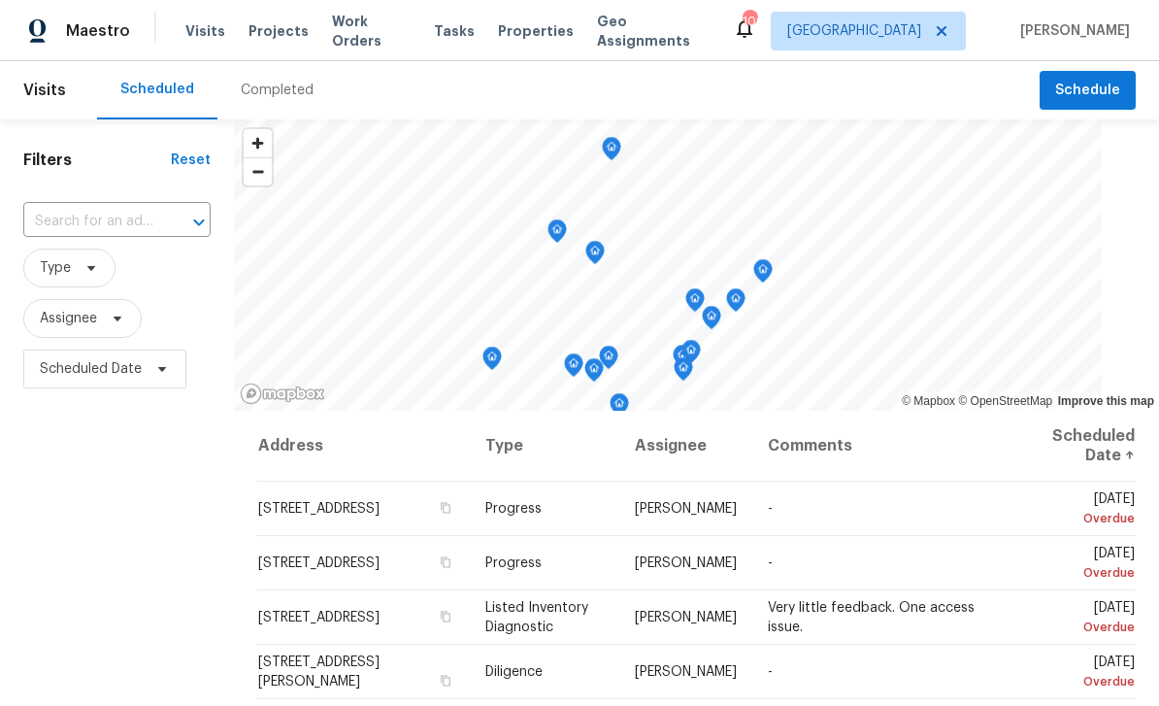
click at [163, 229] on div at bounding box center [185, 222] width 50 height 27
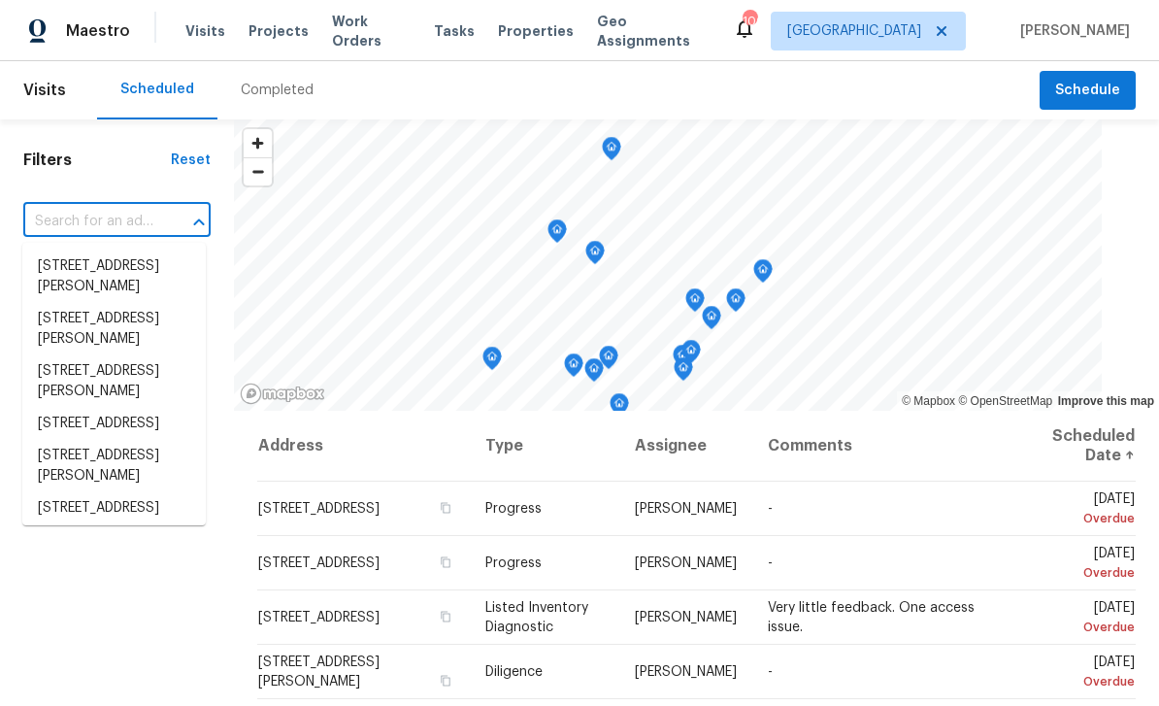
click at [139, 224] on input "text" at bounding box center [89, 222] width 133 height 30
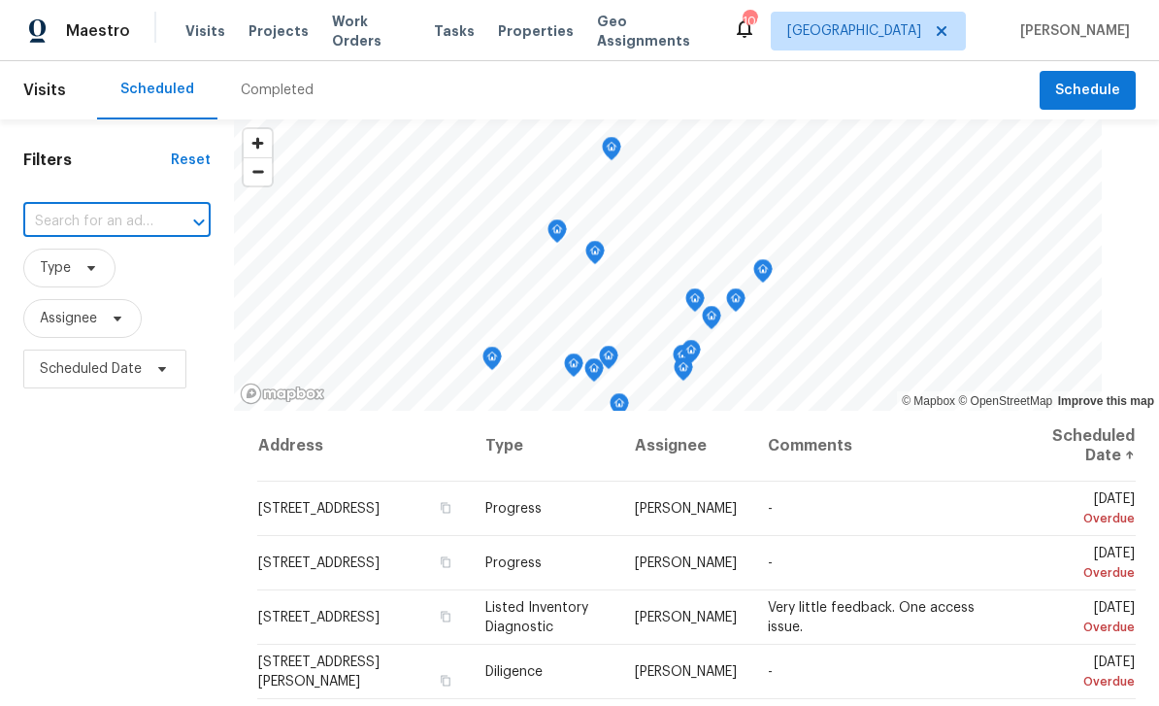
paste input "4128 Snapfinger Way, Decatur, GA 30035"
type input "4128 Snapfinger Way, Decatur, GA 30035"
click at [77, 271] on li "4128 Snapfinger Way, Decatur, GA 30035" at bounding box center [113, 266] width 183 height 32
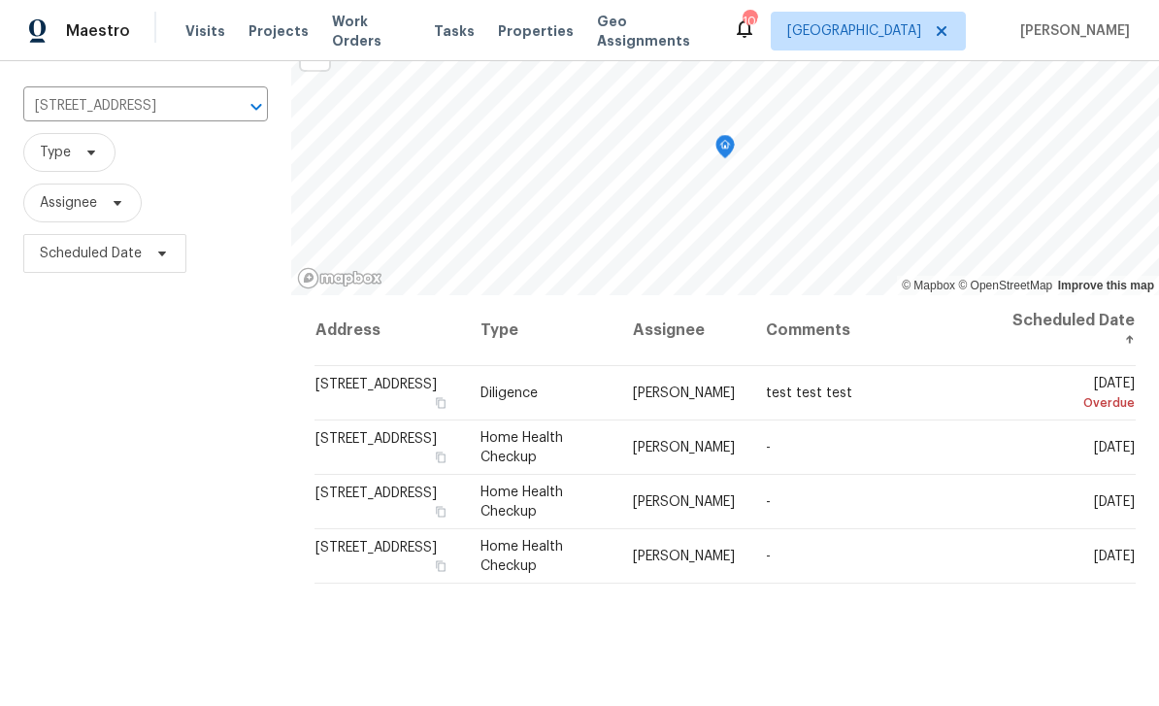
scroll to position [117, 0]
click at [0, 0] on icon at bounding box center [0, 0] width 0 height 0
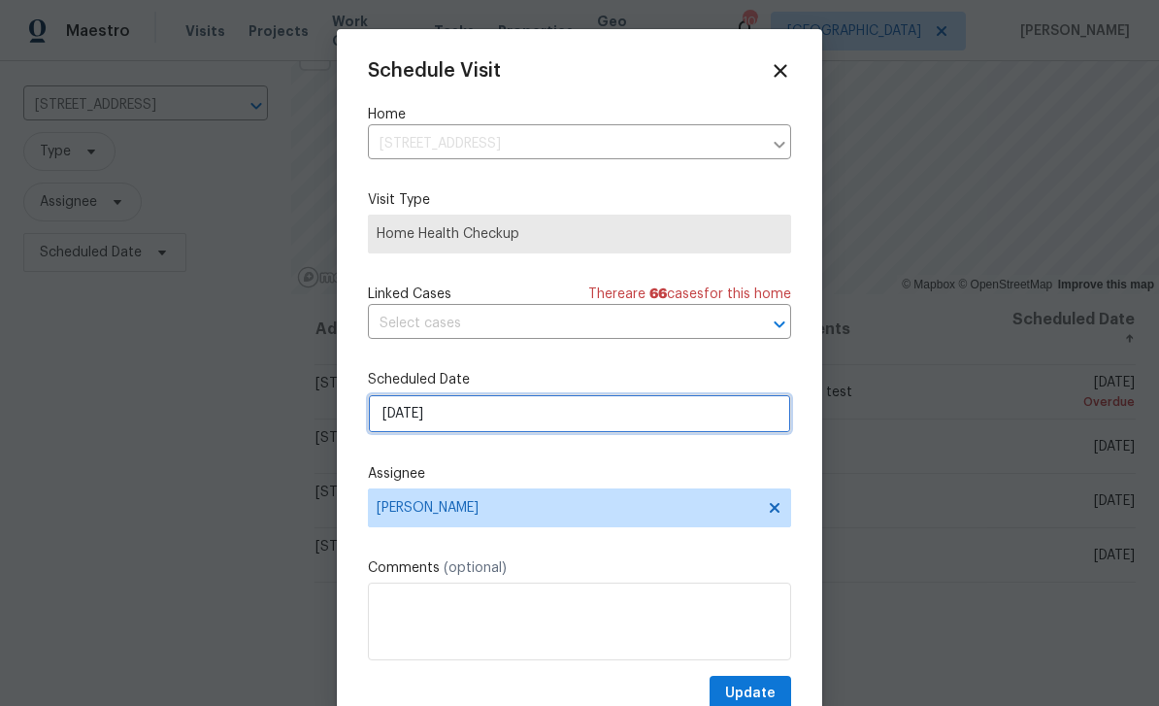
click at [621, 424] on input "8/28/2025" at bounding box center [579, 413] width 423 height 39
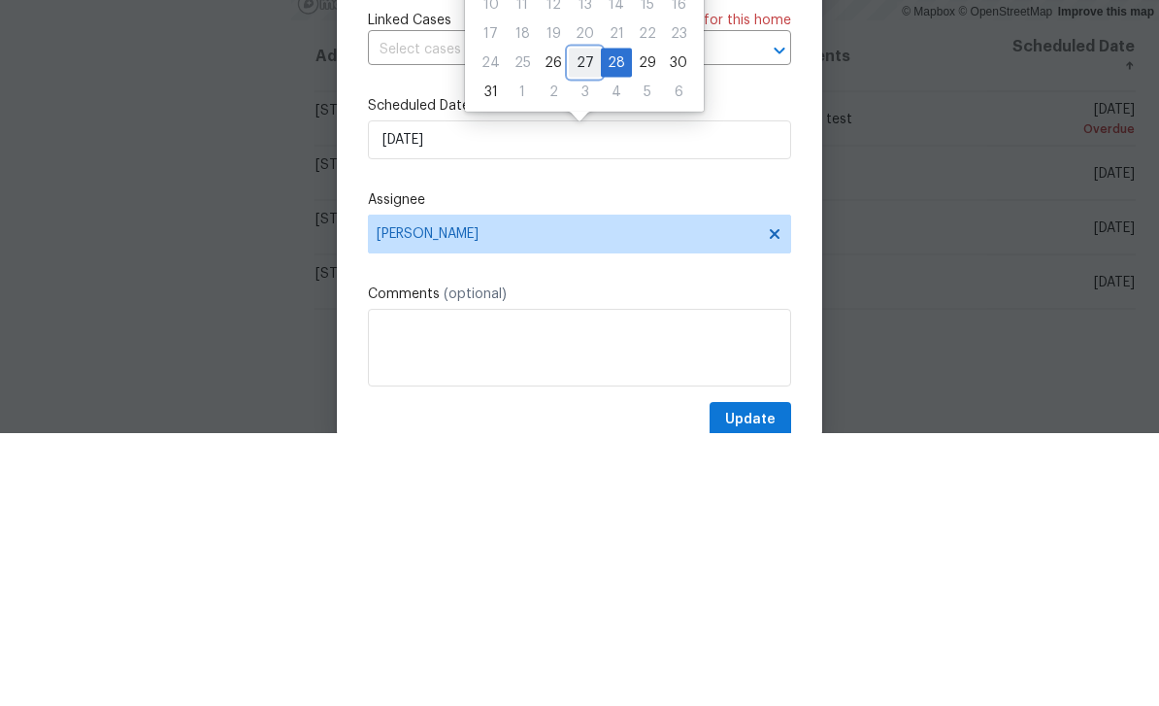
click at [579, 322] on div "27" at bounding box center [585, 335] width 32 height 27
type input "8/27/2025"
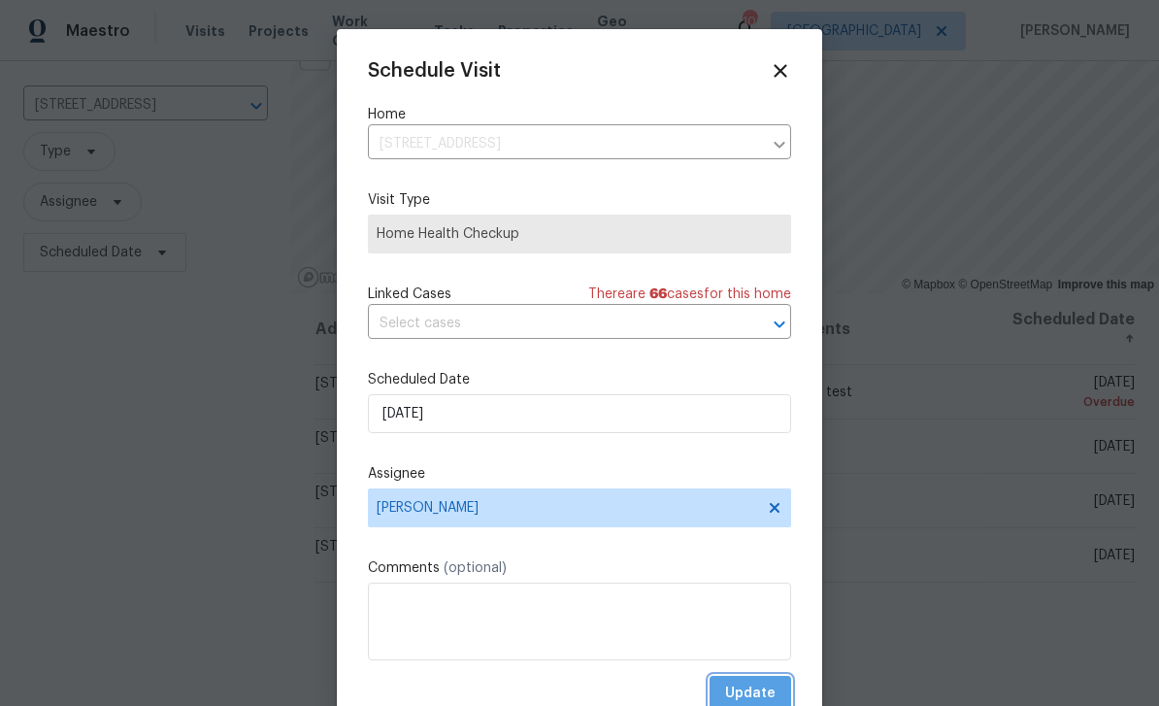
click at [771, 695] on span "Update" at bounding box center [750, 694] width 50 height 24
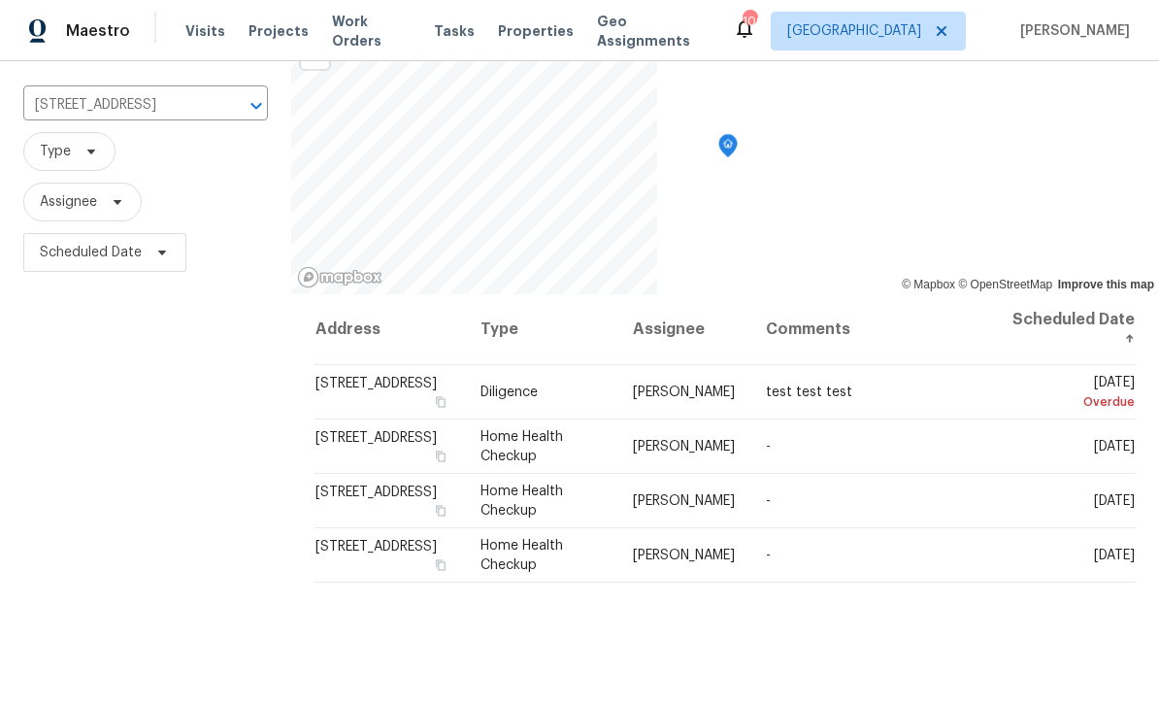
scroll to position [0, 0]
click at [220, 120] on div "4128 Snapfinger Way, Decatur, GA 30035 ​" at bounding box center [145, 105] width 245 height 30
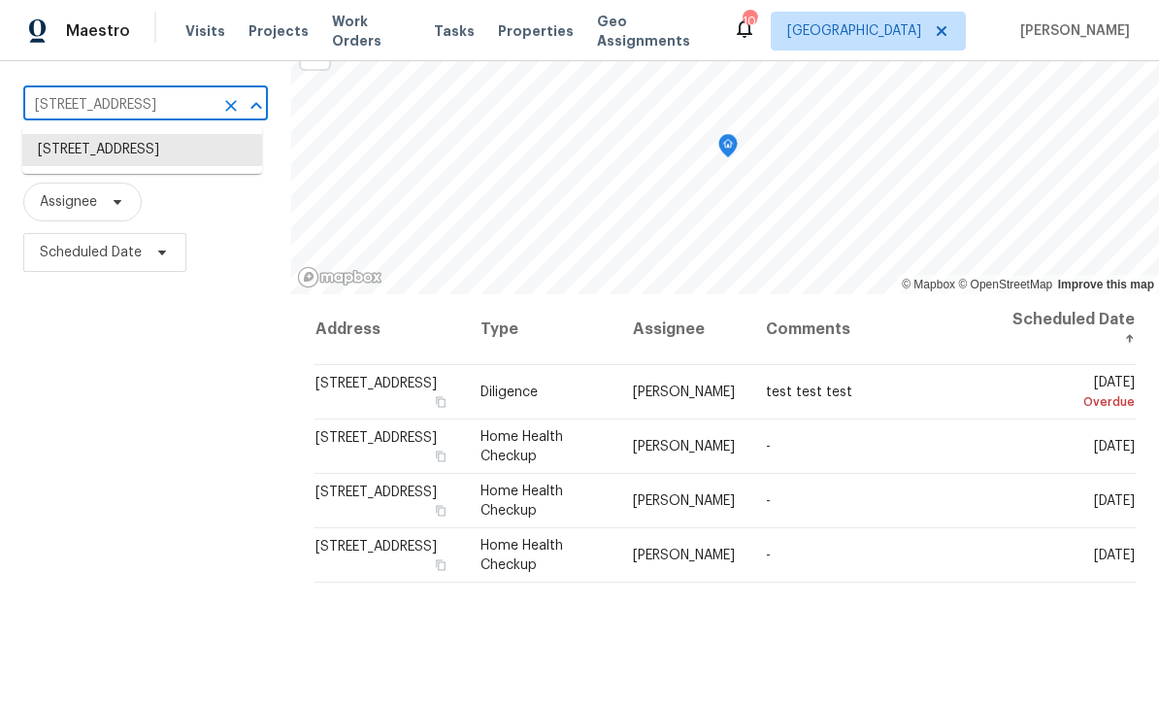
click at [224, 116] on icon "Clear" at bounding box center [230, 105] width 19 height 19
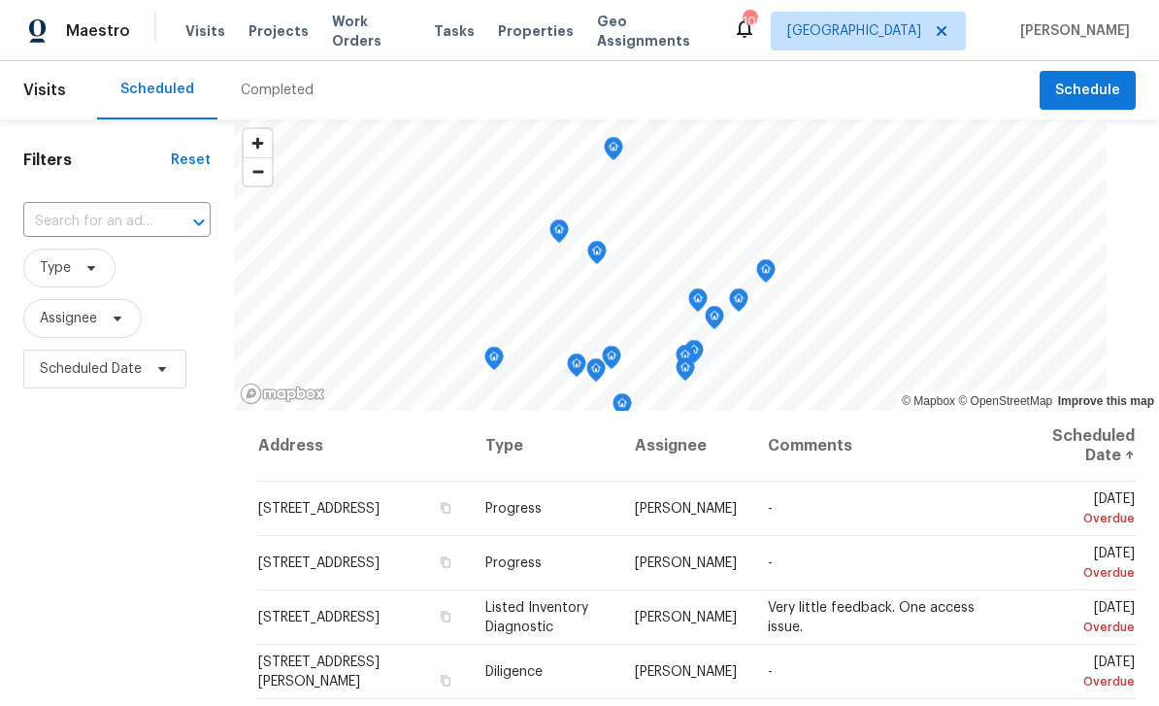
click at [148, 219] on input "text" at bounding box center [89, 222] width 133 height 30
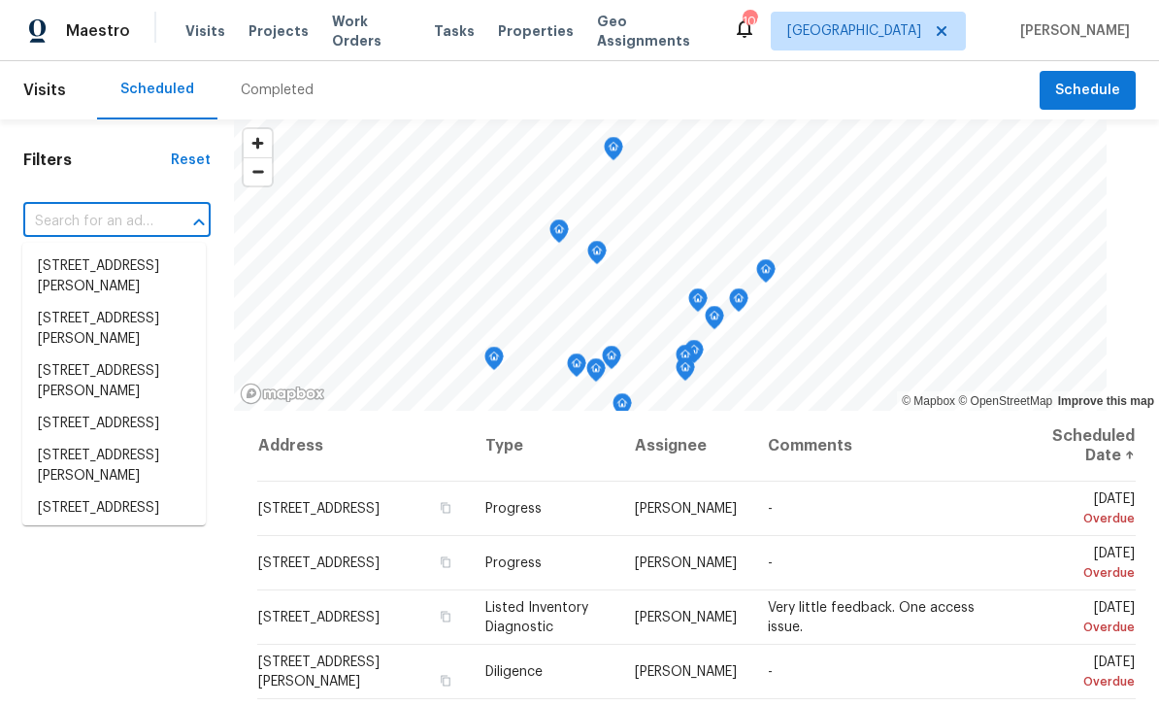
click at [134, 220] on input "text" at bounding box center [89, 222] width 133 height 30
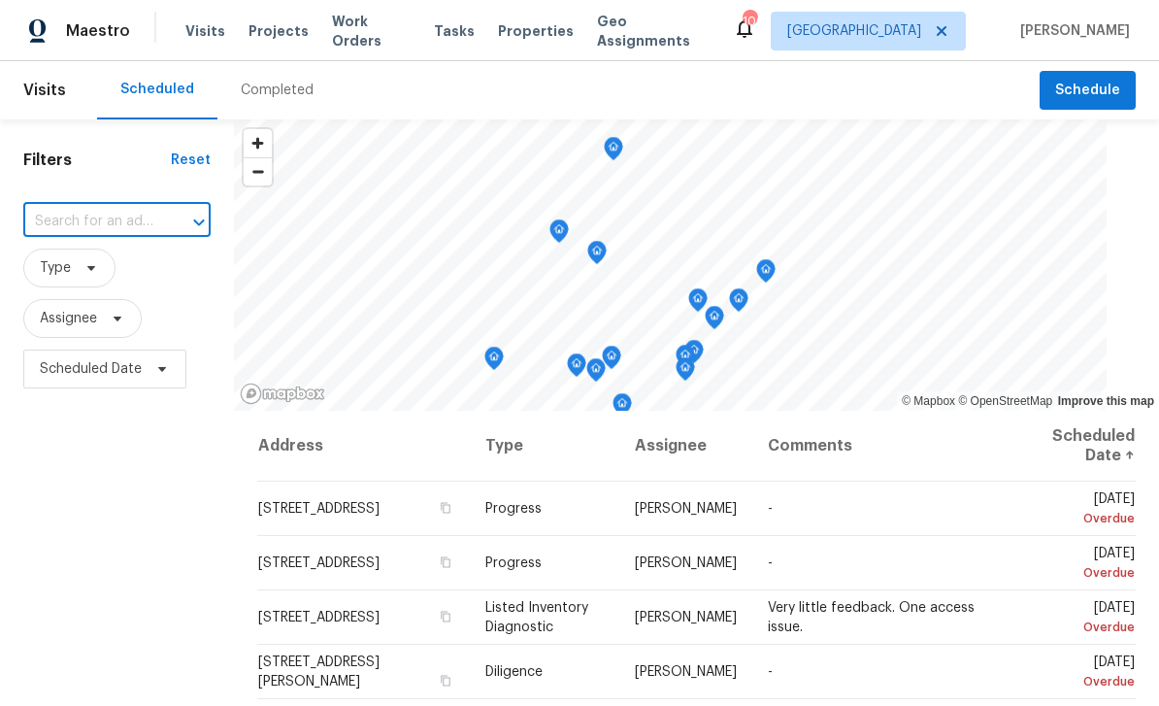
paste input "219 Cobblestone Trl, Avondale Estates, GA 30002"
type input "219 Cobblestone Trl, Avondale Estates, GA 30002"
click at [83, 275] on li "219 Cobblestone Trl, Avondale Estates, GA 30002" at bounding box center [113, 266] width 183 height 32
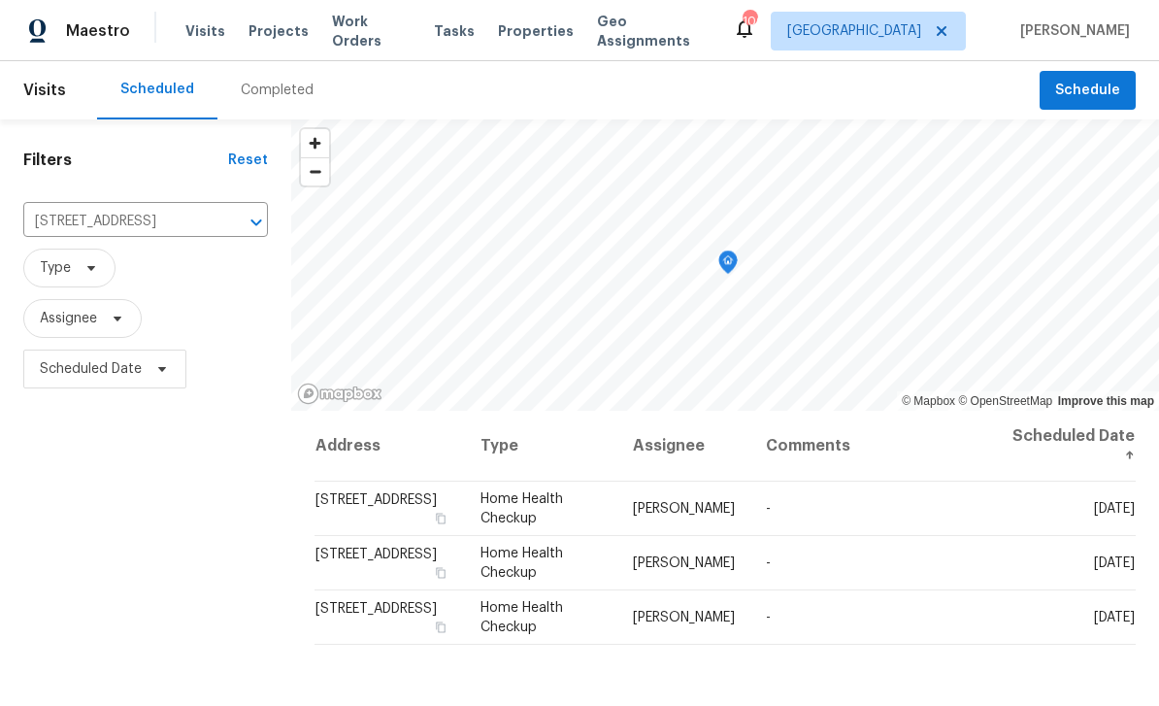
click at [0, 0] on icon at bounding box center [0, 0] width 0 height 0
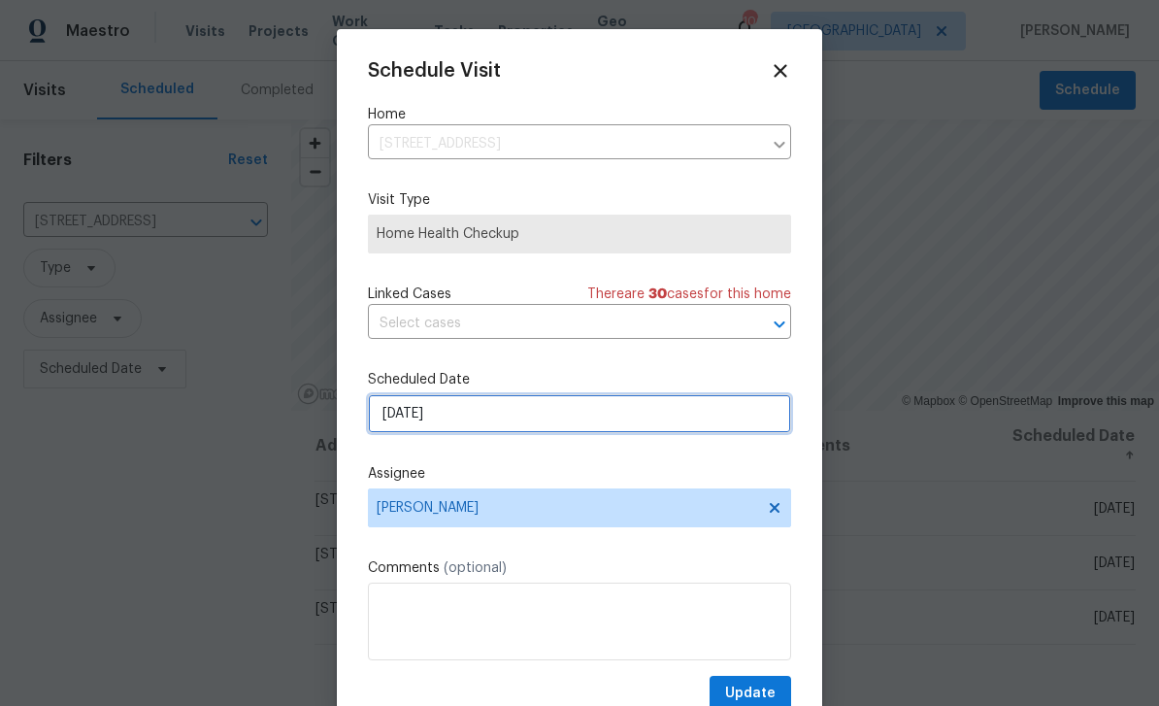
click at [630, 417] on input "8/28/2025" at bounding box center [579, 413] width 423 height 39
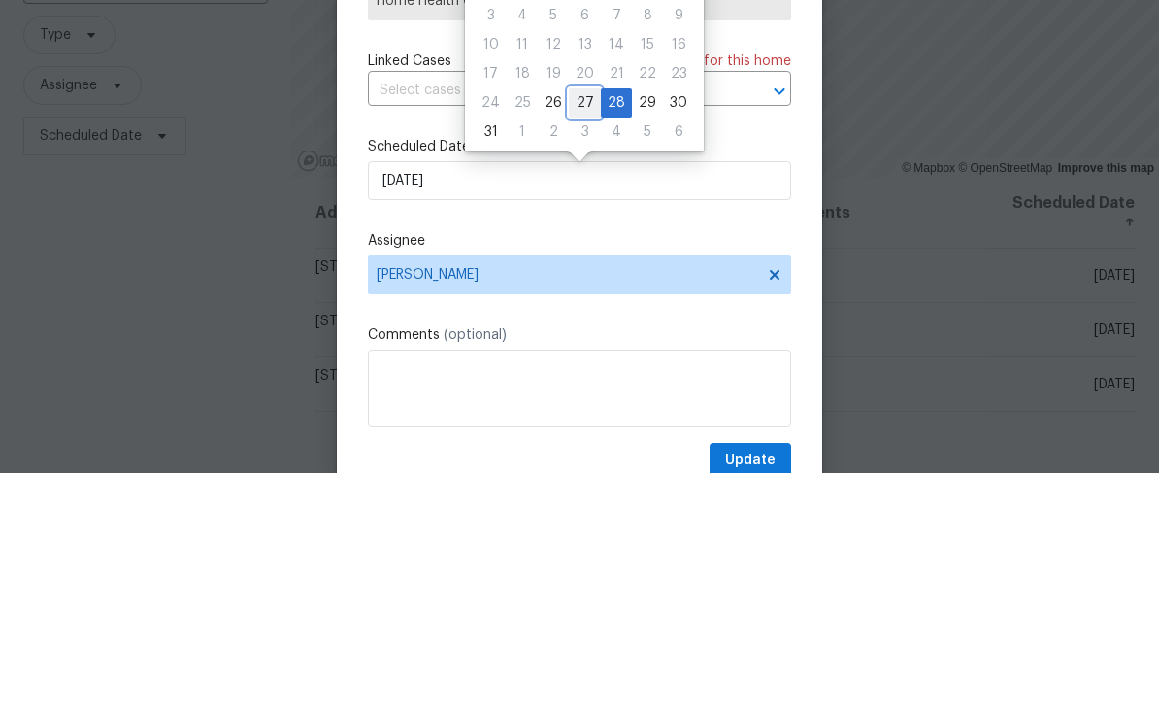
click at [574, 322] on div "27" at bounding box center [585, 335] width 32 height 27
type input "8/27/2025"
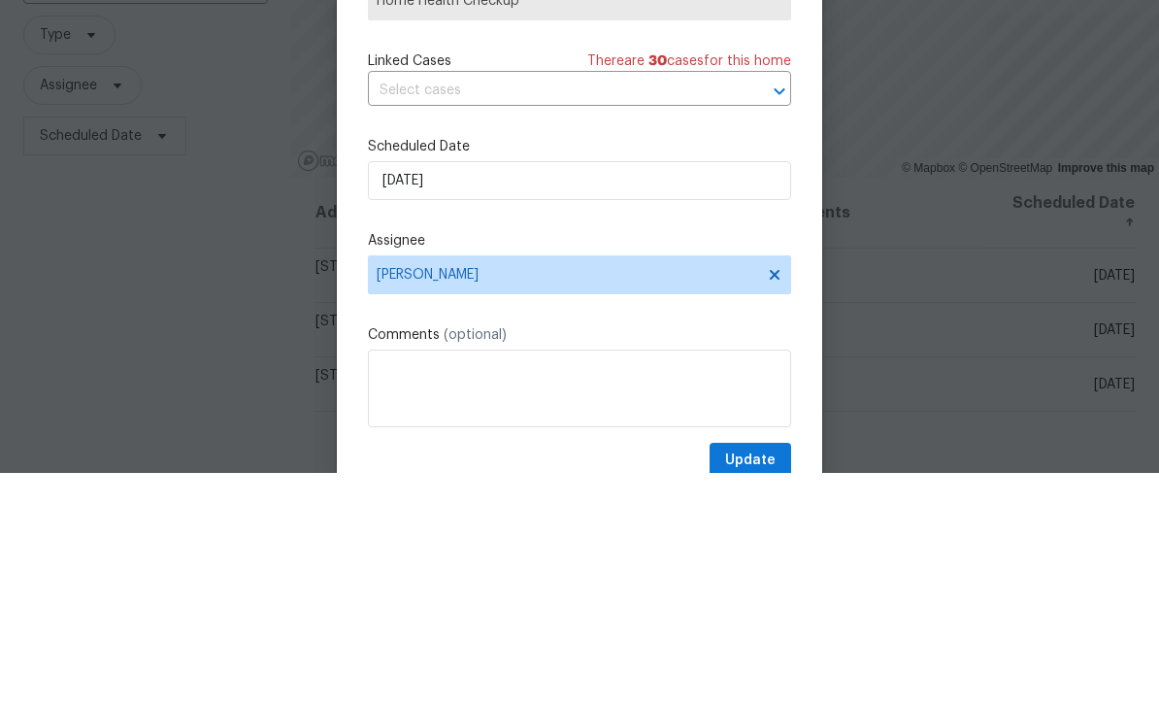
scroll to position [62, 0]
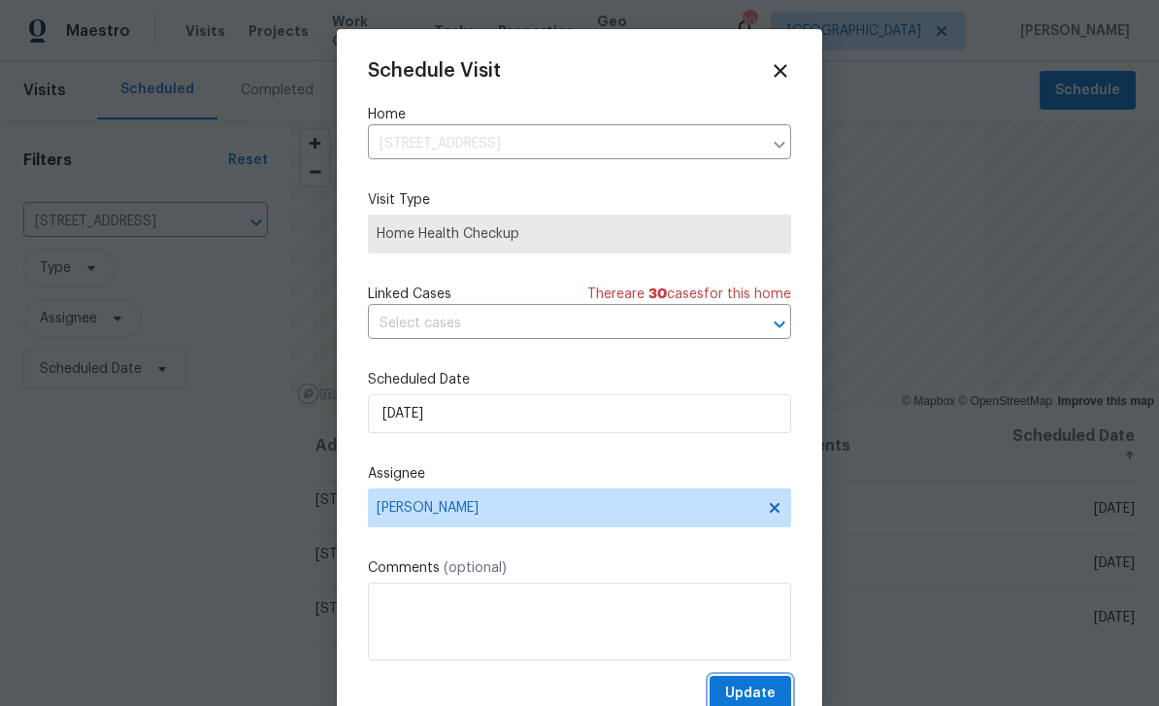
click at [769, 695] on span "Update" at bounding box center [750, 694] width 50 height 24
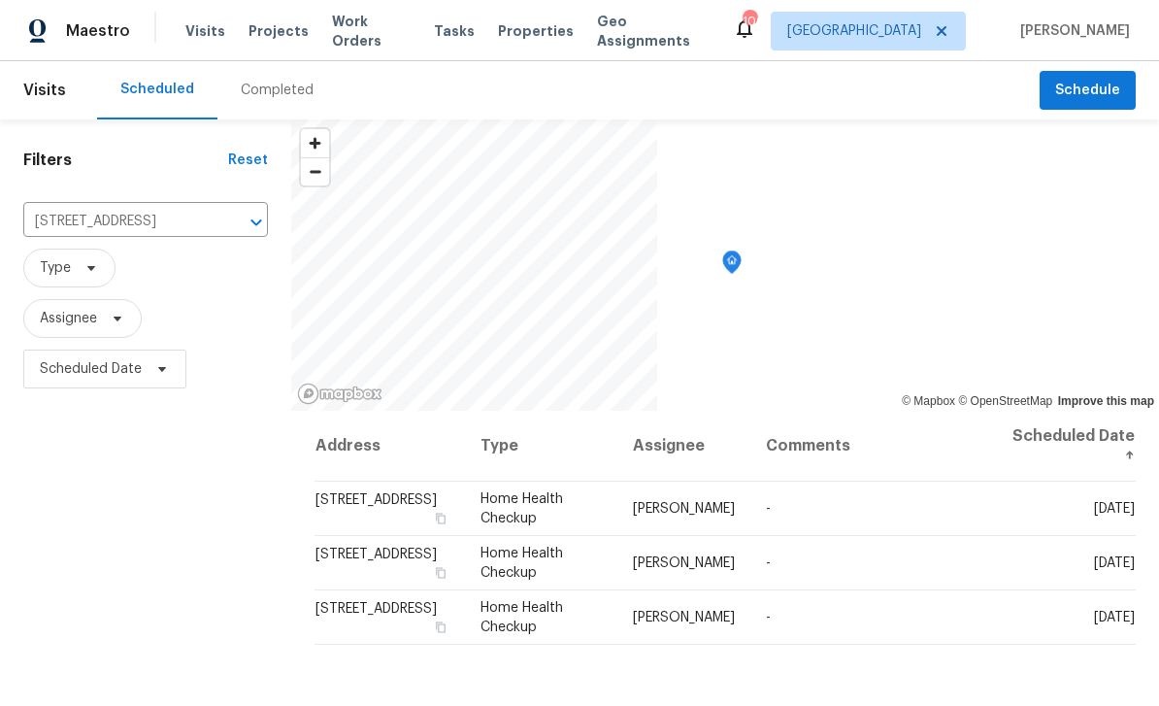
scroll to position [0, 0]
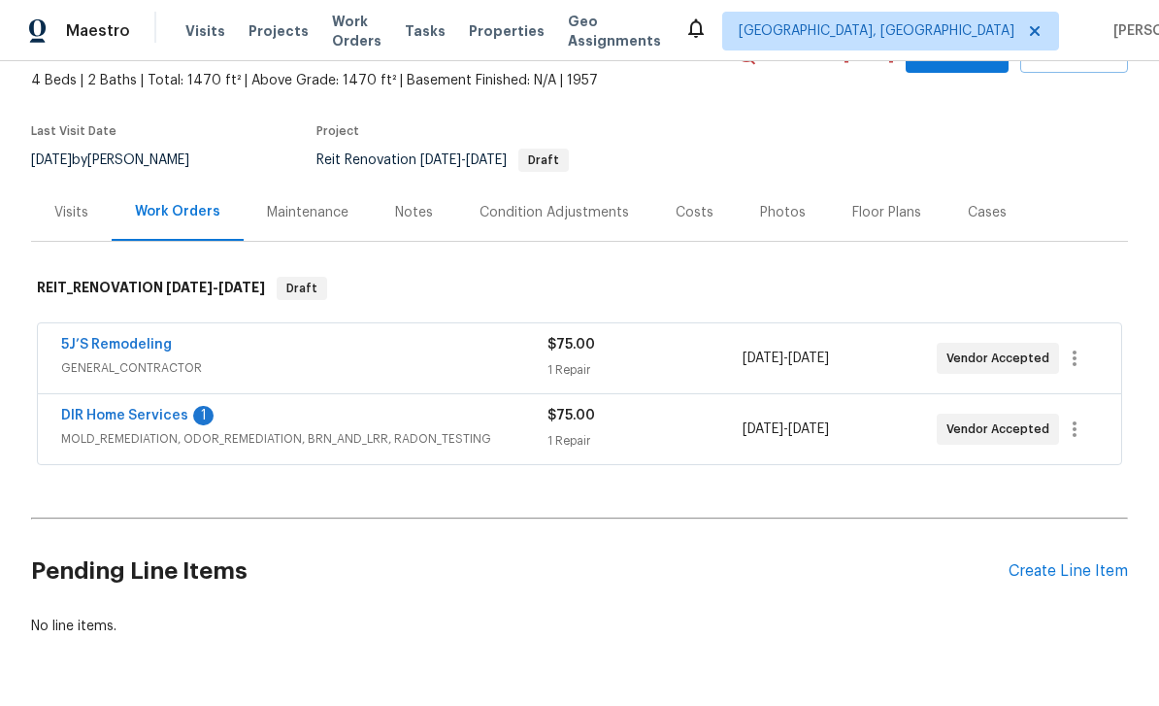
scroll to position [110, 0]
click at [106, 417] on link "DIR Home Services" at bounding box center [124, 417] width 127 height 14
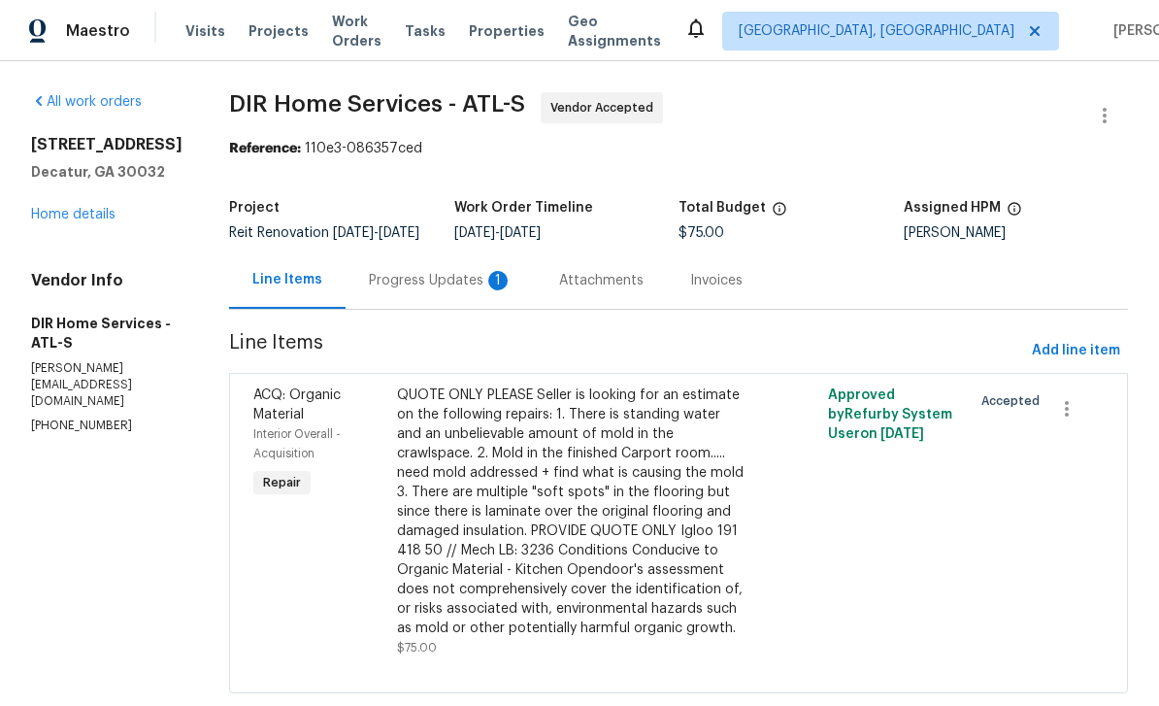
click at [436, 290] on div "Progress Updates 1" at bounding box center [441, 280] width 144 height 19
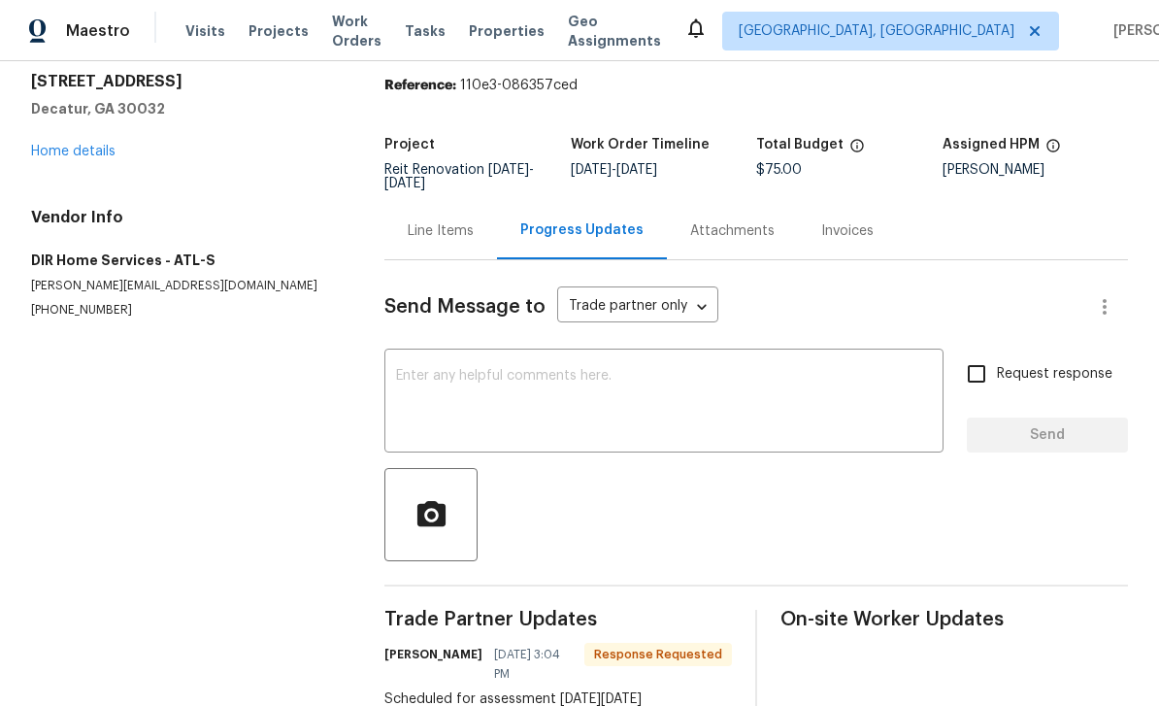
scroll to position [62, 0]
click at [895, 369] on textarea at bounding box center [664, 403] width 536 height 68
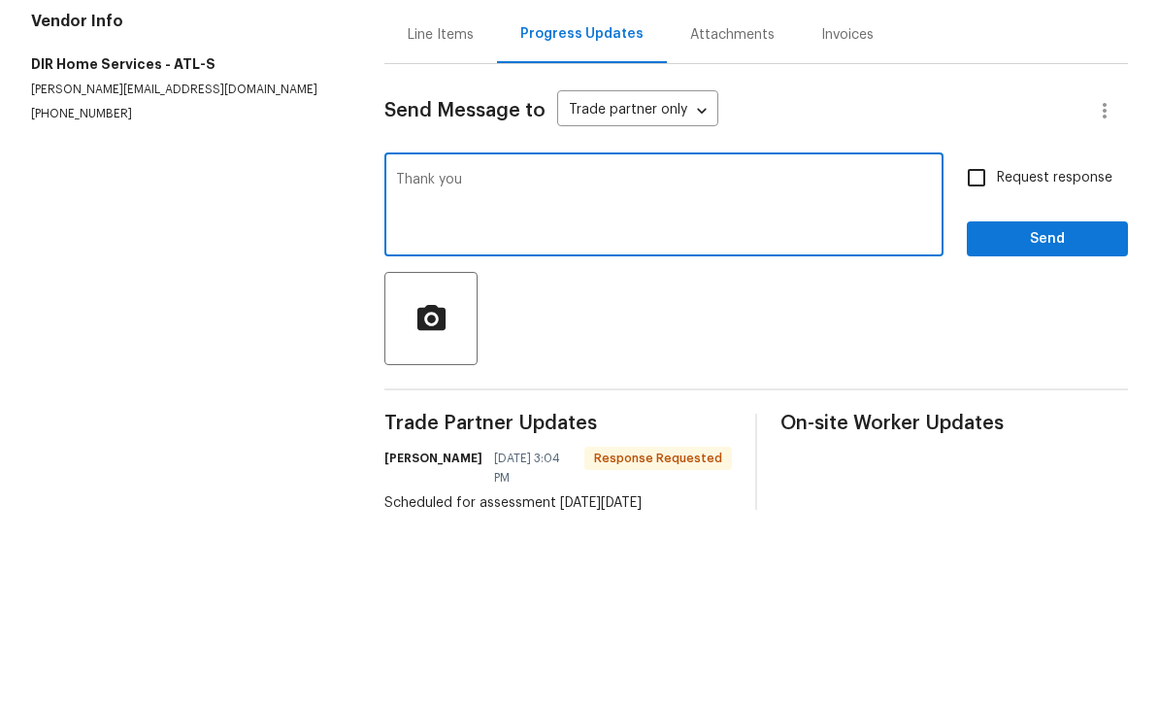
type textarea "Thank you"
click at [970, 353] on input "Request response" at bounding box center [976, 373] width 41 height 41
checkbox input "true"
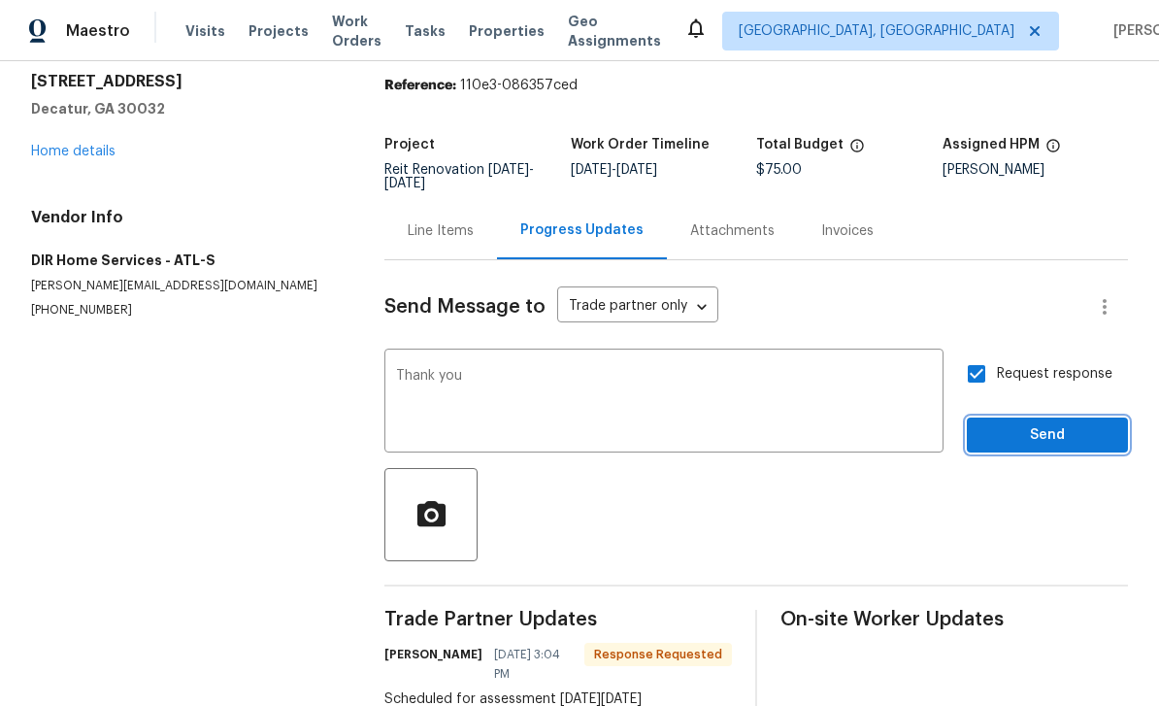
click at [1061, 423] on span "Send" at bounding box center [1048, 435] width 130 height 24
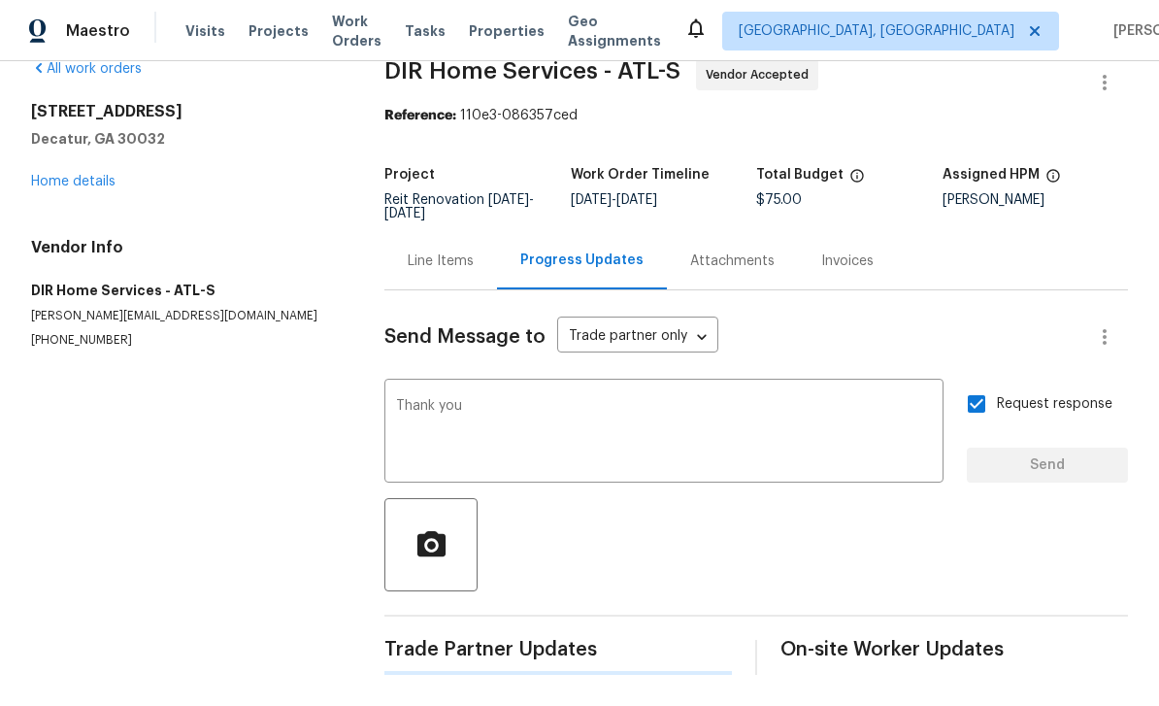
scroll to position [0, 0]
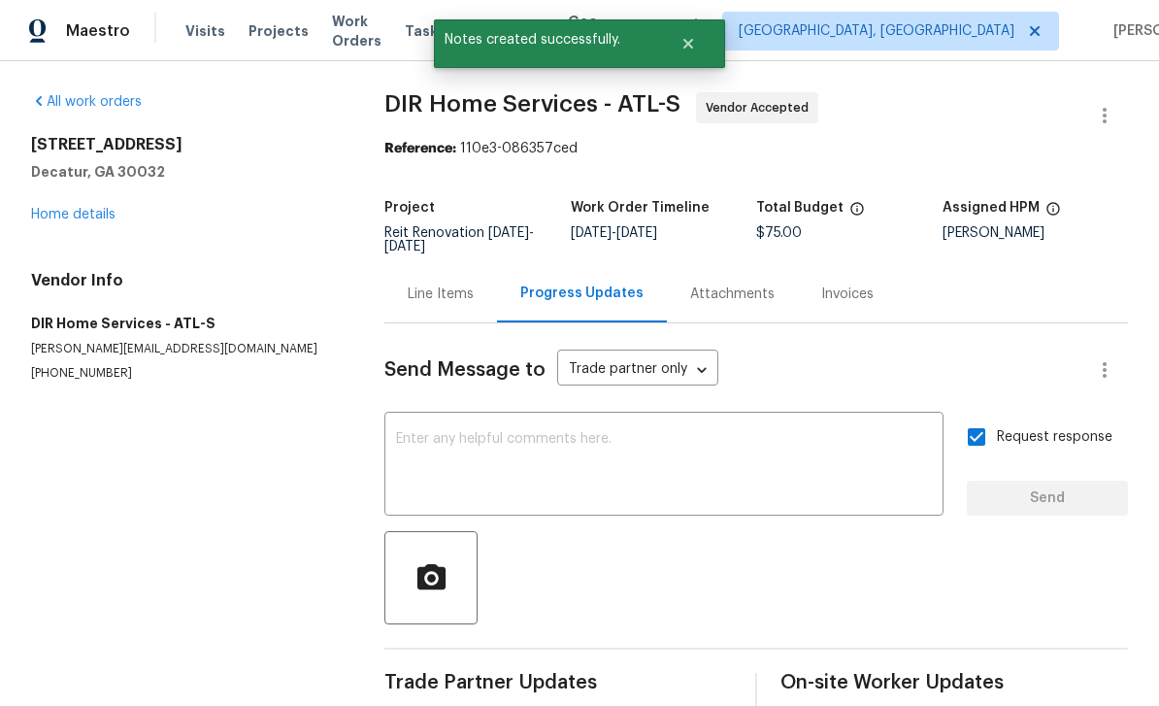
click at [72, 208] on link "Home details" at bounding box center [73, 215] width 84 height 14
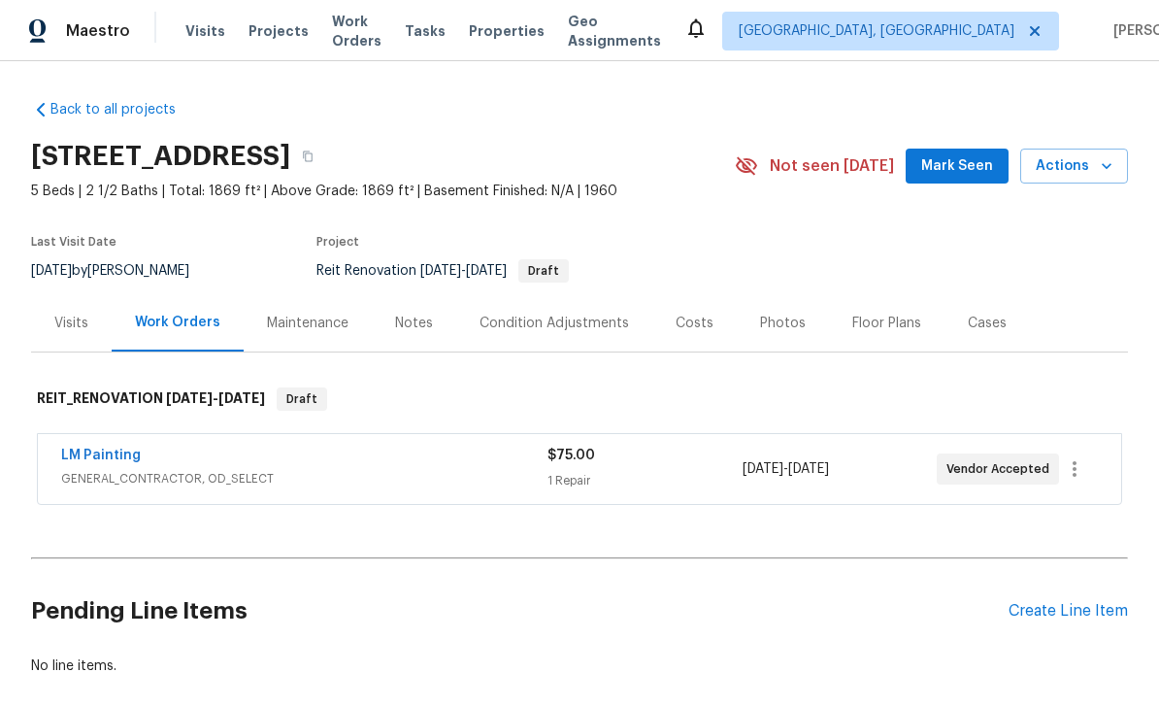
click at [91, 460] on link "LM Painting" at bounding box center [101, 456] width 80 height 14
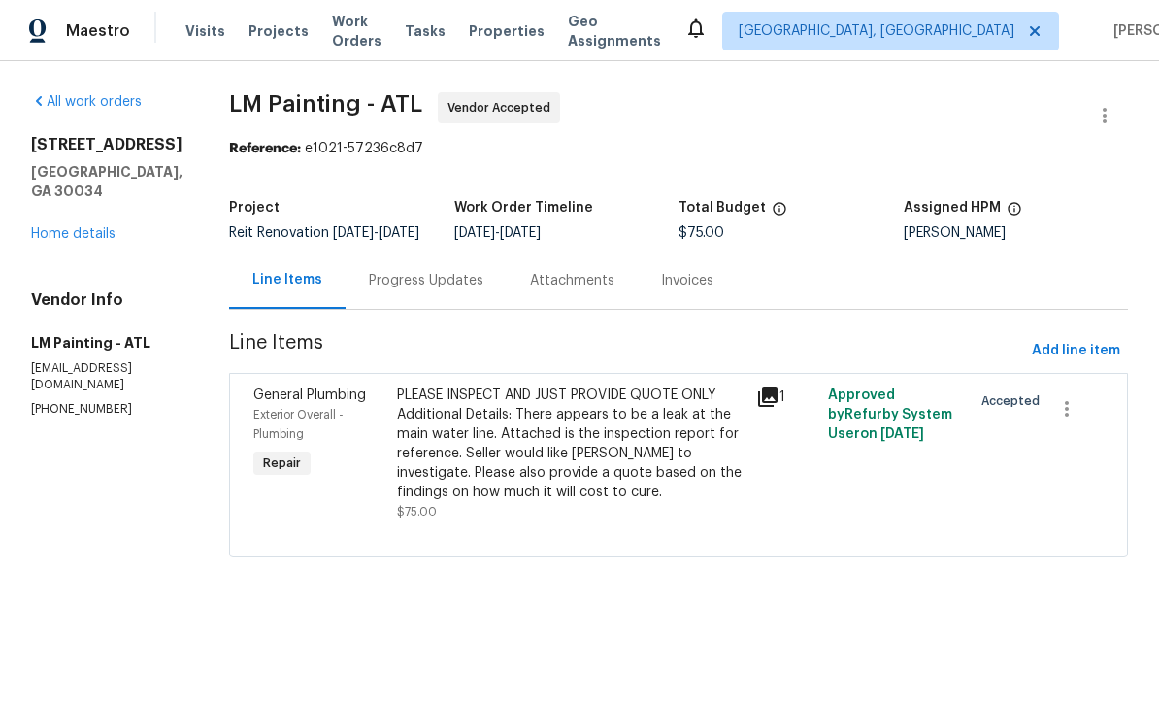
click at [76, 227] on link "Home details" at bounding box center [73, 234] width 84 height 14
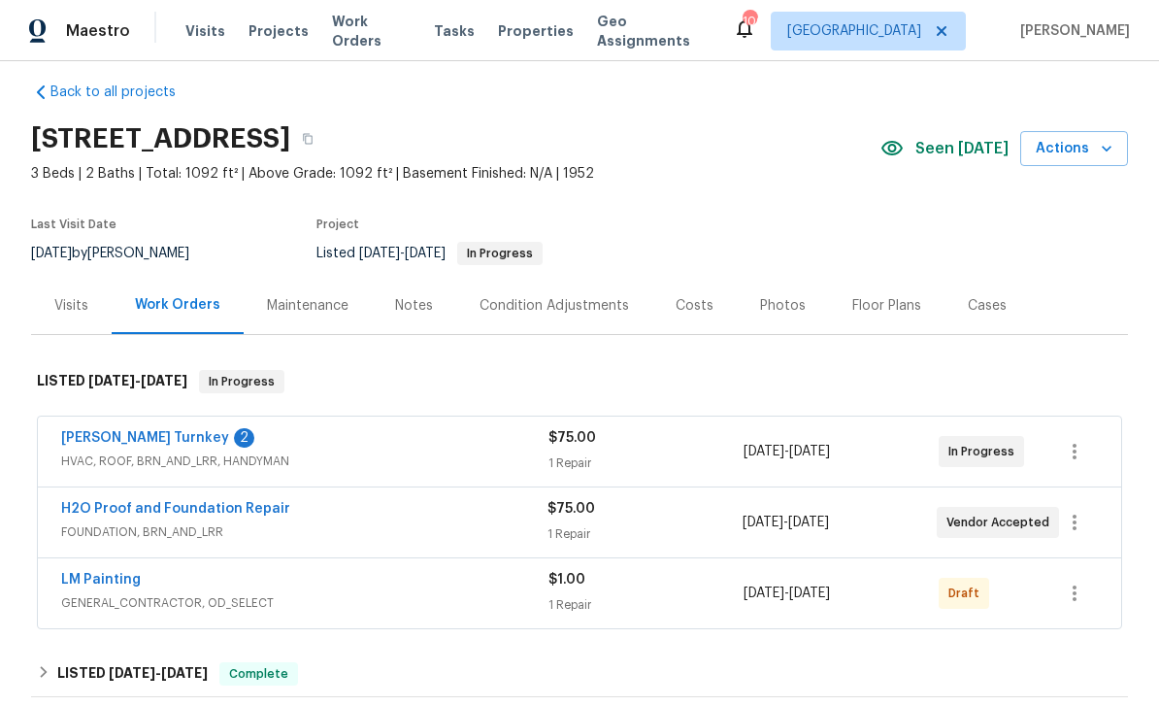
scroll to position [10, 0]
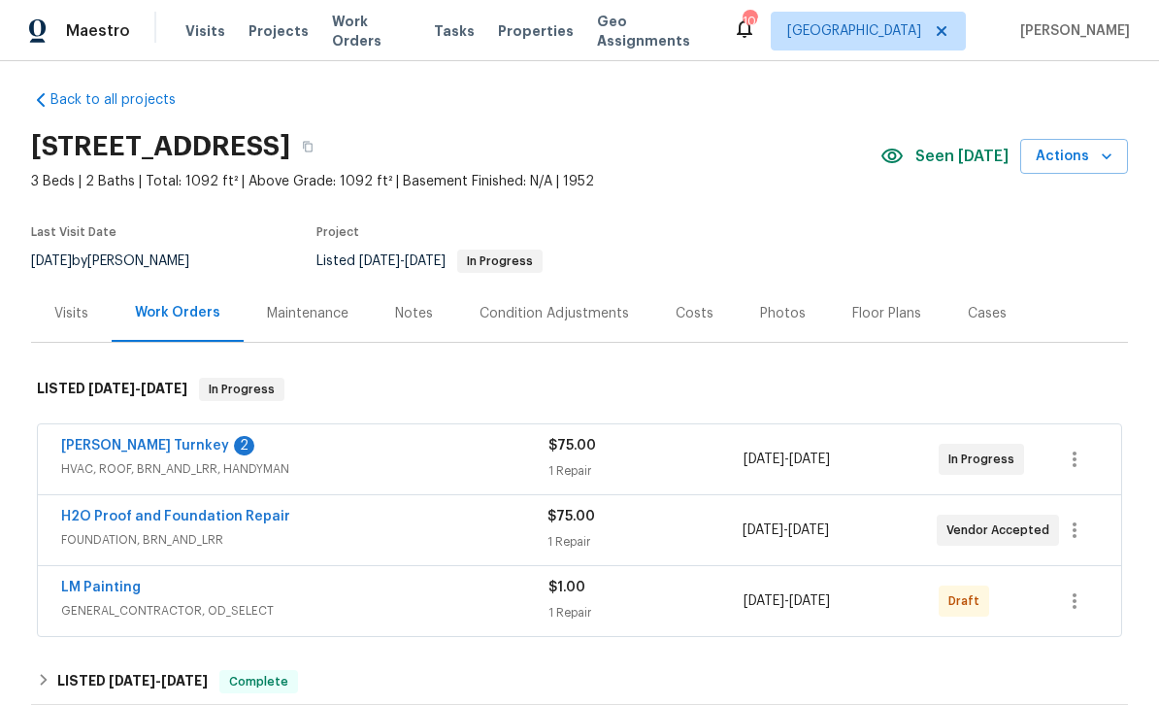
click at [107, 449] on link "[PERSON_NAME] Turnkey" at bounding box center [145, 446] width 168 height 14
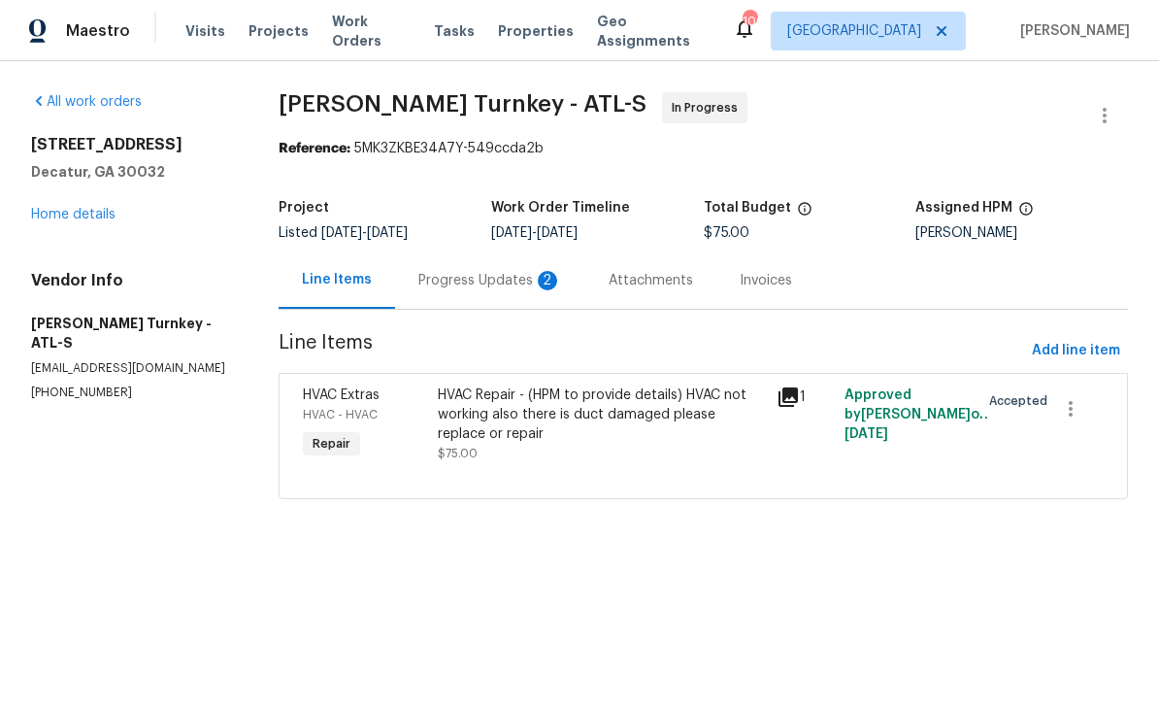
click at [512, 280] on div "Progress Updates 2" at bounding box center [490, 280] width 144 height 19
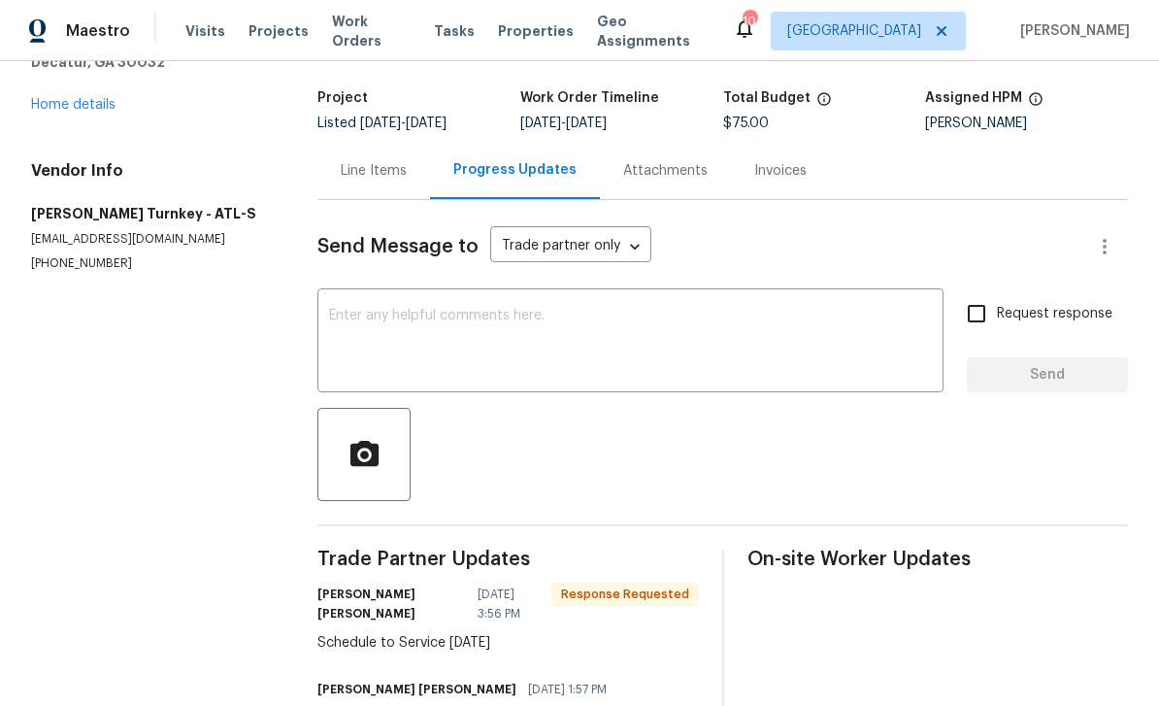
scroll to position [109, 0]
click at [757, 350] on textarea at bounding box center [630, 344] width 603 height 68
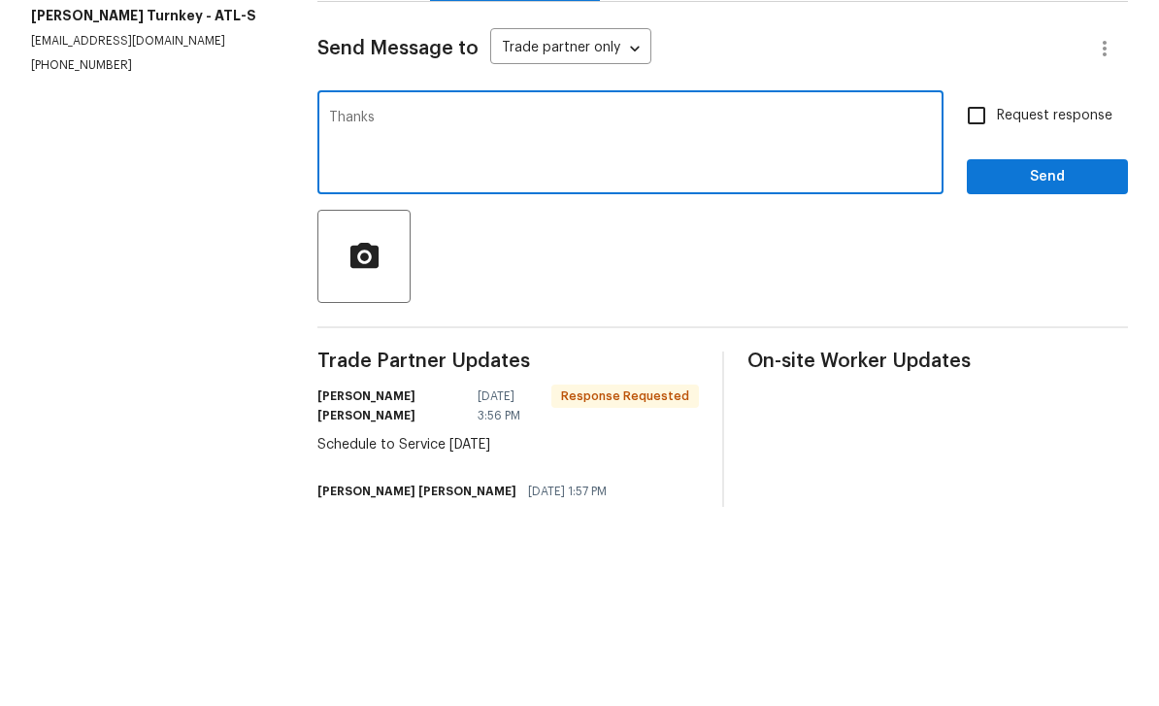
type textarea "Thanks"
click at [986, 294] on input "Request response" at bounding box center [976, 314] width 41 height 41
checkbox input "true"
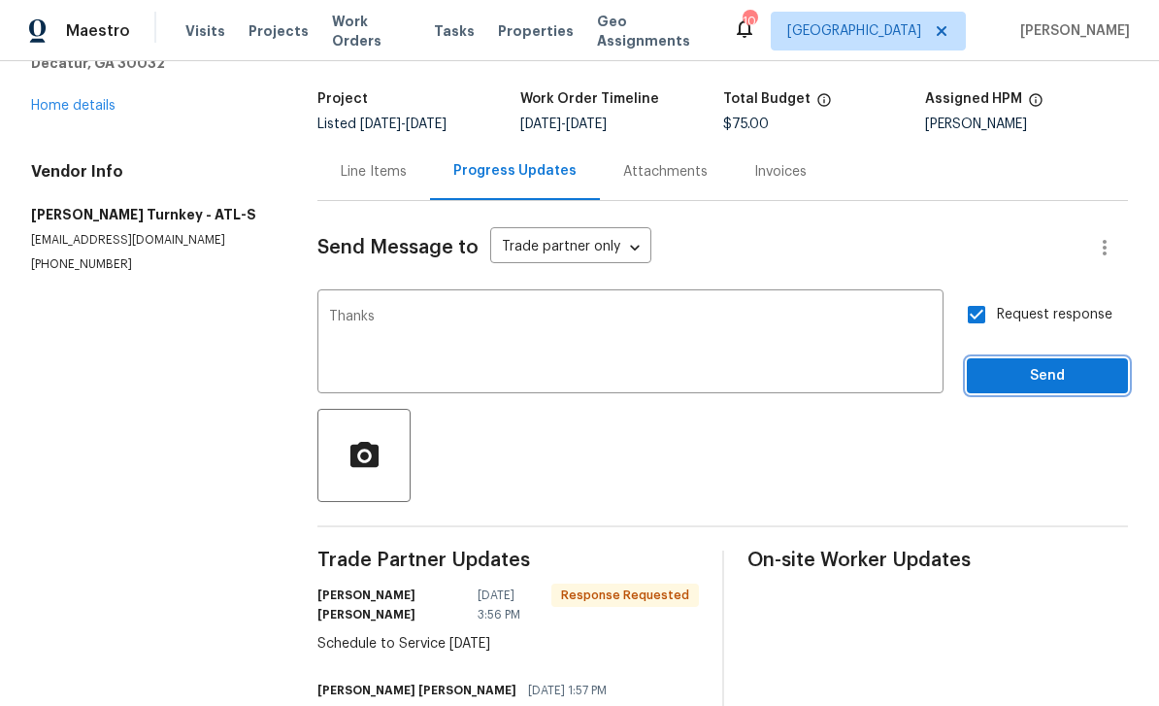
click at [1031, 364] on span "Send" at bounding box center [1048, 376] width 130 height 24
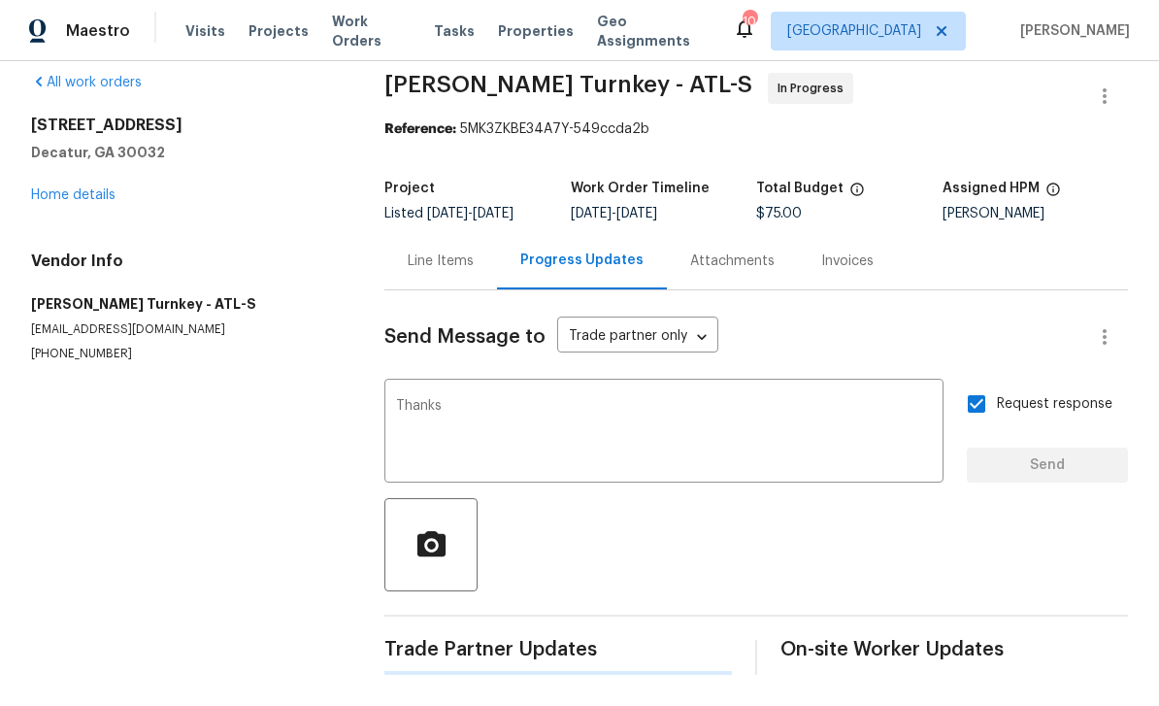
scroll to position [0, 0]
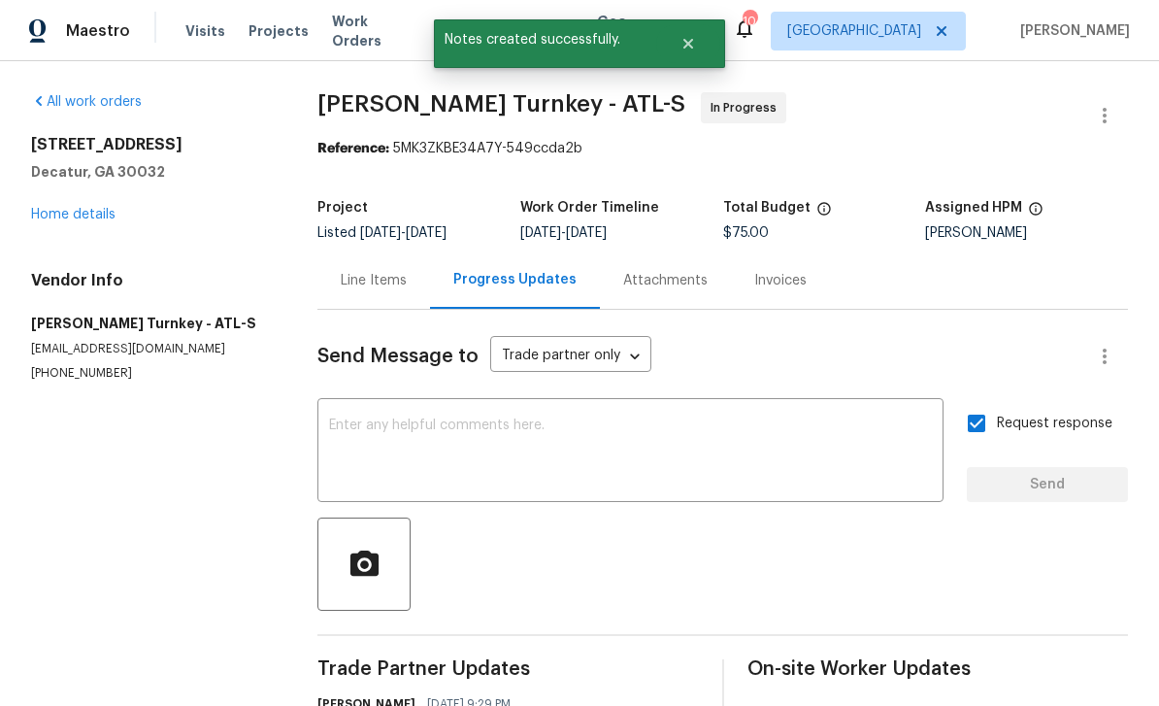
click at [73, 208] on link "Home details" at bounding box center [73, 215] width 84 height 14
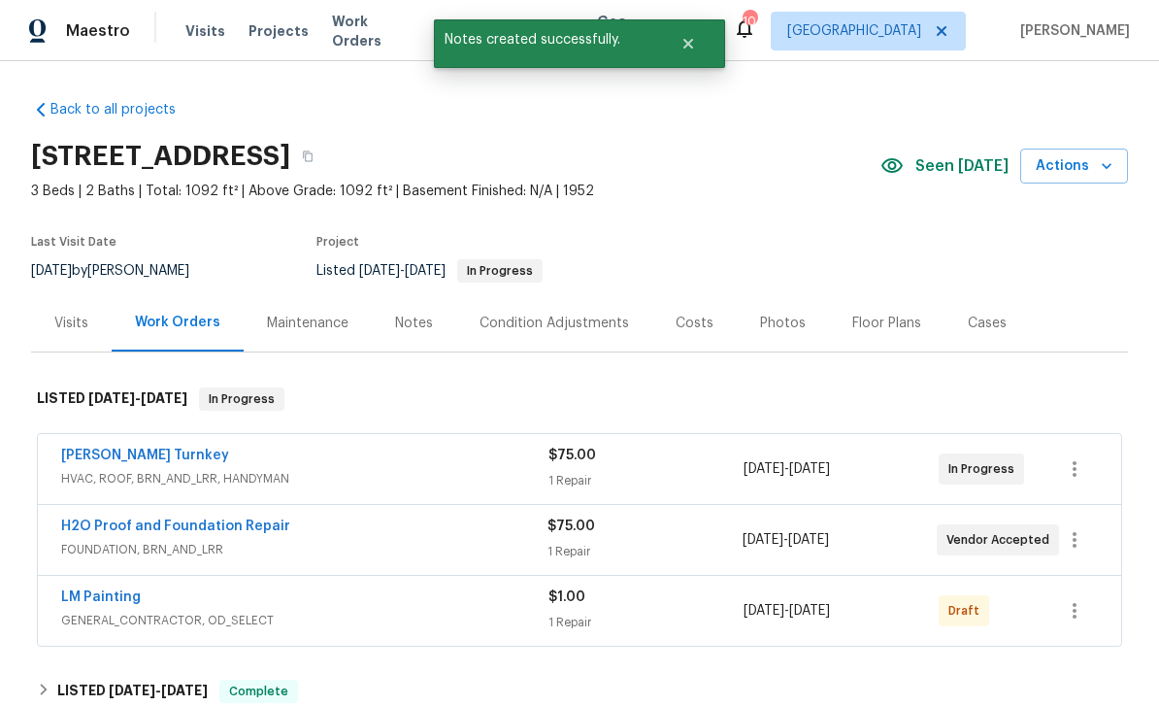
click at [100, 519] on link "H2O Proof and Foundation Repair" at bounding box center [175, 526] width 229 height 14
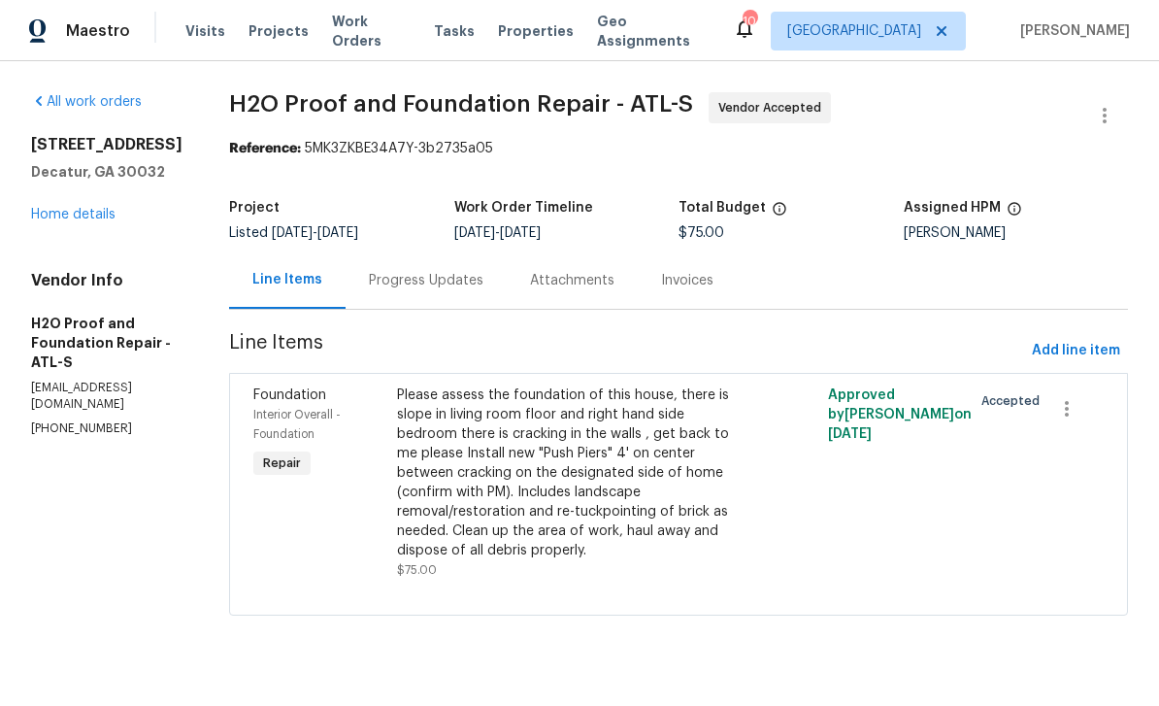
click at [406, 273] on div "Progress Updates" at bounding box center [426, 280] width 115 height 19
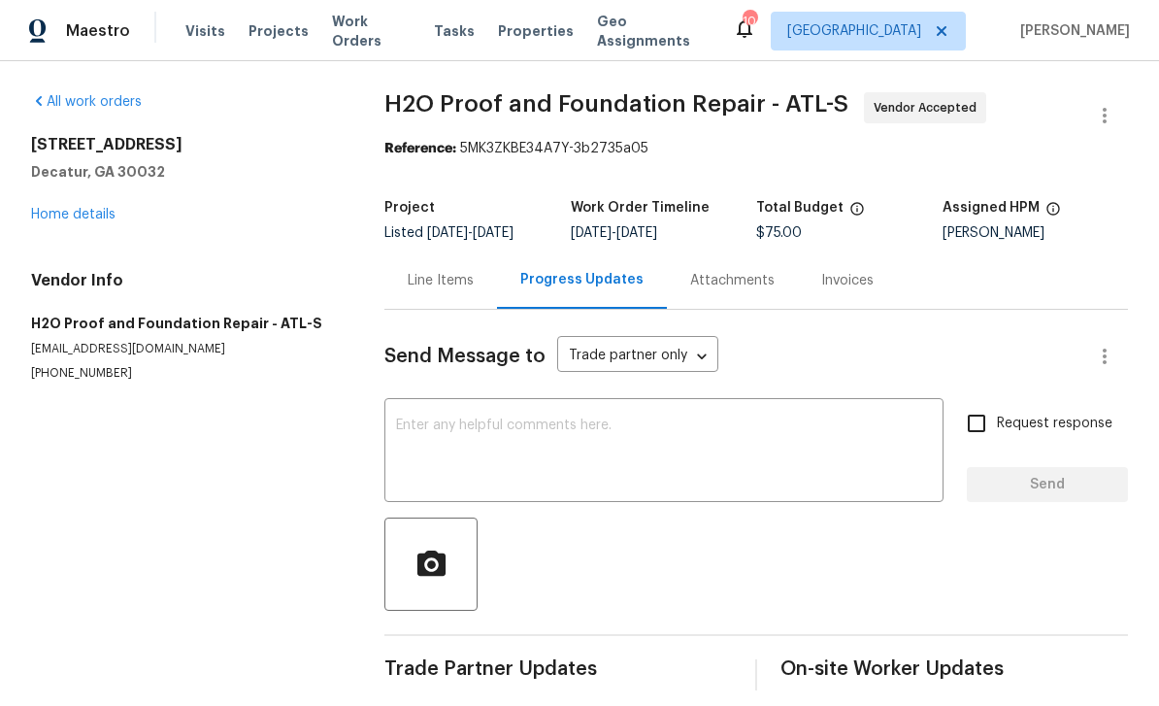
scroll to position [17, 0]
click at [864, 421] on textarea at bounding box center [664, 452] width 536 height 68
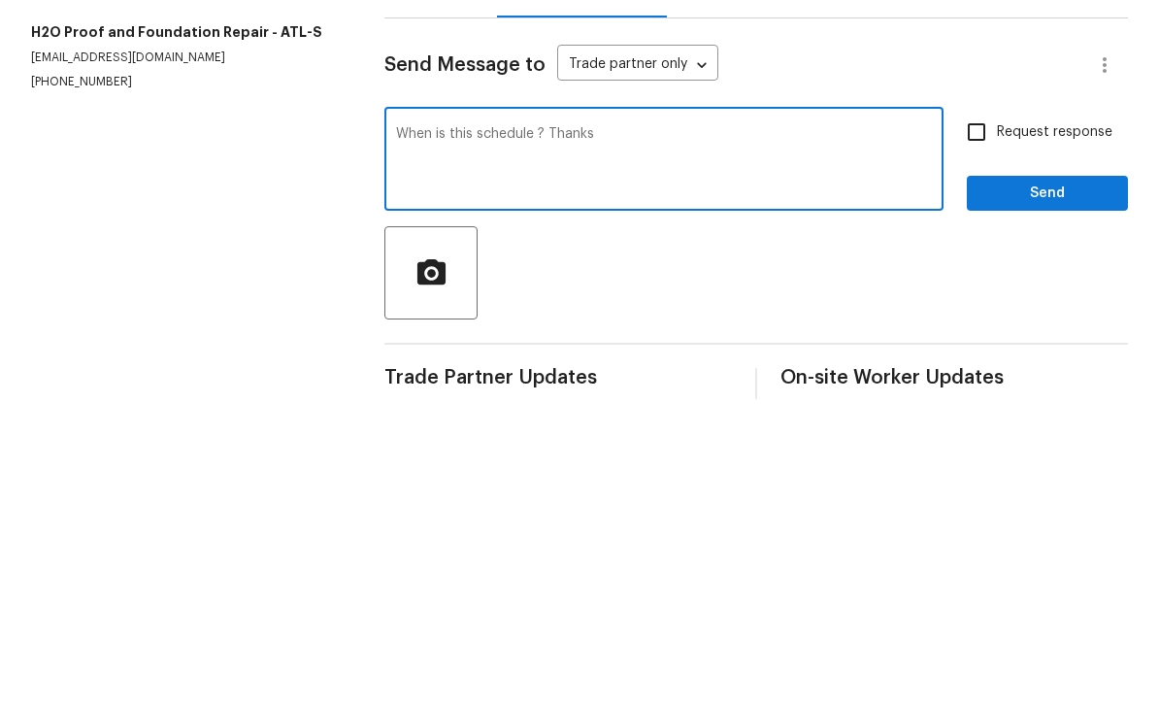
type textarea "When is this schedule ? Thanks"
click at [979, 403] on input "Request response" at bounding box center [976, 423] width 41 height 41
checkbox input "true"
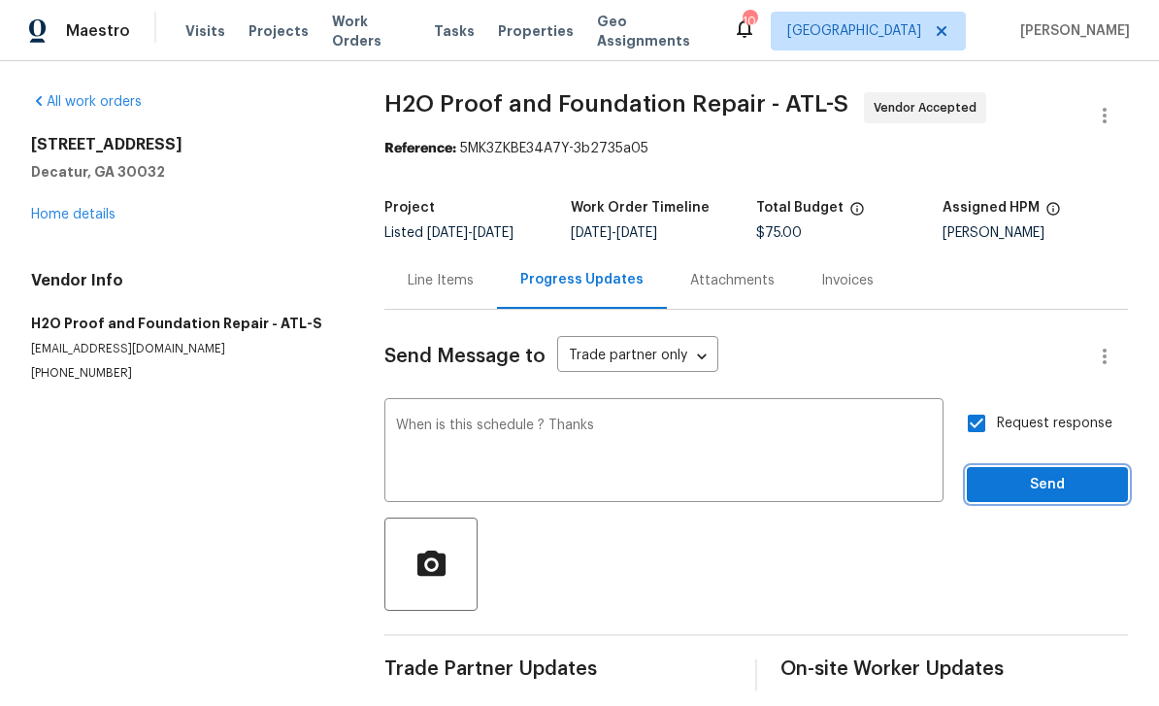
click at [1047, 473] on span "Send" at bounding box center [1048, 485] width 130 height 24
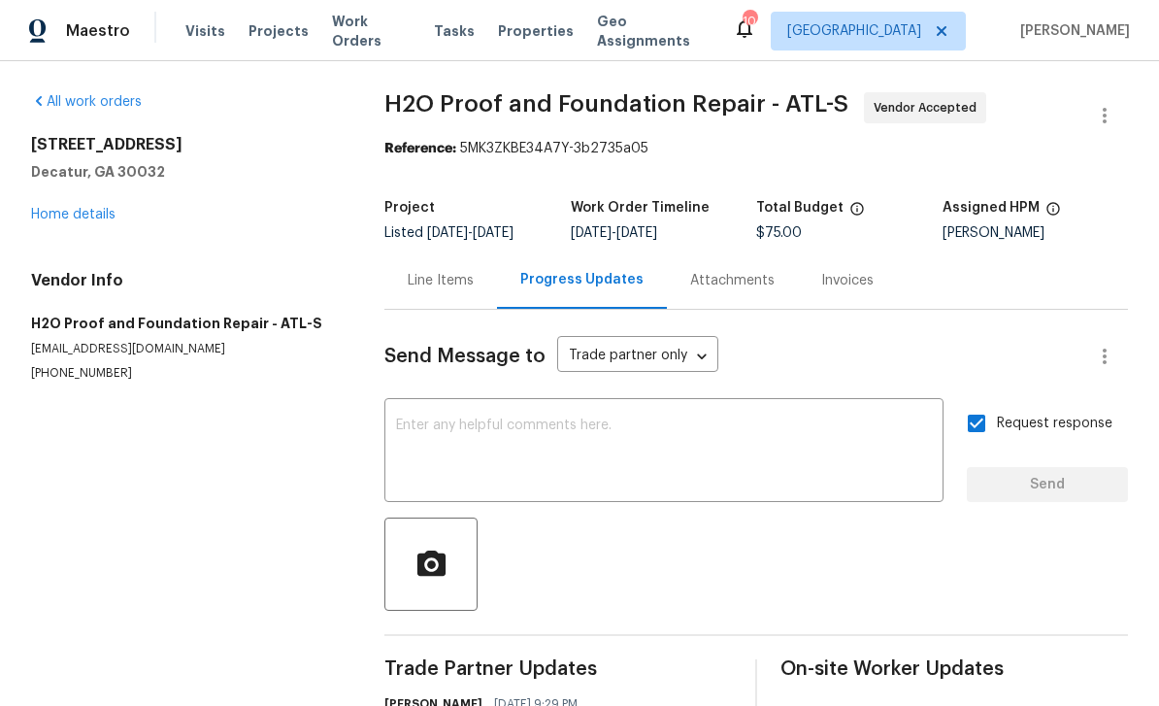
click at [63, 208] on link "Home details" at bounding box center [73, 215] width 84 height 14
